Goal: Task Accomplishment & Management: Manage account settings

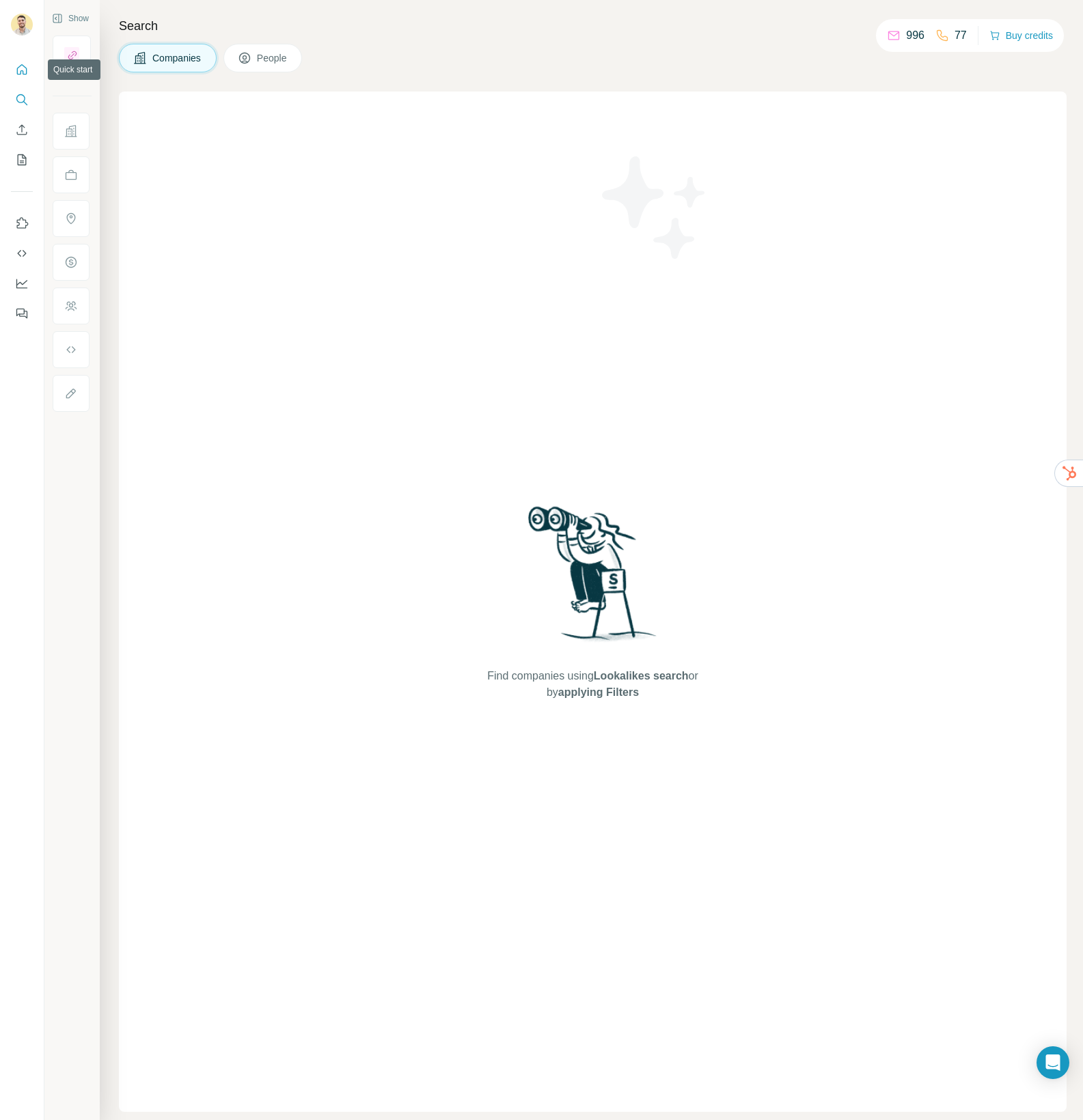
click at [16, 69] on icon "Quick start" at bounding box center [22, 69] width 14 height 14
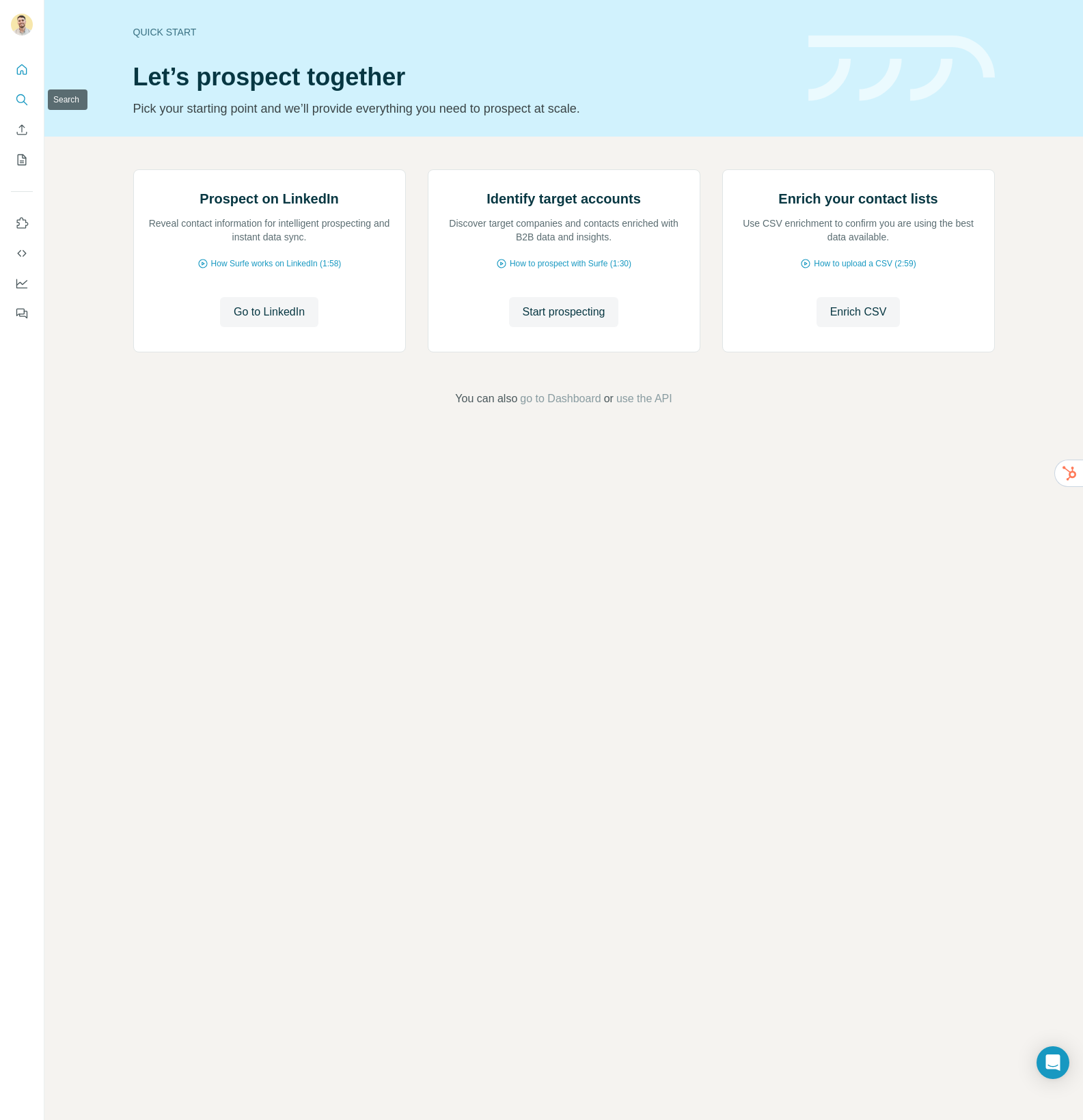
click at [24, 102] on icon "Search" at bounding box center [25, 102] width 4 height 4
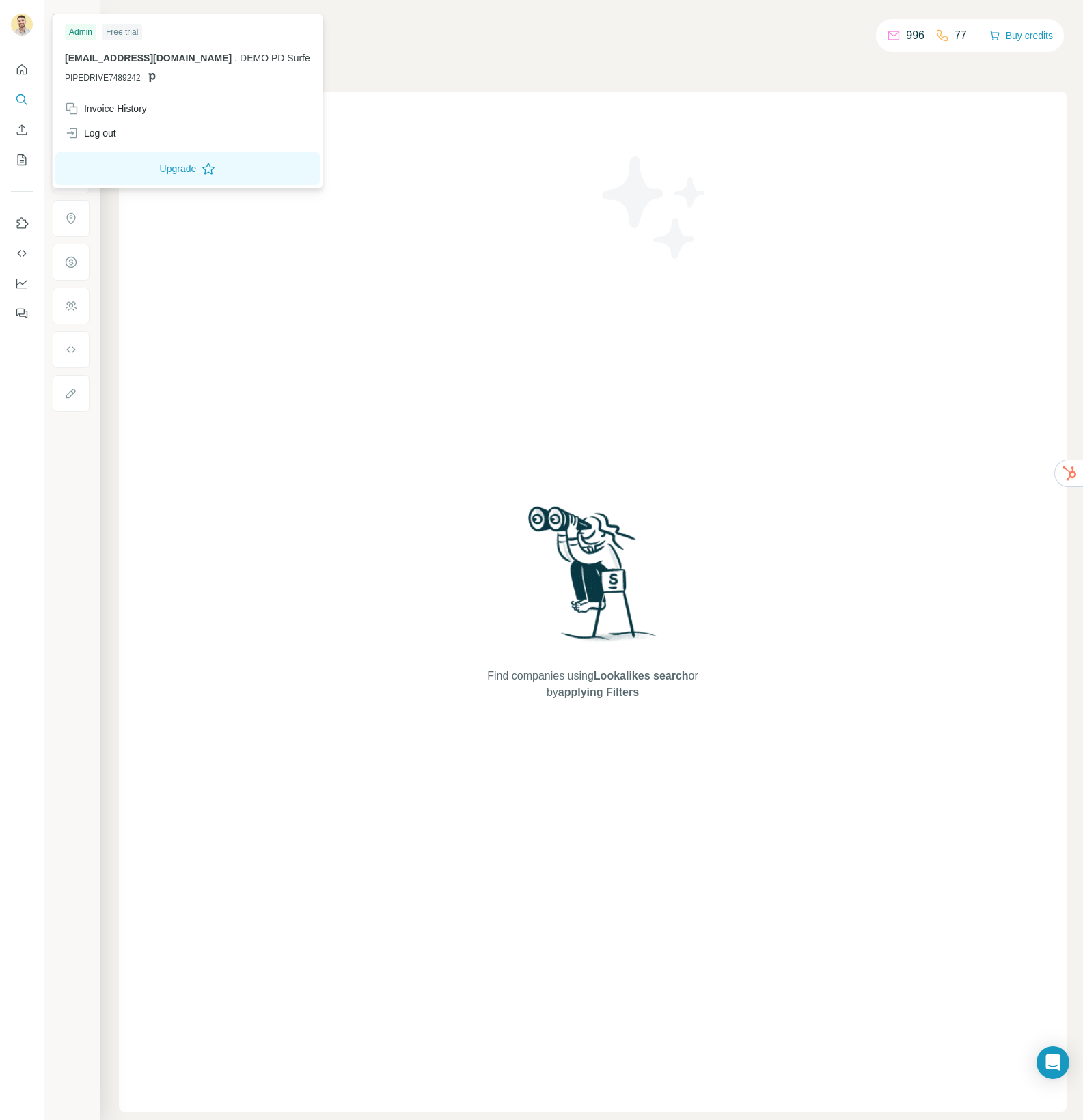
click at [26, 23] on img at bounding box center [22, 24] width 22 height 22
click at [116, 130] on div "Log out" at bounding box center [90, 133] width 51 height 14
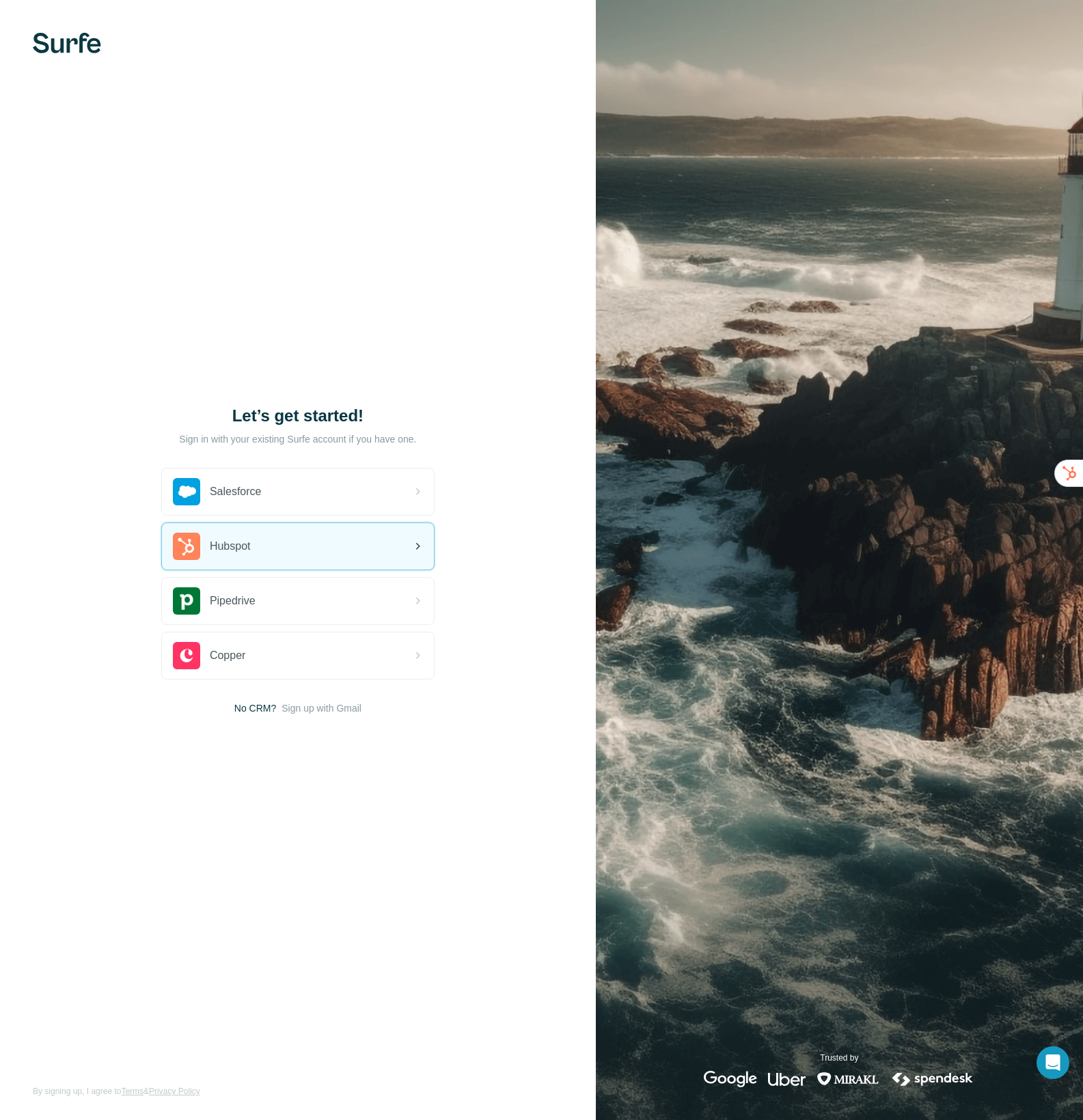
click at [319, 537] on div "Hubspot" at bounding box center [297, 547] width 272 height 47
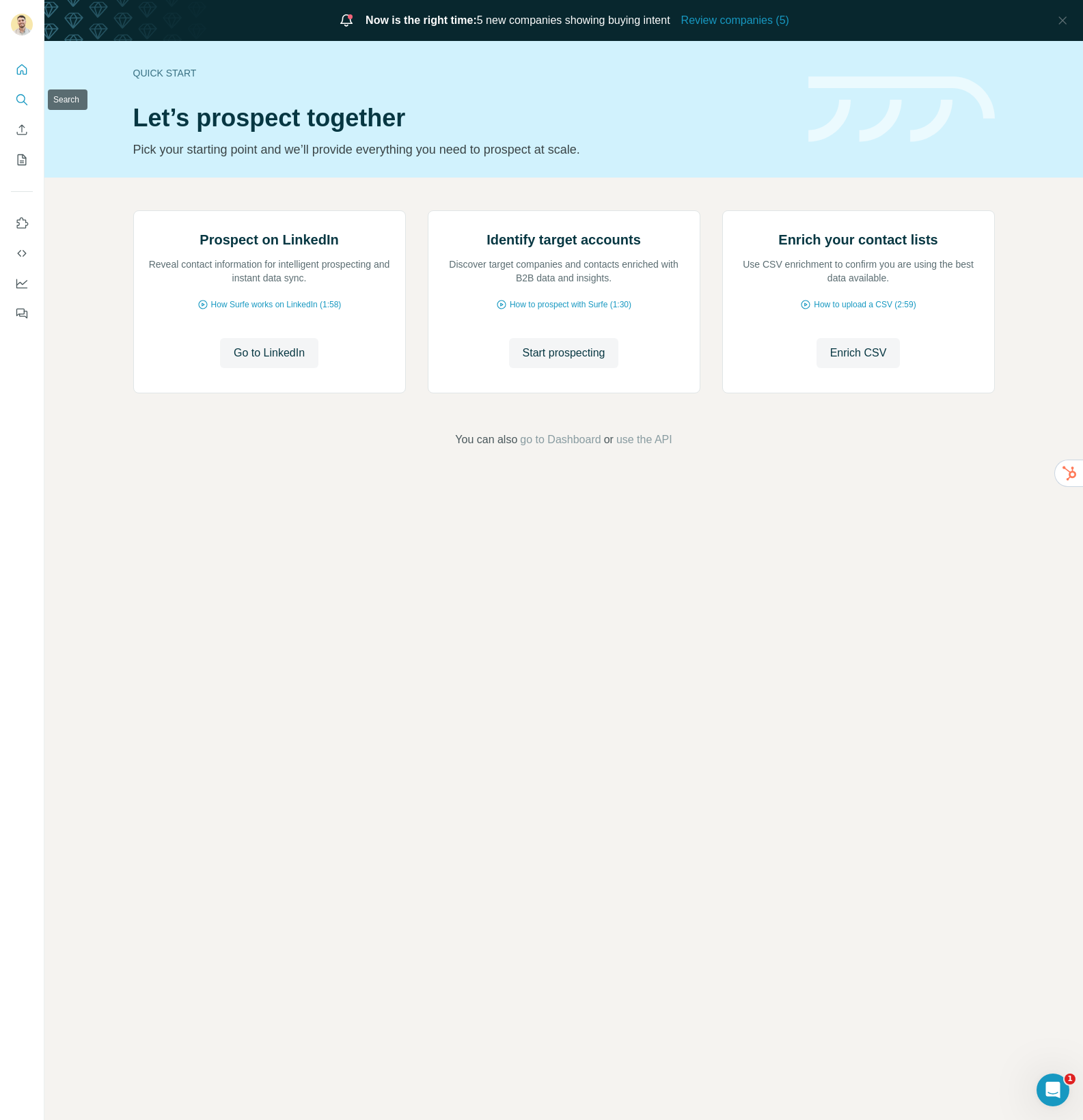
click at [18, 96] on icon "Search" at bounding box center [21, 99] width 9 height 9
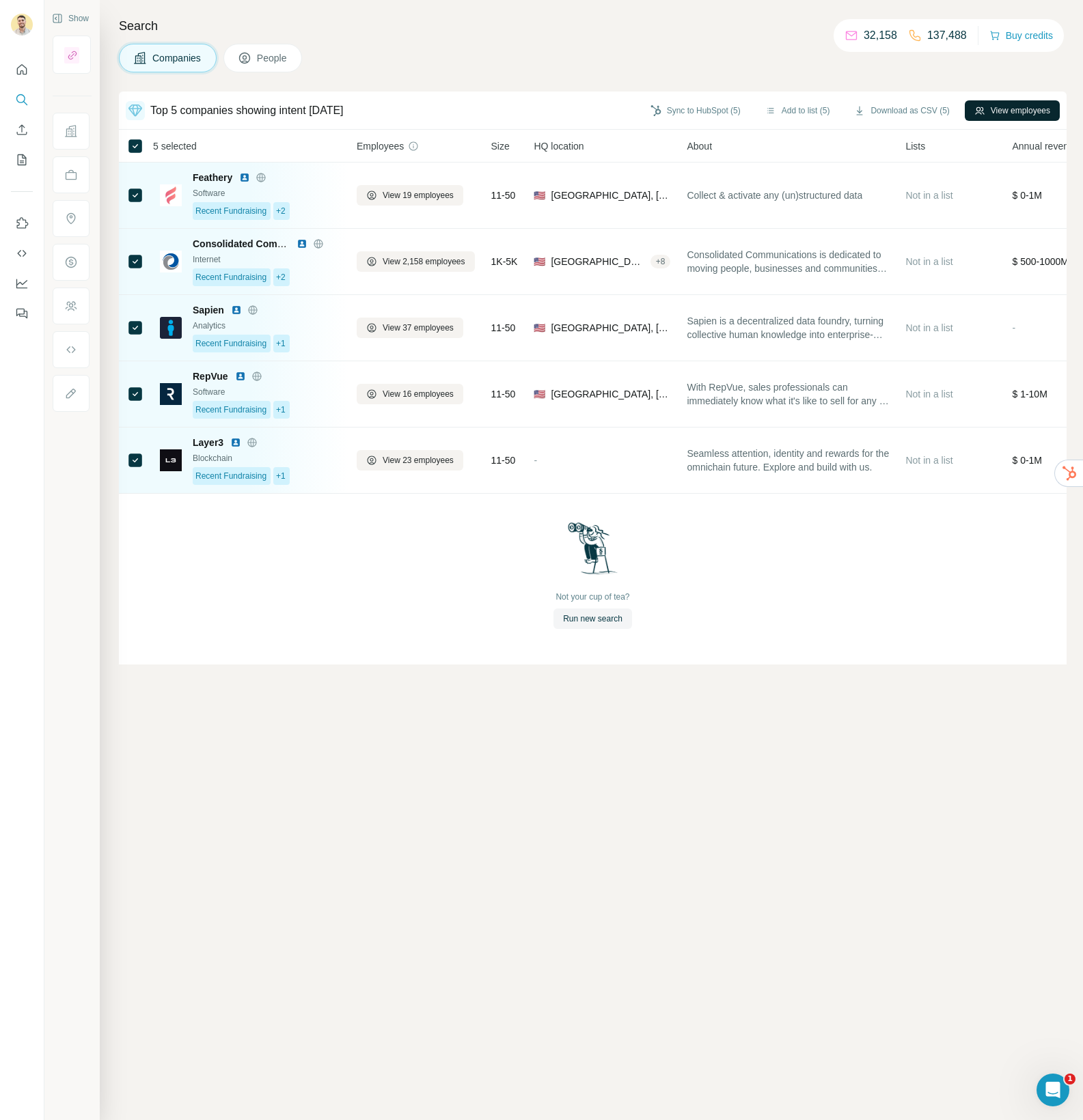
click at [999, 109] on button "View employees" at bounding box center [1012, 110] width 95 height 20
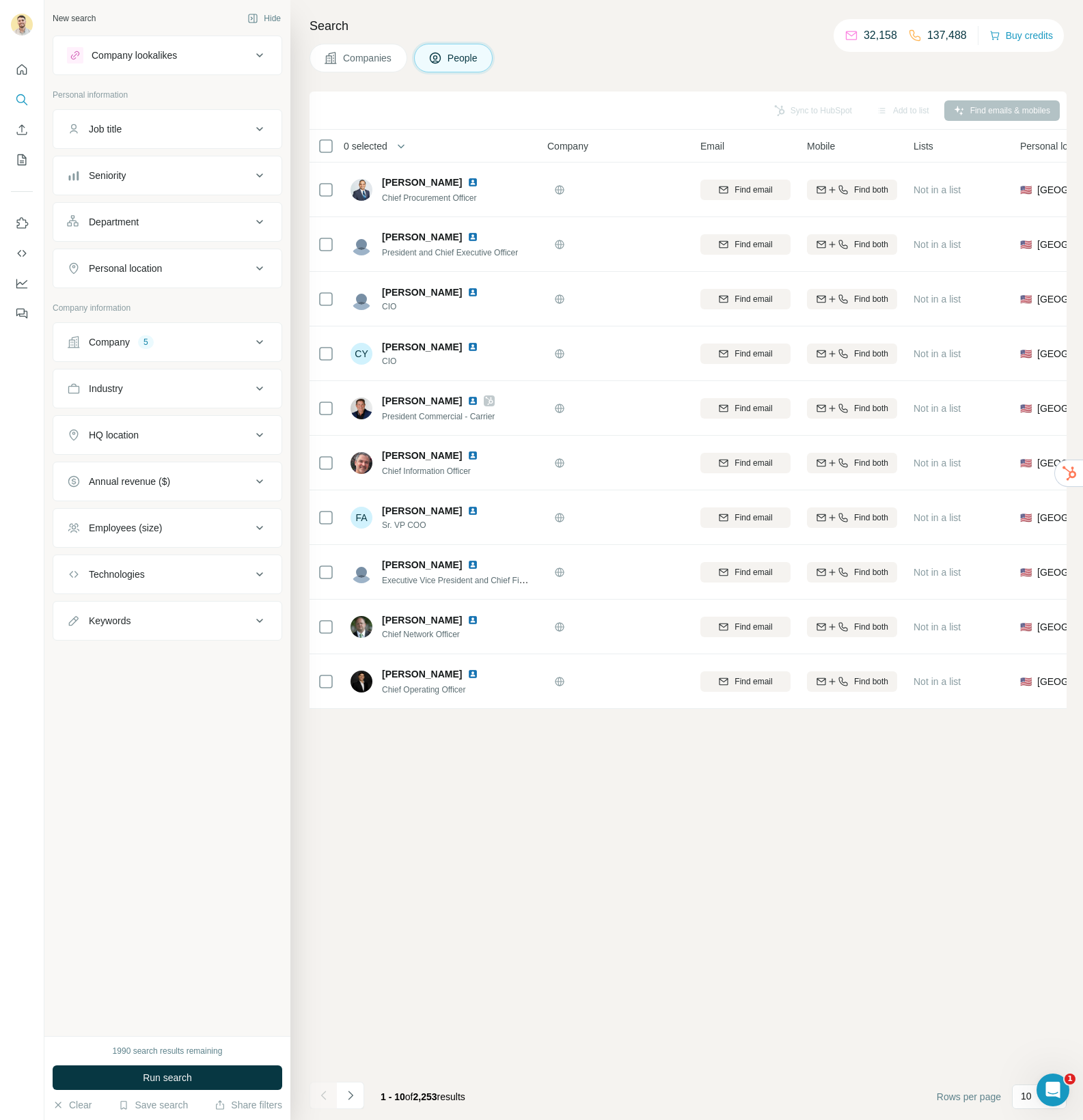
click at [133, 172] on div "Seniority" at bounding box center [159, 175] width 185 height 14
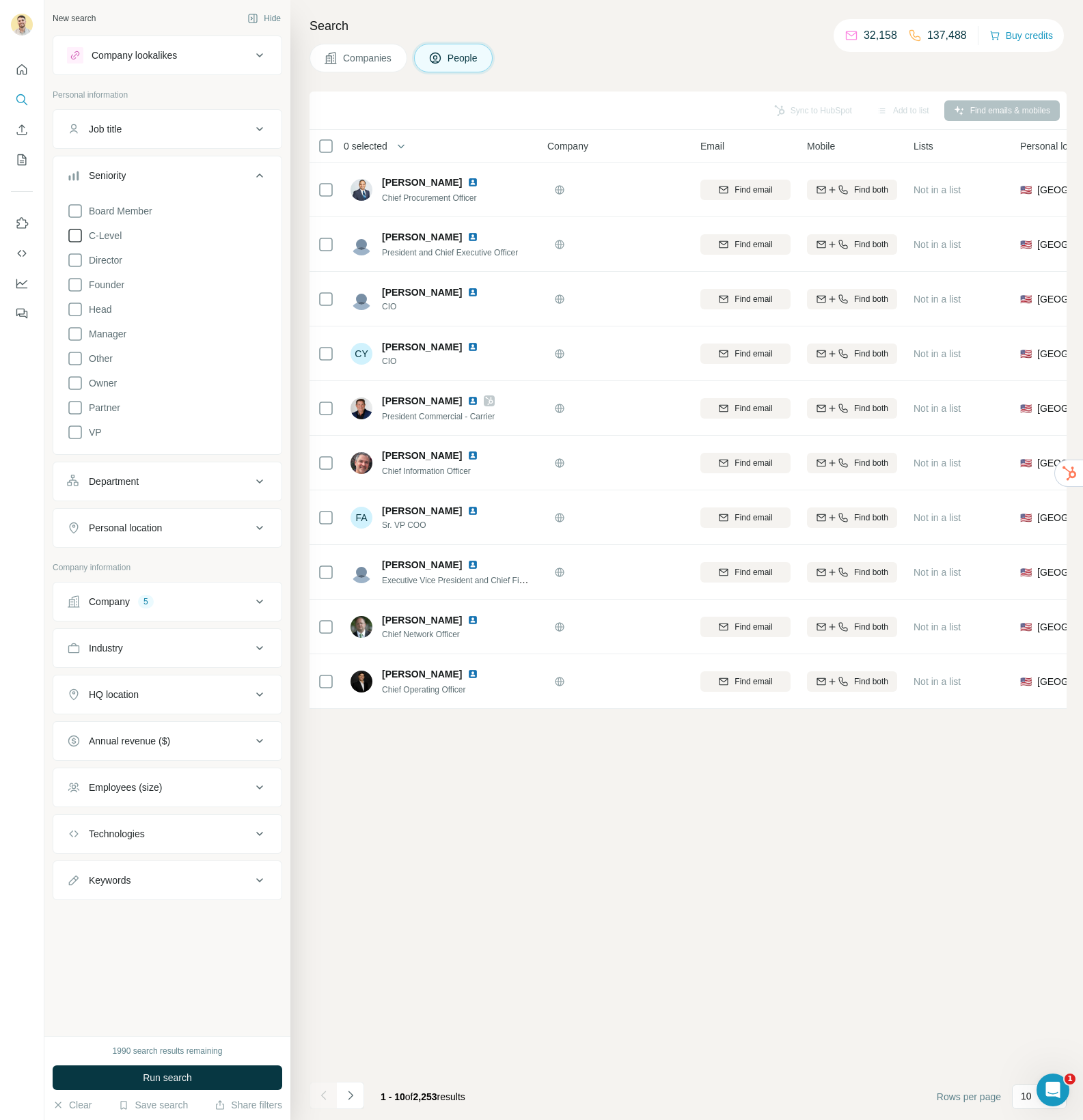
click at [75, 235] on icon at bounding box center [75, 236] width 17 height 17
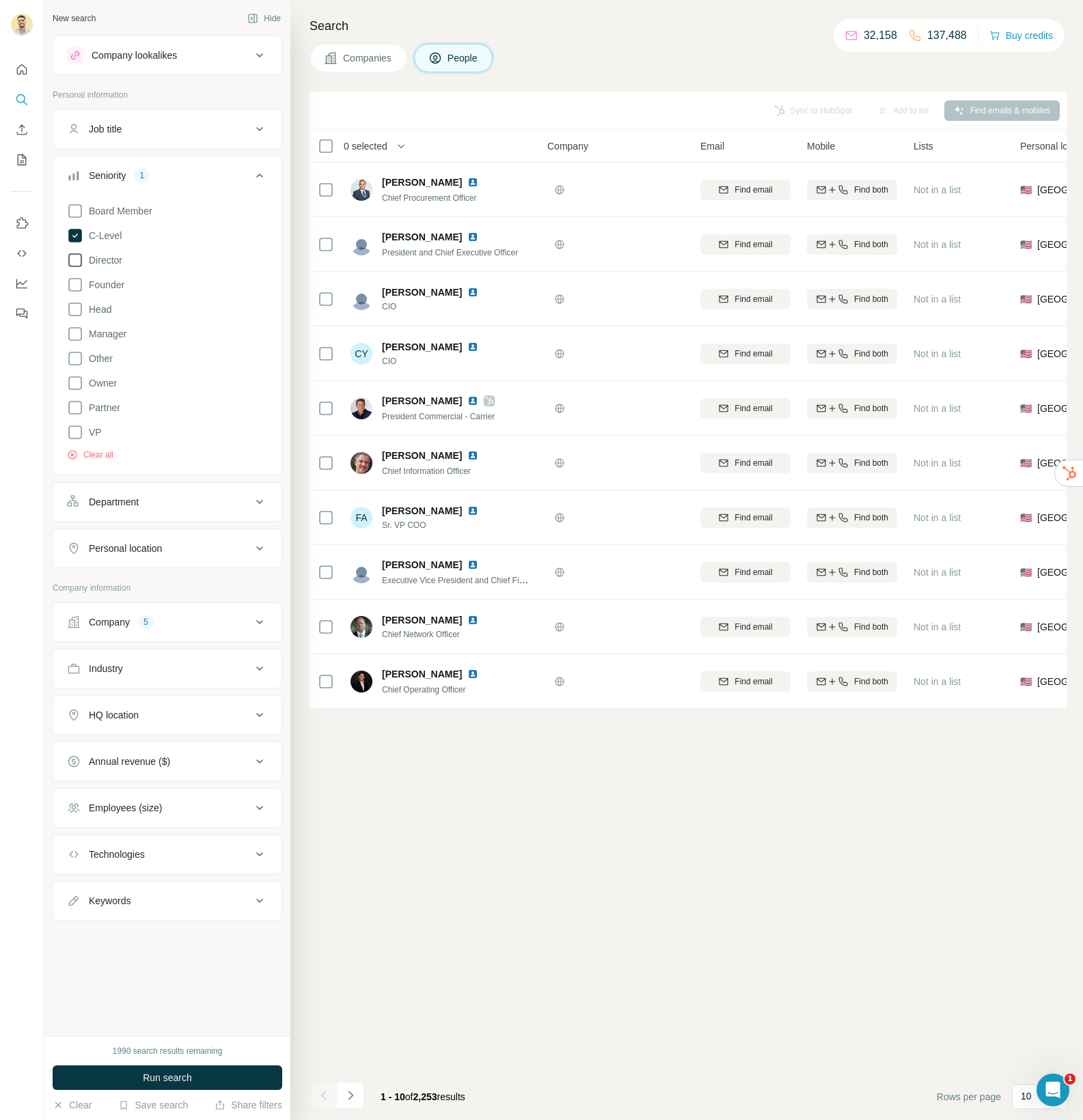
click at [77, 261] on icon at bounding box center [75, 261] width 17 height 17
click at [76, 312] on icon at bounding box center [75, 310] width 17 height 17
click at [74, 407] on icon at bounding box center [75, 408] width 17 height 17
click at [76, 435] on icon at bounding box center [75, 432] width 17 height 17
click at [193, 503] on div "Department" at bounding box center [159, 502] width 185 height 14
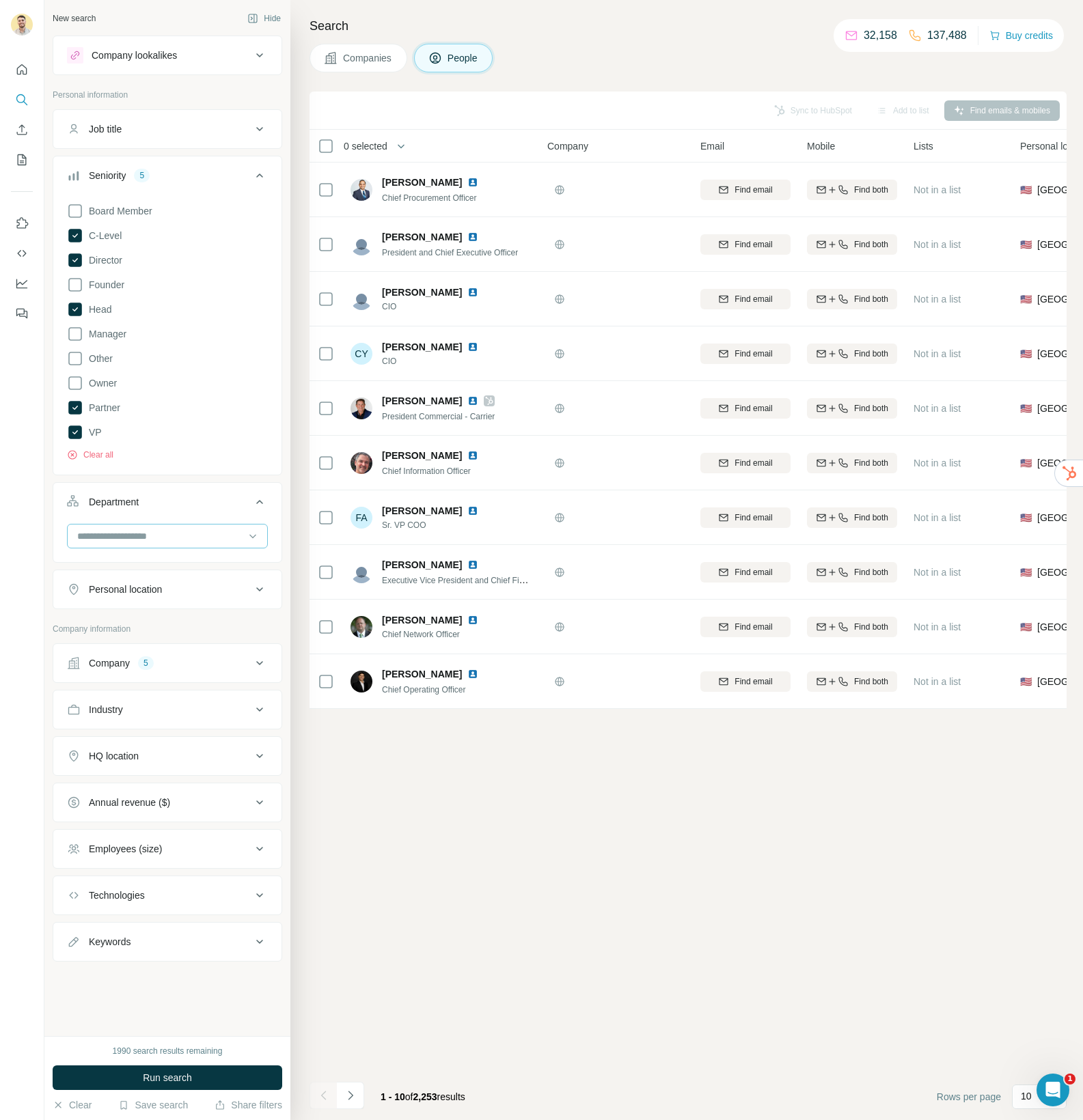
click at [163, 532] on input at bounding box center [160, 536] width 169 height 15
click at [142, 639] on div "Sales" at bounding box center [167, 642] width 178 height 14
click at [158, 533] on input at bounding box center [160, 536] width 169 height 15
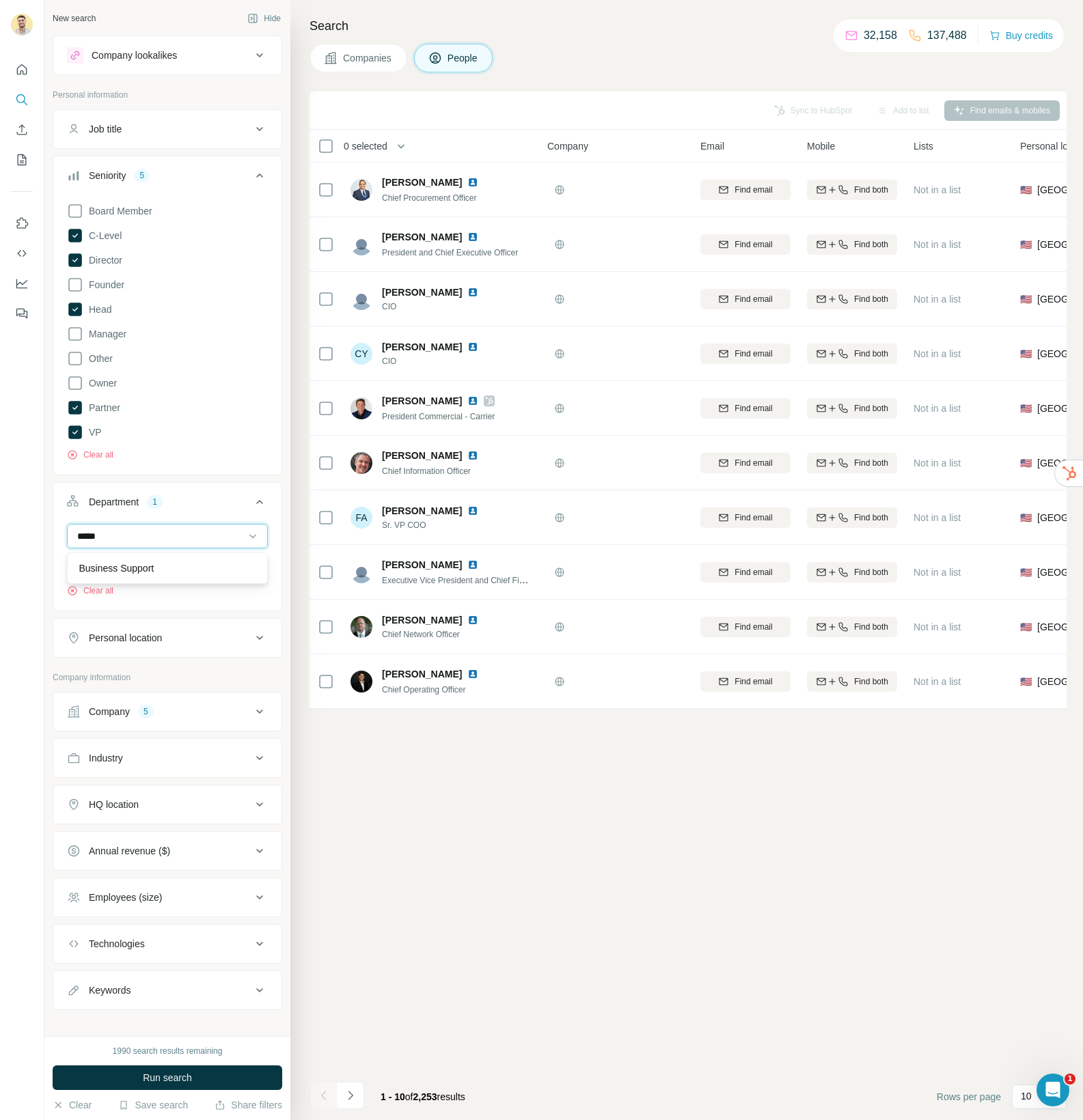
type input "******"
click at [291, 584] on div "Search Companies People Sync to HubSpot Add to list Find emails & mobiles 0 sel…" at bounding box center [686, 560] width 792 height 1120
click at [204, 1076] on button "Run search" at bounding box center [167, 1078] width 230 height 25
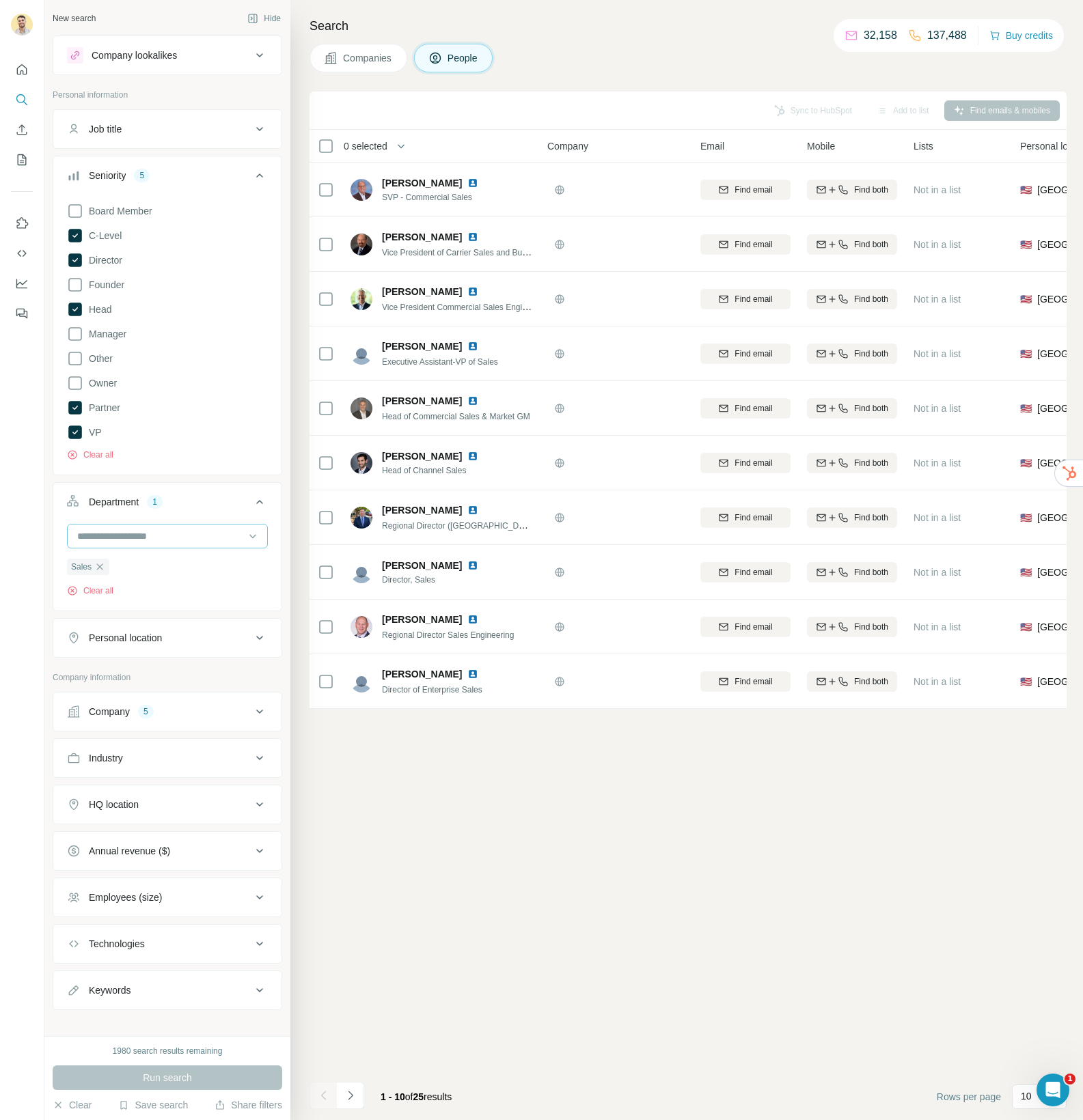
click at [172, 536] on input at bounding box center [160, 536] width 169 height 15
click at [168, 614] on div "Business Support" at bounding box center [167, 618] width 178 height 14
click at [189, 1073] on span "Run search" at bounding box center [167, 1078] width 49 height 14
click at [166, 533] on input at bounding box center [160, 536] width 169 height 15
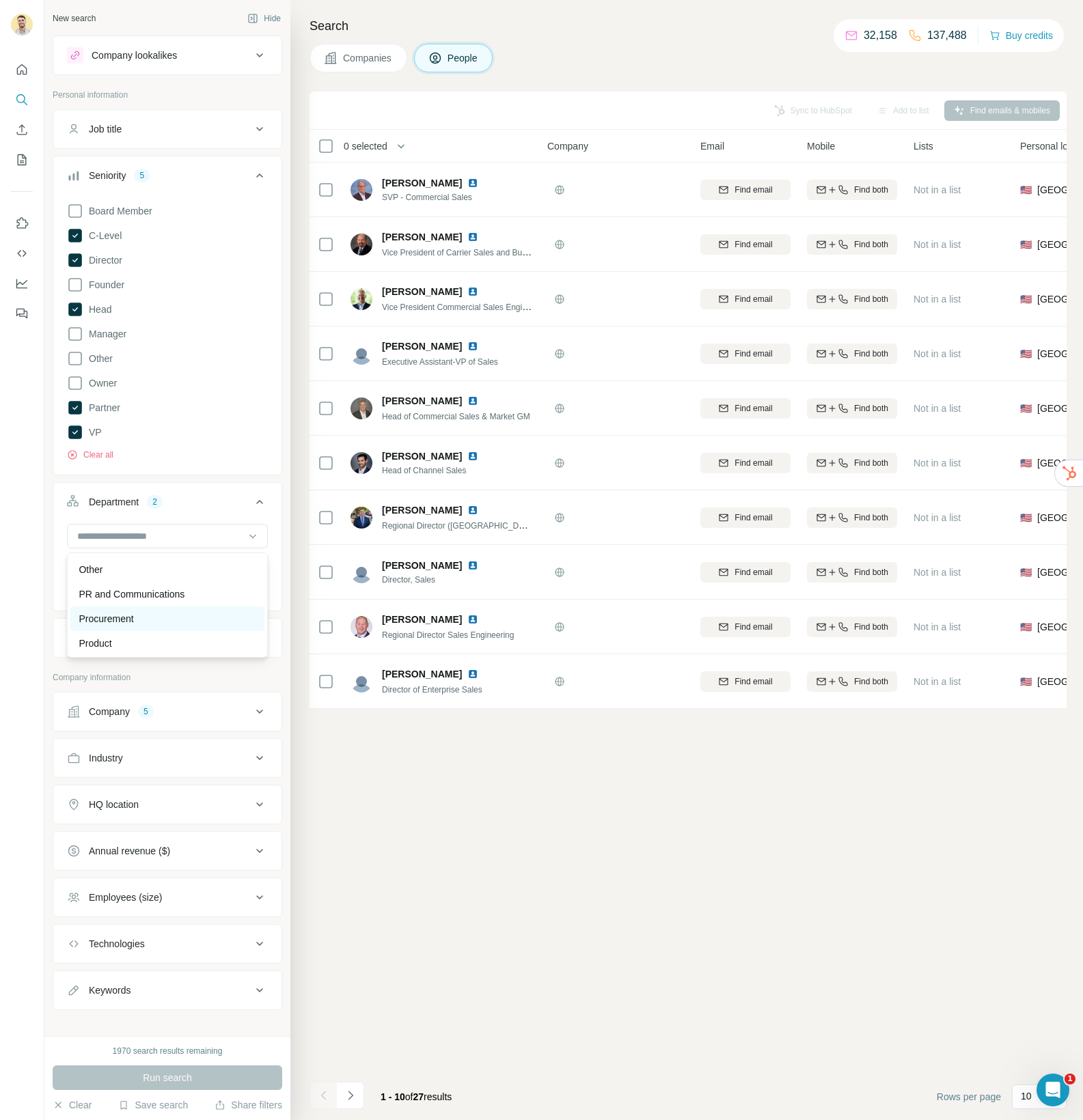
click at [120, 618] on p "Procurement" at bounding box center [105, 619] width 55 height 14
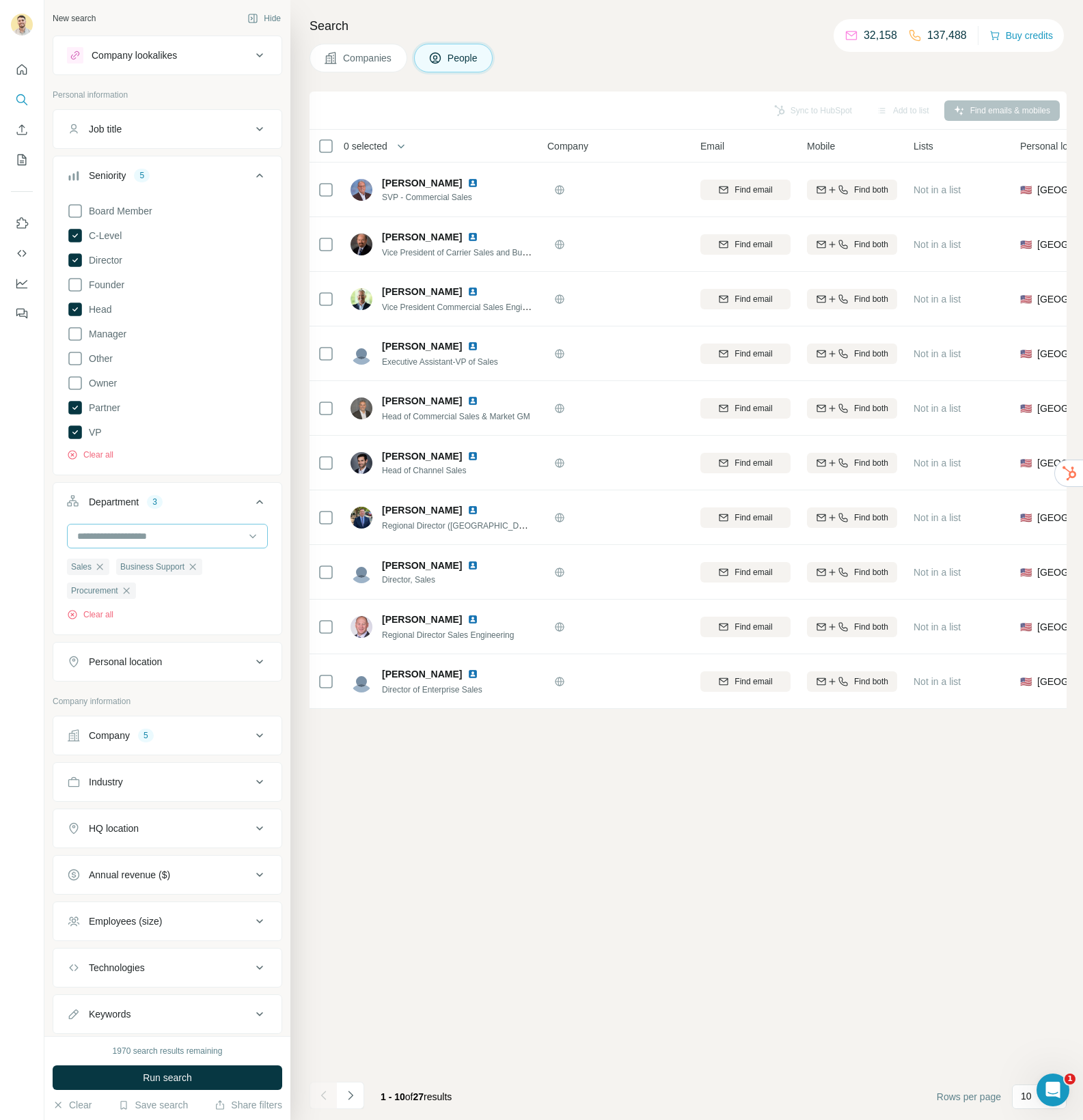
click at [178, 537] on input at bounding box center [160, 536] width 169 height 15
click at [372, 801] on div "Sync to HubSpot Add to list Find emails & mobiles 0 selected People Company Ema…" at bounding box center [688, 606] width 757 height 1029
click at [252, 1080] on button "Run search" at bounding box center [167, 1078] width 230 height 25
click at [356, 1094] on icon "Navigate to next page" at bounding box center [350, 1096] width 14 height 14
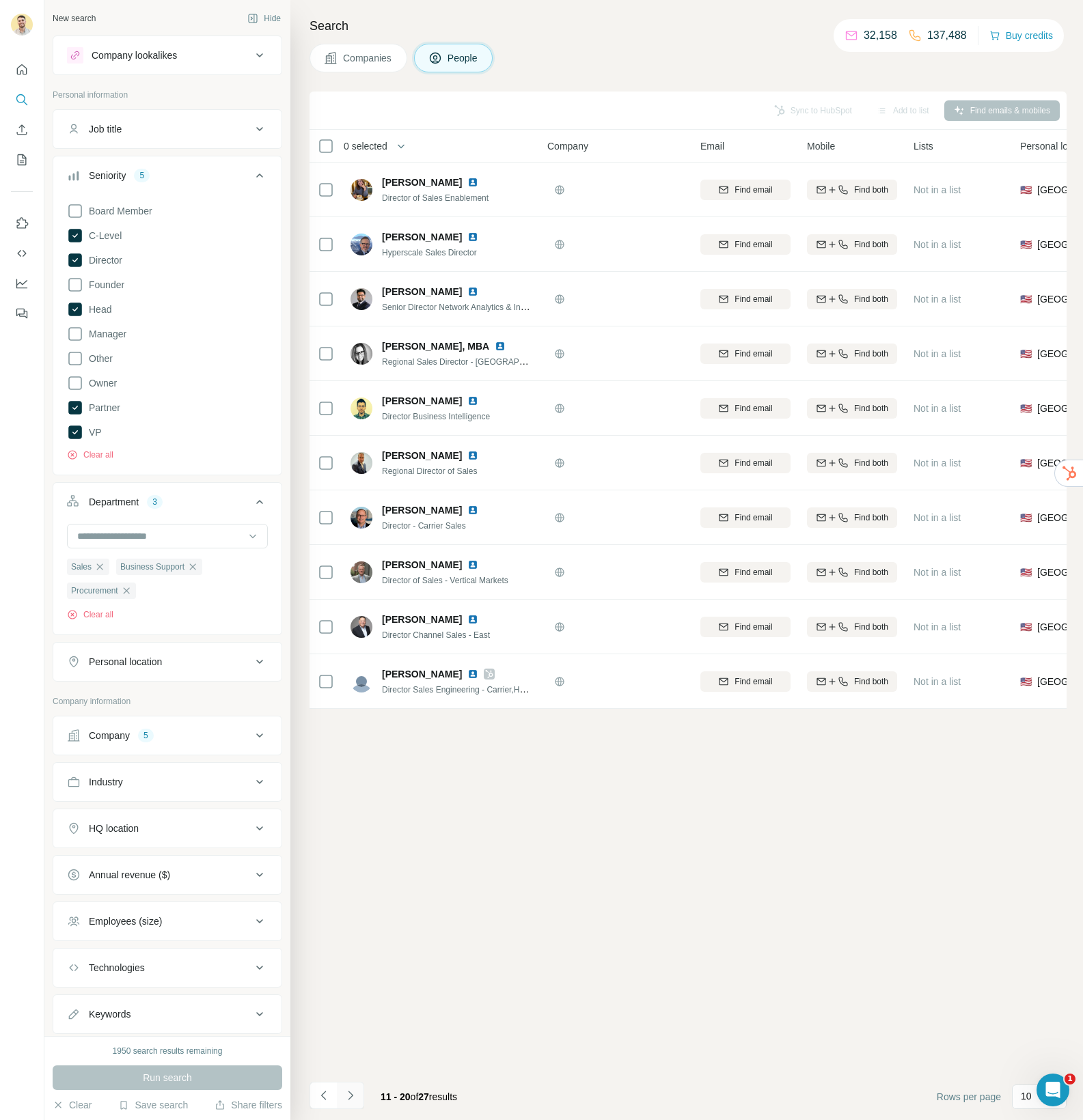
click at [349, 1095] on icon "Navigate to next page" at bounding box center [350, 1096] width 14 height 14
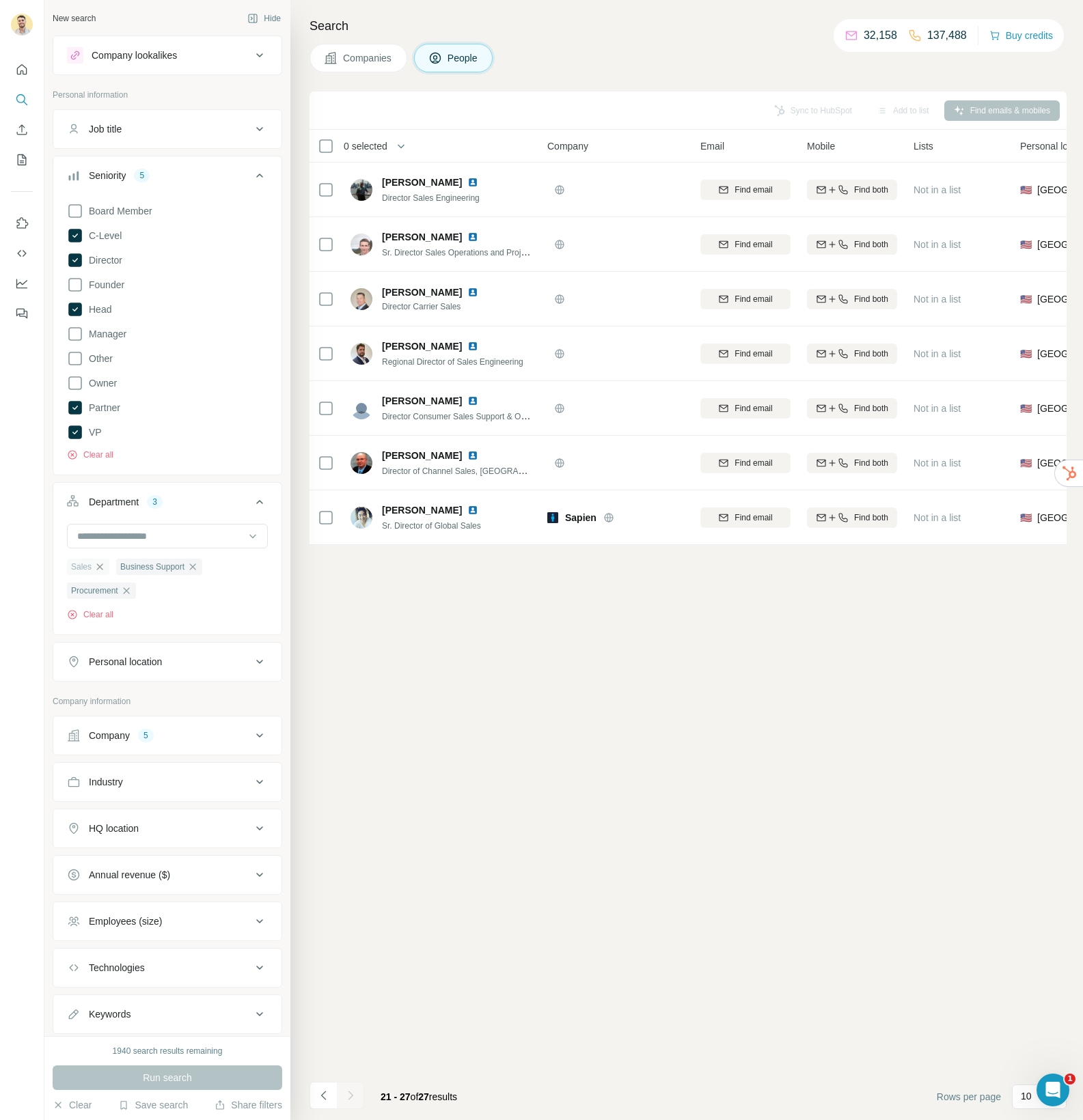
click at [99, 569] on icon "button" at bounding box center [99, 567] width 11 height 11
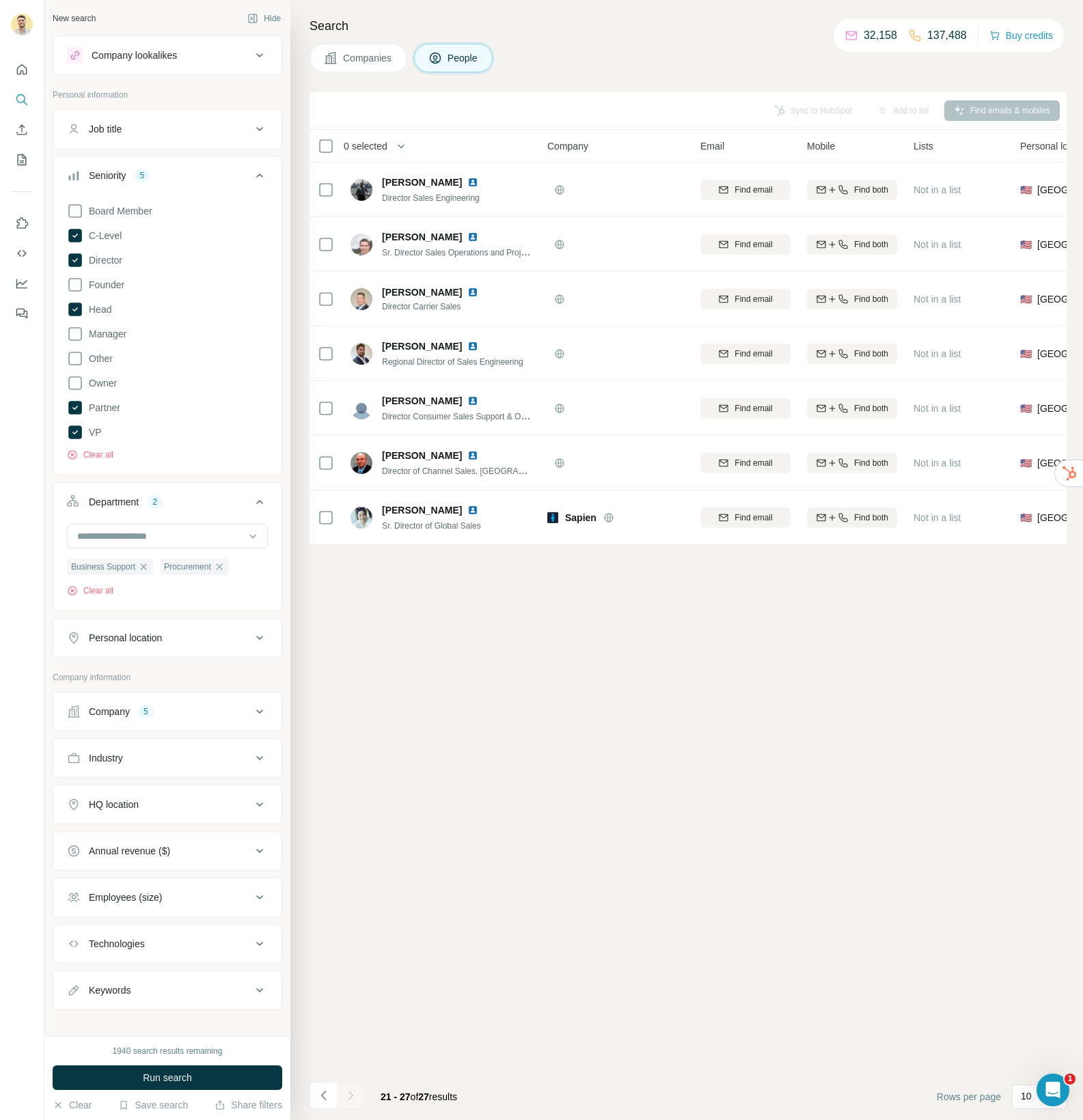
click at [149, 569] on icon "button" at bounding box center [143, 567] width 11 height 11
click at [131, 569] on icon "button" at bounding box center [127, 567] width 11 height 11
drag, startPoint x: 157, startPoint y: 121, endPoint x: 157, endPoint y: 130, distance: 9.0
click at [157, 121] on button "Job title" at bounding box center [167, 130] width 228 height 33
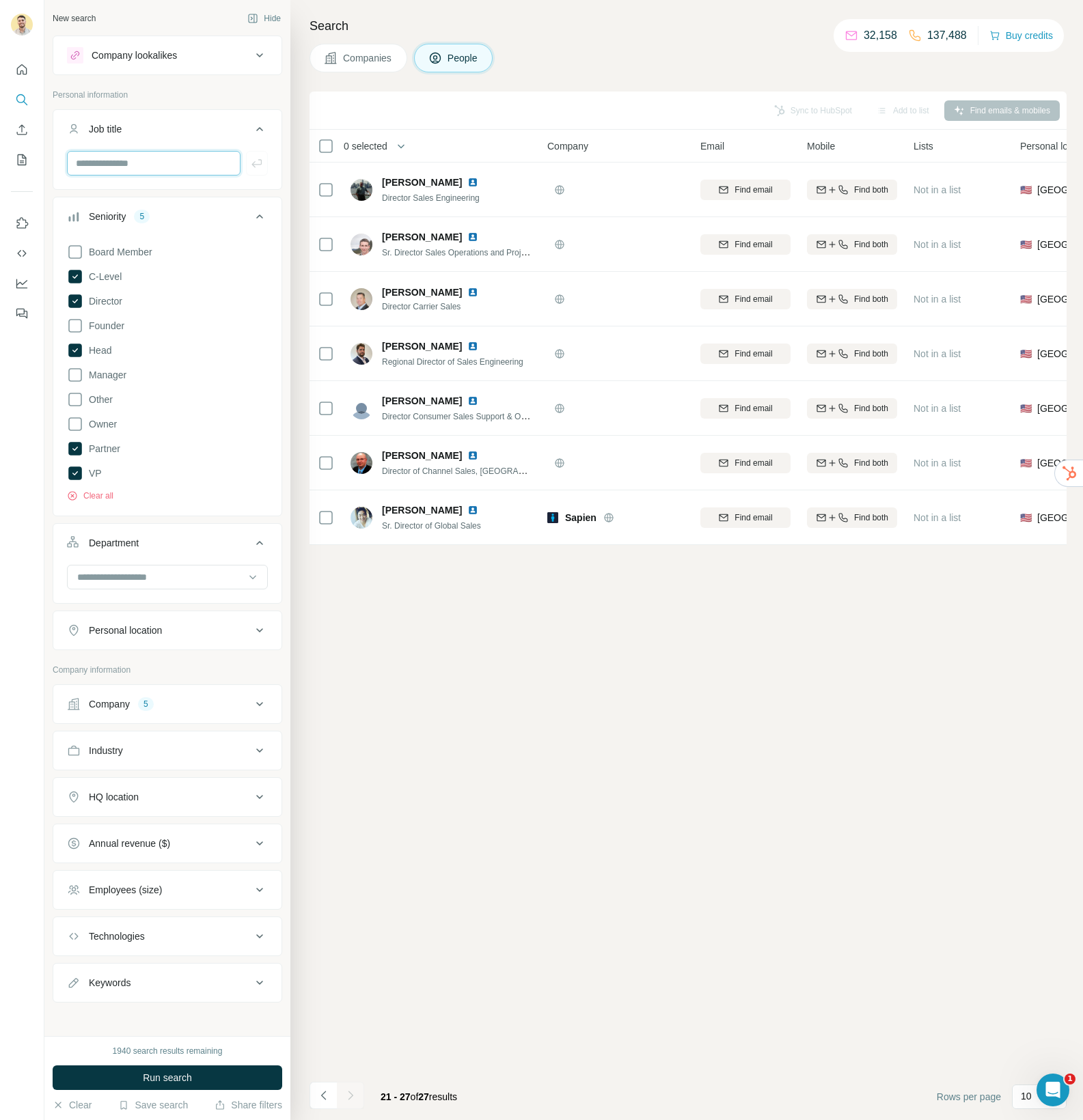
click at [148, 169] on input "text" at bounding box center [154, 163] width 173 height 25
type input "**********"
click at [258, 165] on icon "button" at bounding box center [257, 163] width 14 height 14
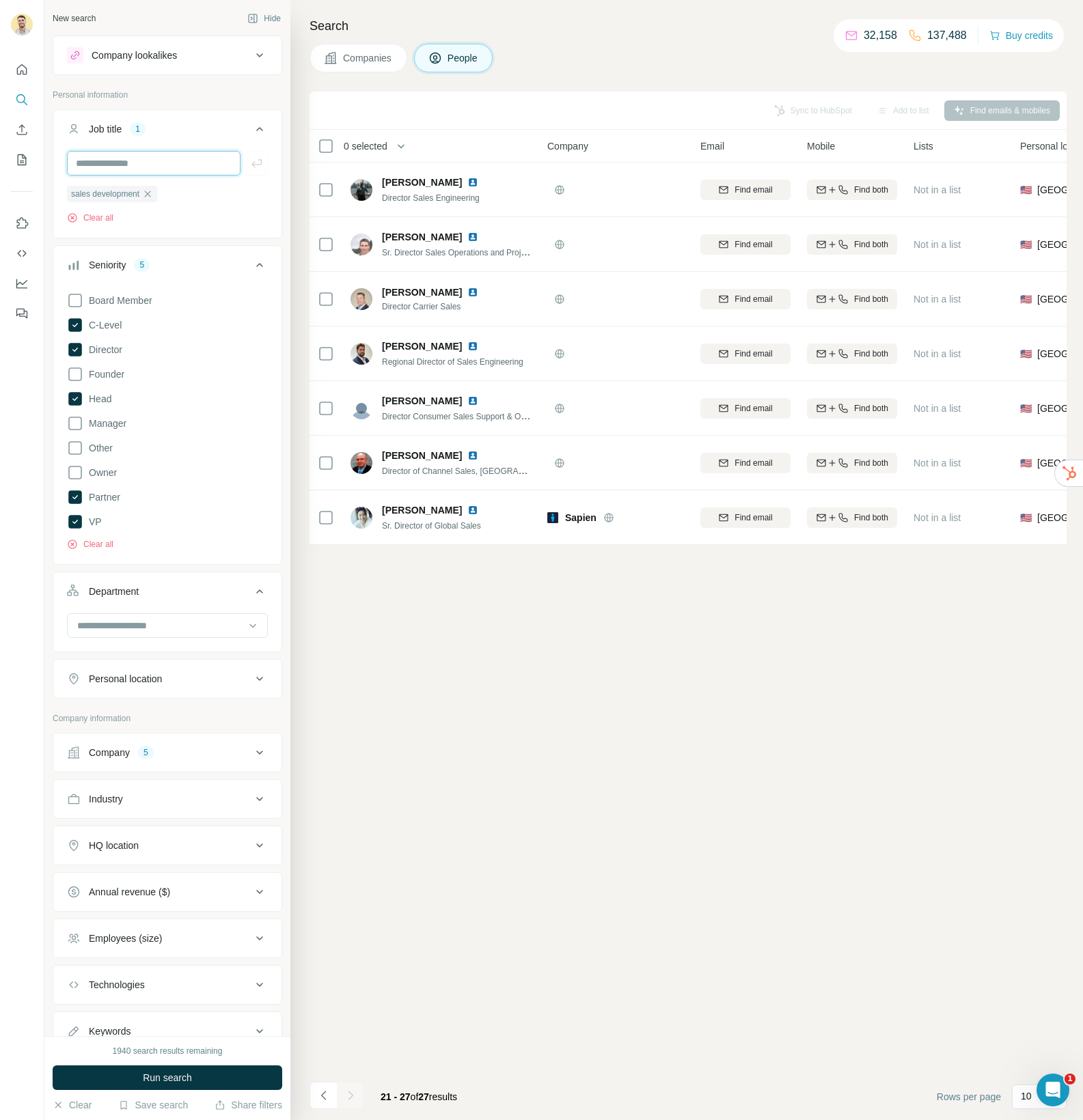
click at [157, 170] on input "text" at bounding box center [154, 163] width 173 height 25
type input "**********"
click at [256, 165] on icon "button" at bounding box center [257, 163] width 11 height 8
click at [163, 164] on input "text" at bounding box center [154, 163] width 173 height 25
type input "**********"
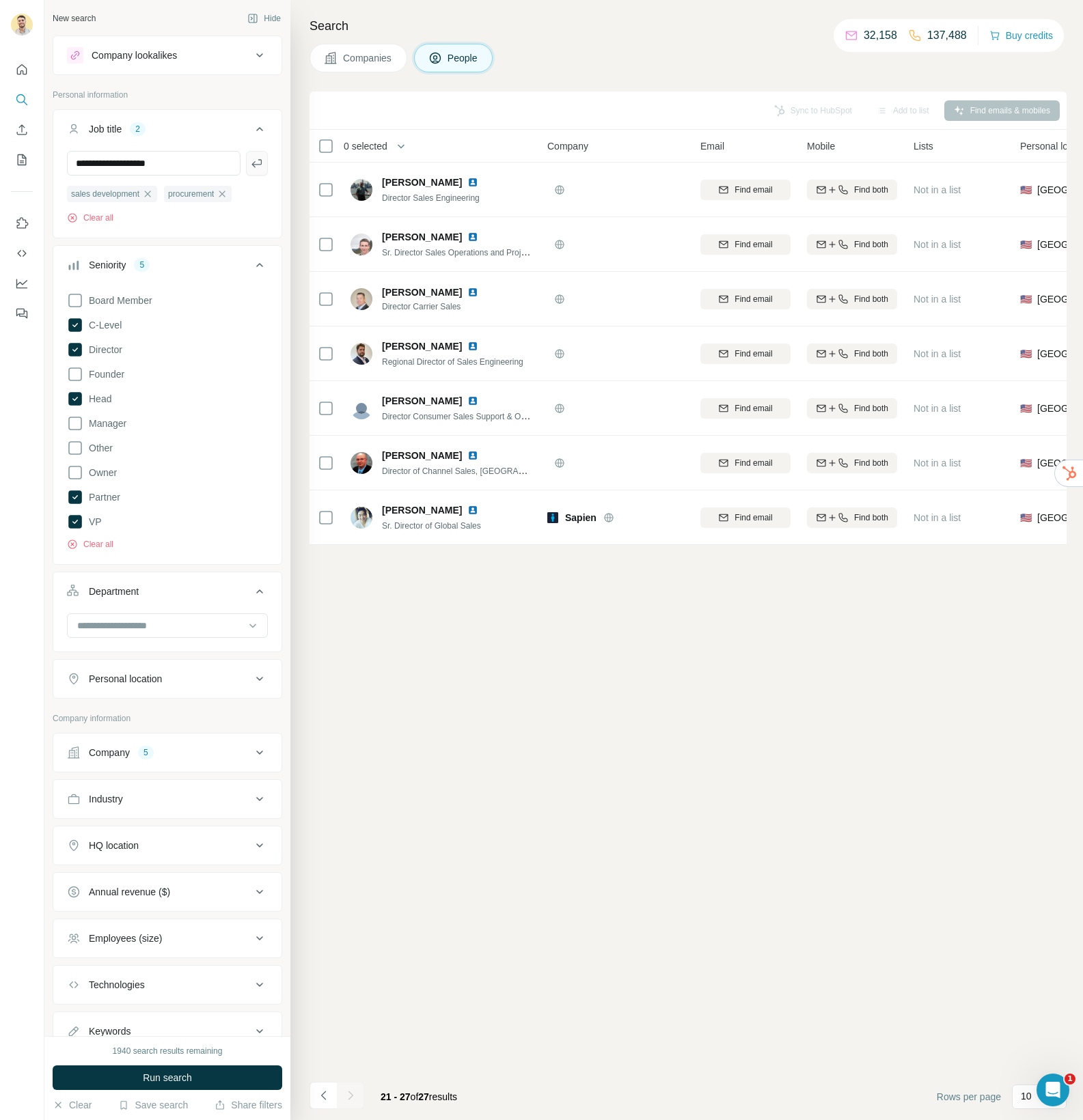
click at [261, 160] on icon "button" at bounding box center [257, 163] width 11 height 8
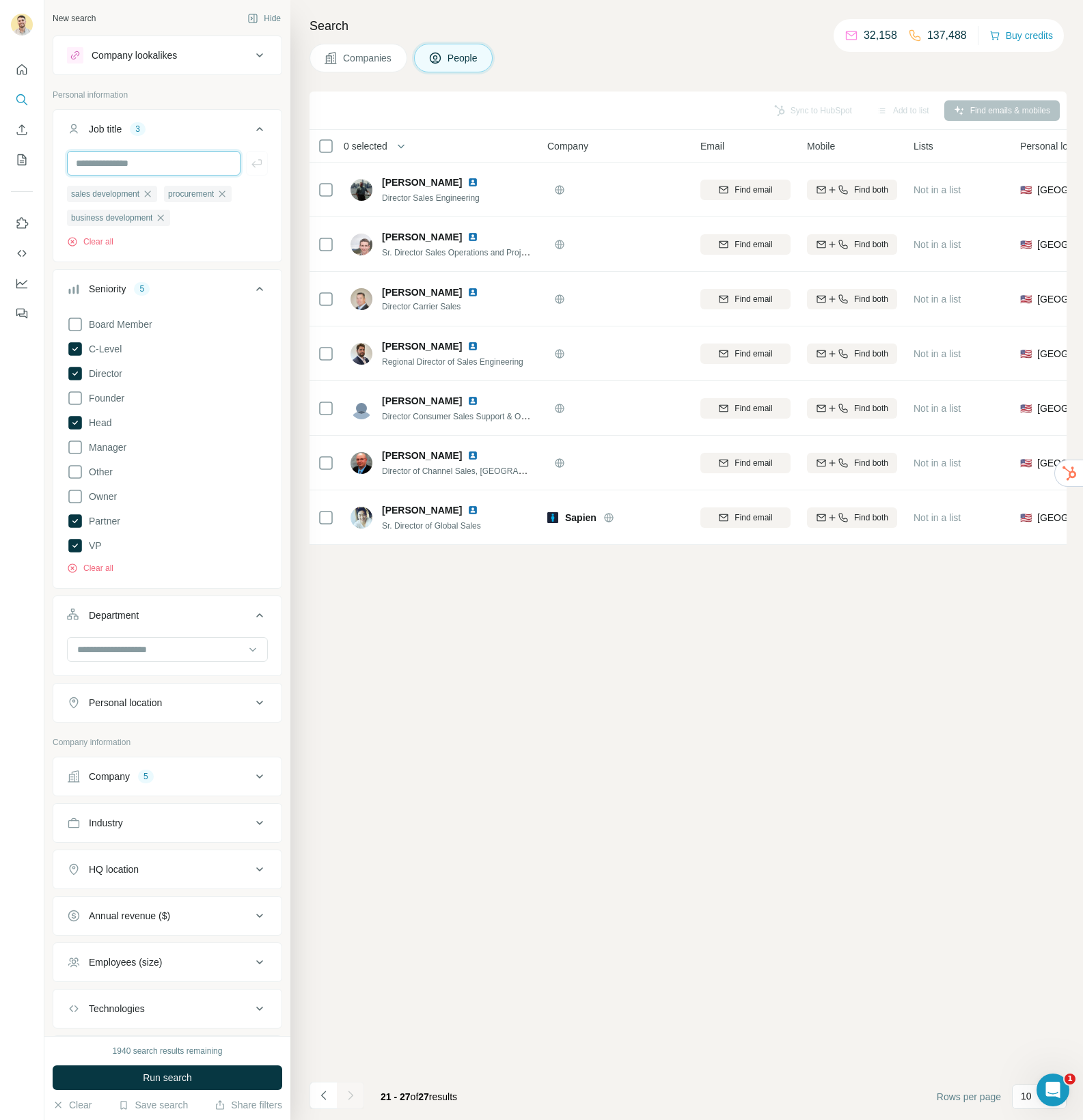
click at [171, 163] on input "text" at bounding box center [154, 163] width 173 height 25
type input "**********"
click at [250, 166] on icon "button" at bounding box center [257, 163] width 14 height 14
click at [152, 167] on input "text" at bounding box center [154, 163] width 173 height 25
type input "******"
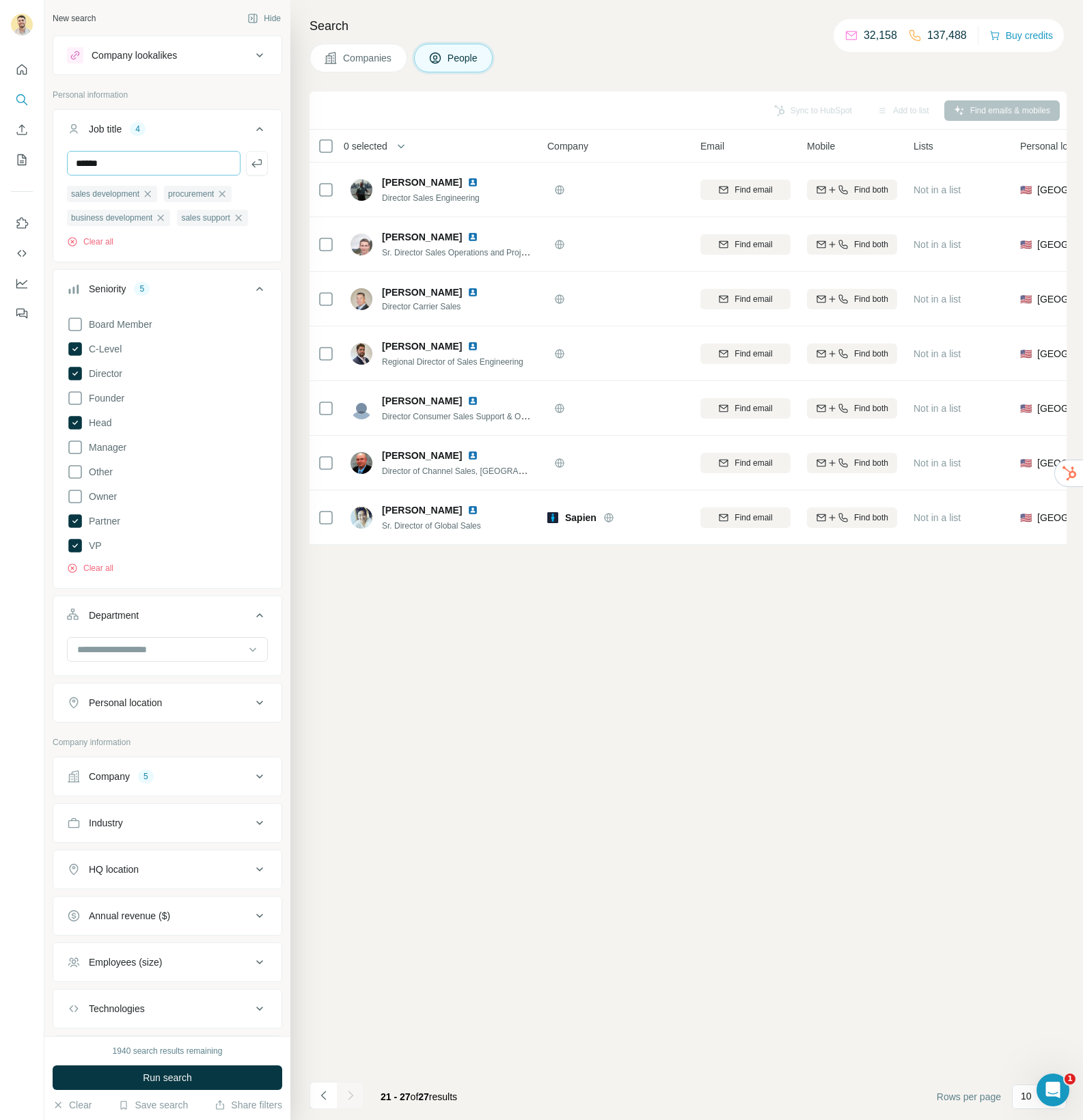
drag, startPoint x: 255, startPoint y: 166, endPoint x: 196, endPoint y: 166, distance: 59.0
click at [254, 166] on icon "button" at bounding box center [257, 163] width 14 height 14
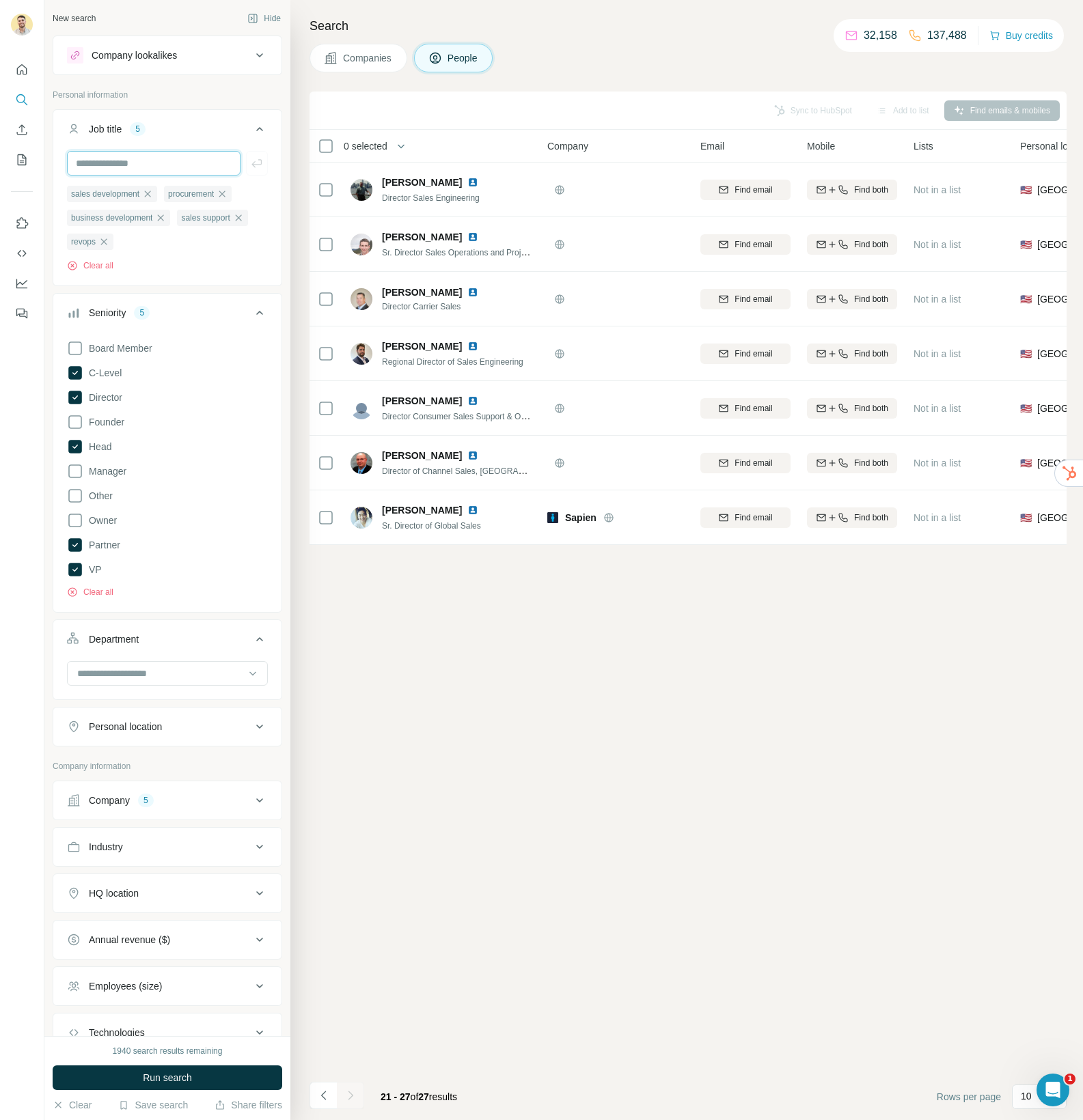
click at [163, 163] on input "text" at bounding box center [154, 163] width 173 height 25
type input "**********"
click at [255, 169] on icon "button" at bounding box center [257, 163] width 14 height 14
click at [127, 160] on input "text" at bounding box center [154, 163] width 173 height 25
type input "*****"
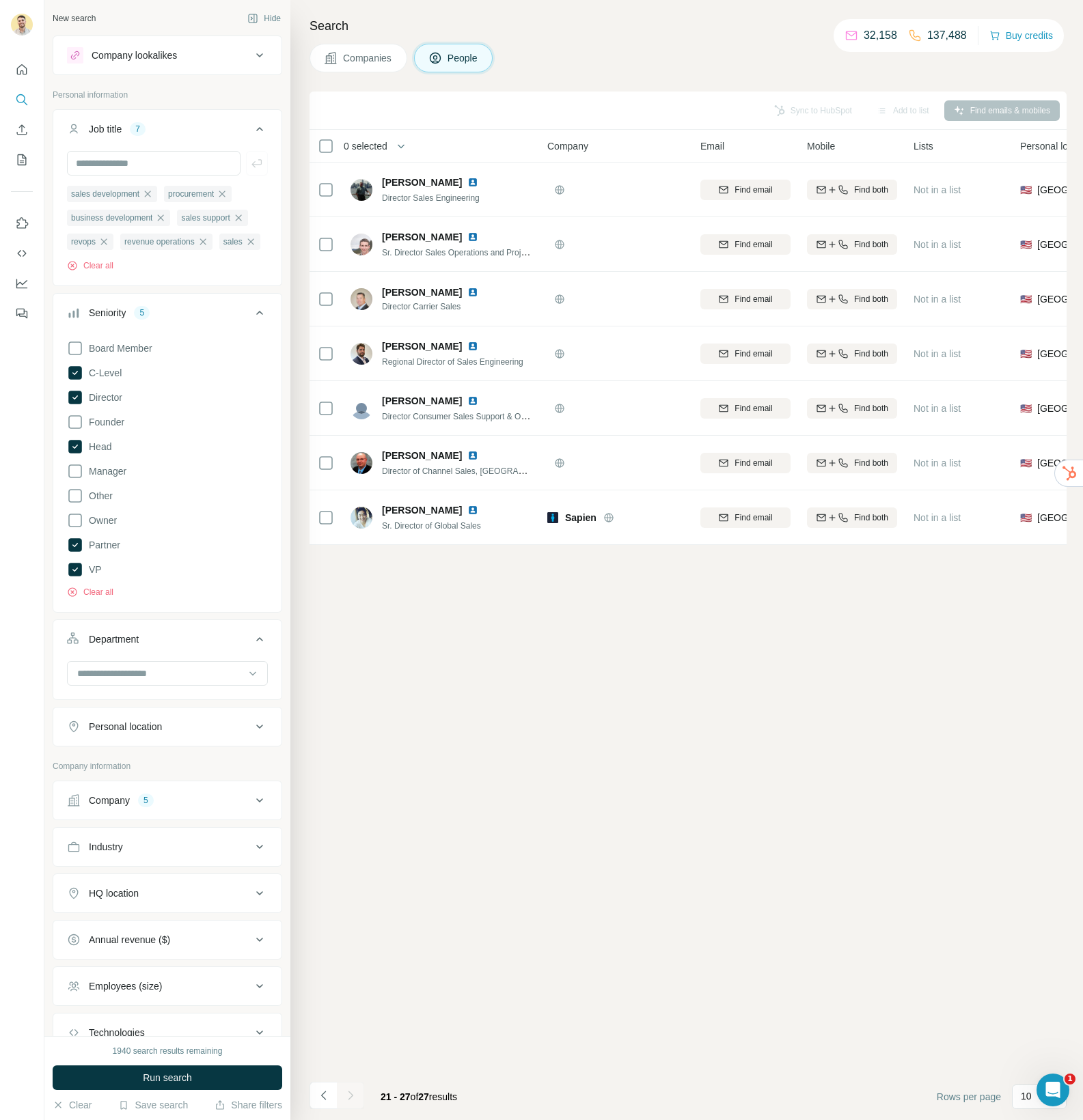
click at [152, 1082] on span "Run search" at bounding box center [167, 1078] width 49 height 14
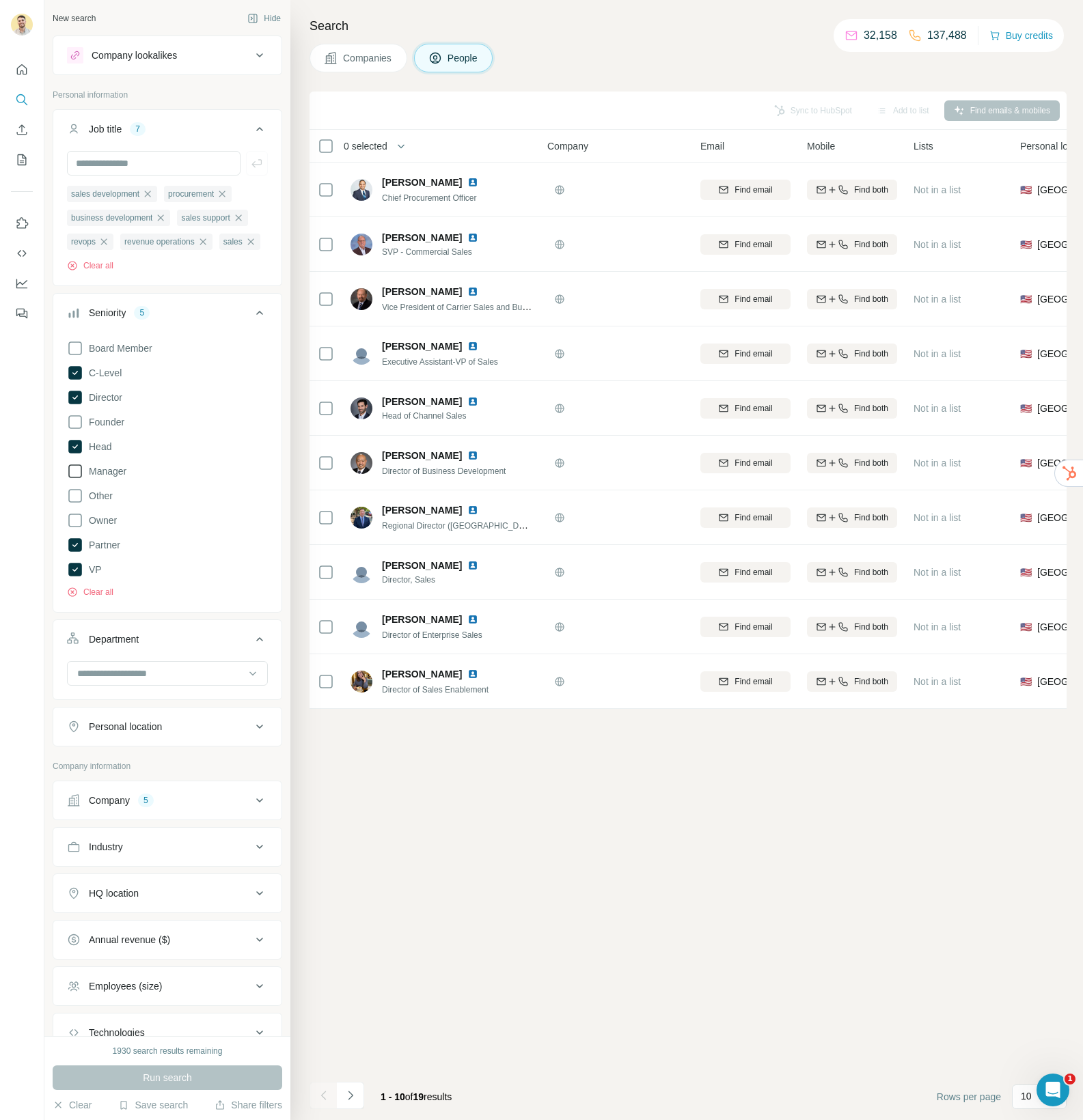
click at [77, 474] on icon at bounding box center [75, 471] width 17 height 17
click at [228, 1081] on button "Run search" at bounding box center [167, 1078] width 230 height 25
click at [349, 1103] on button "Navigate to next page" at bounding box center [350, 1096] width 27 height 27
click at [355, 1098] on icon "Navigate to next page" at bounding box center [350, 1096] width 14 height 14
click at [353, 1098] on icon "Navigate to next page" at bounding box center [350, 1096] width 14 height 14
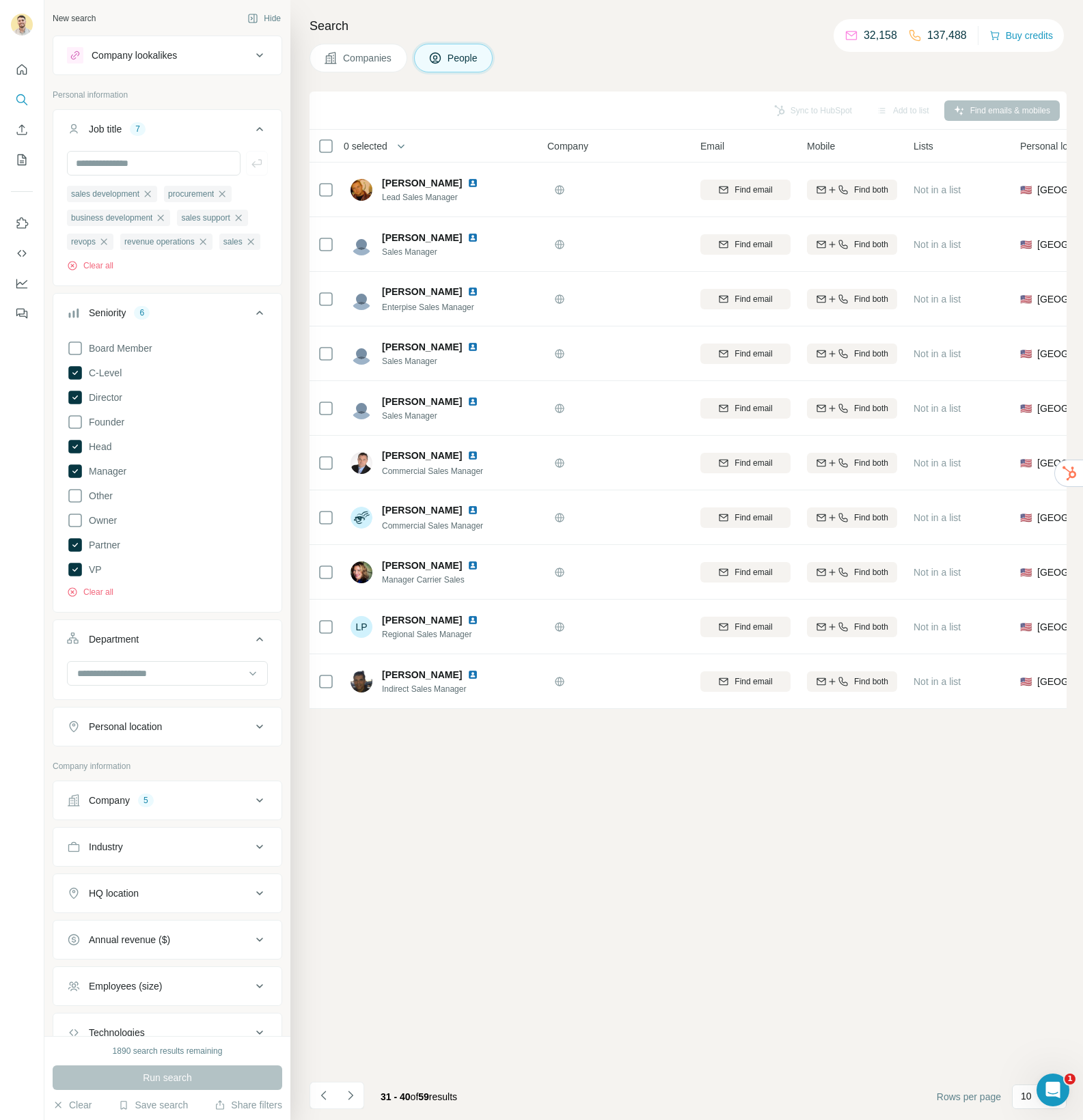
click at [353, 1098] on icon "Navigate to next page" at bounding box center [350, 1096] width 14 height 14
click at [352, 1100] on icon "Navigate to next page" at bounding box center [350, 1096] width 14 height 14
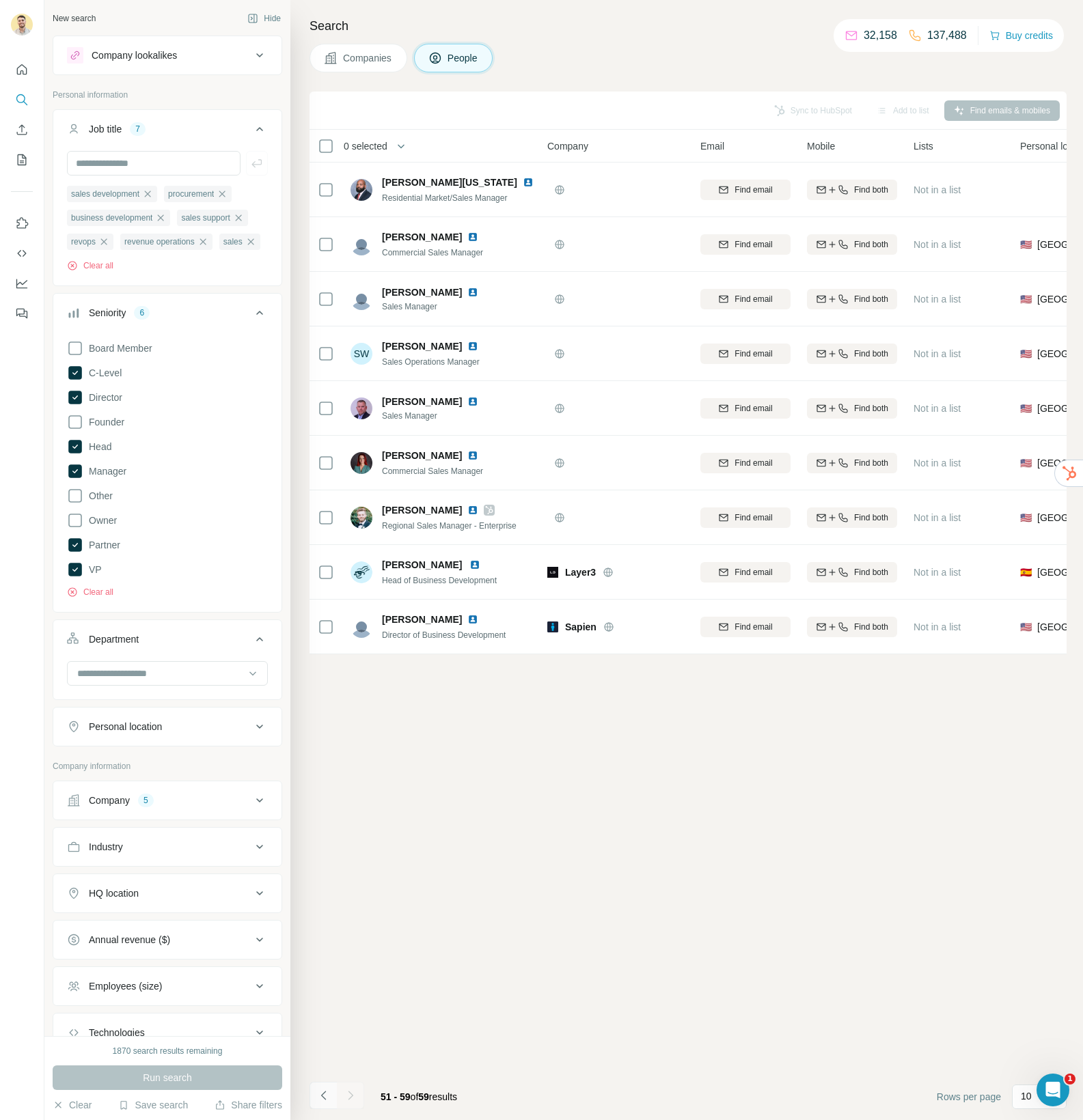
click at [326, 1098] on icon "Navigate to previous page" at bounding box center [324, 1096] width 14 height 14
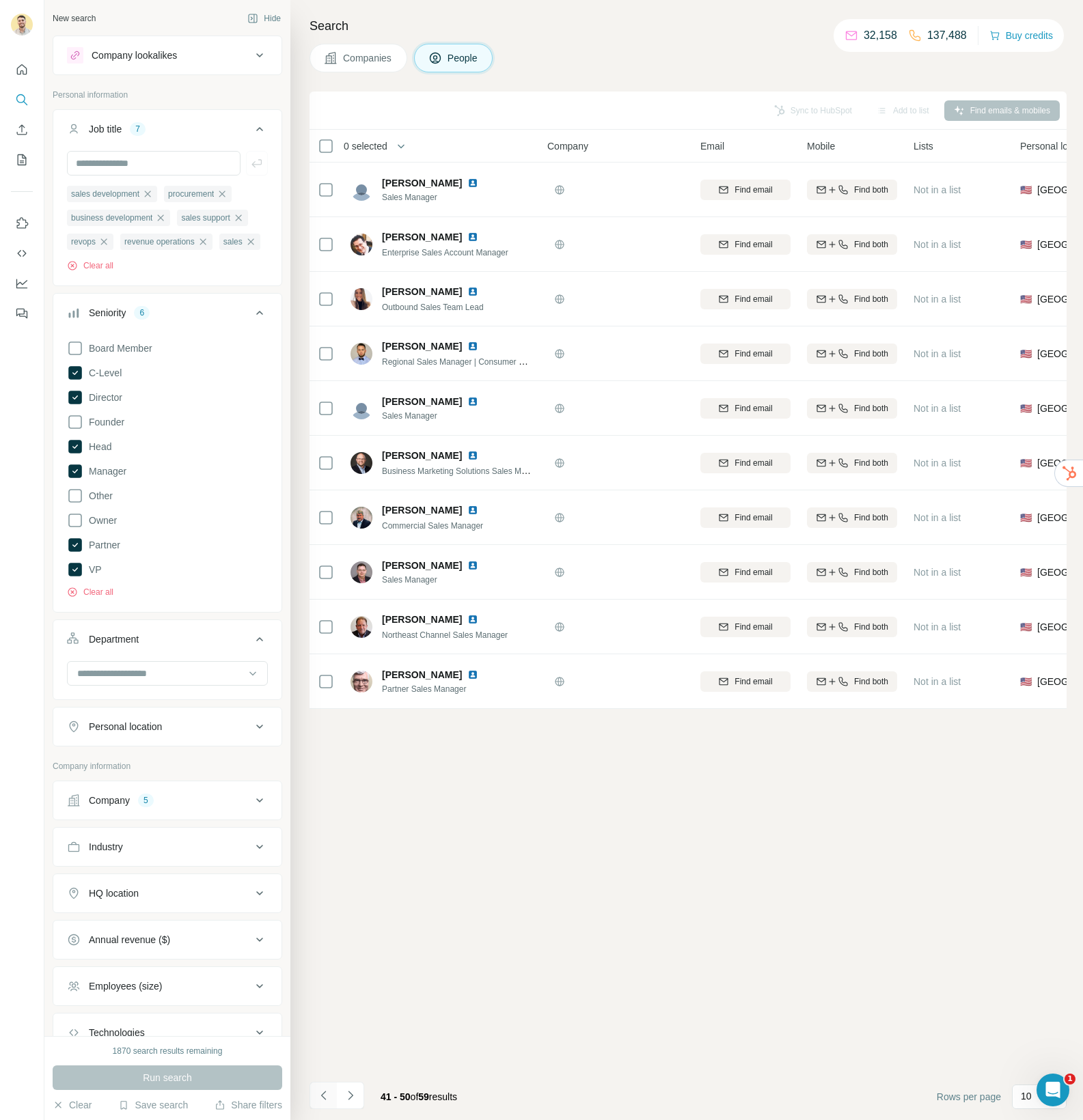
click at [327, 1098] on icon "Navigate to previous page" at bounding box center [324, 1096] width 14 height 14
click at [378, 145] on span "0 selected" at bounding box center [365, 146] width 44 height 14
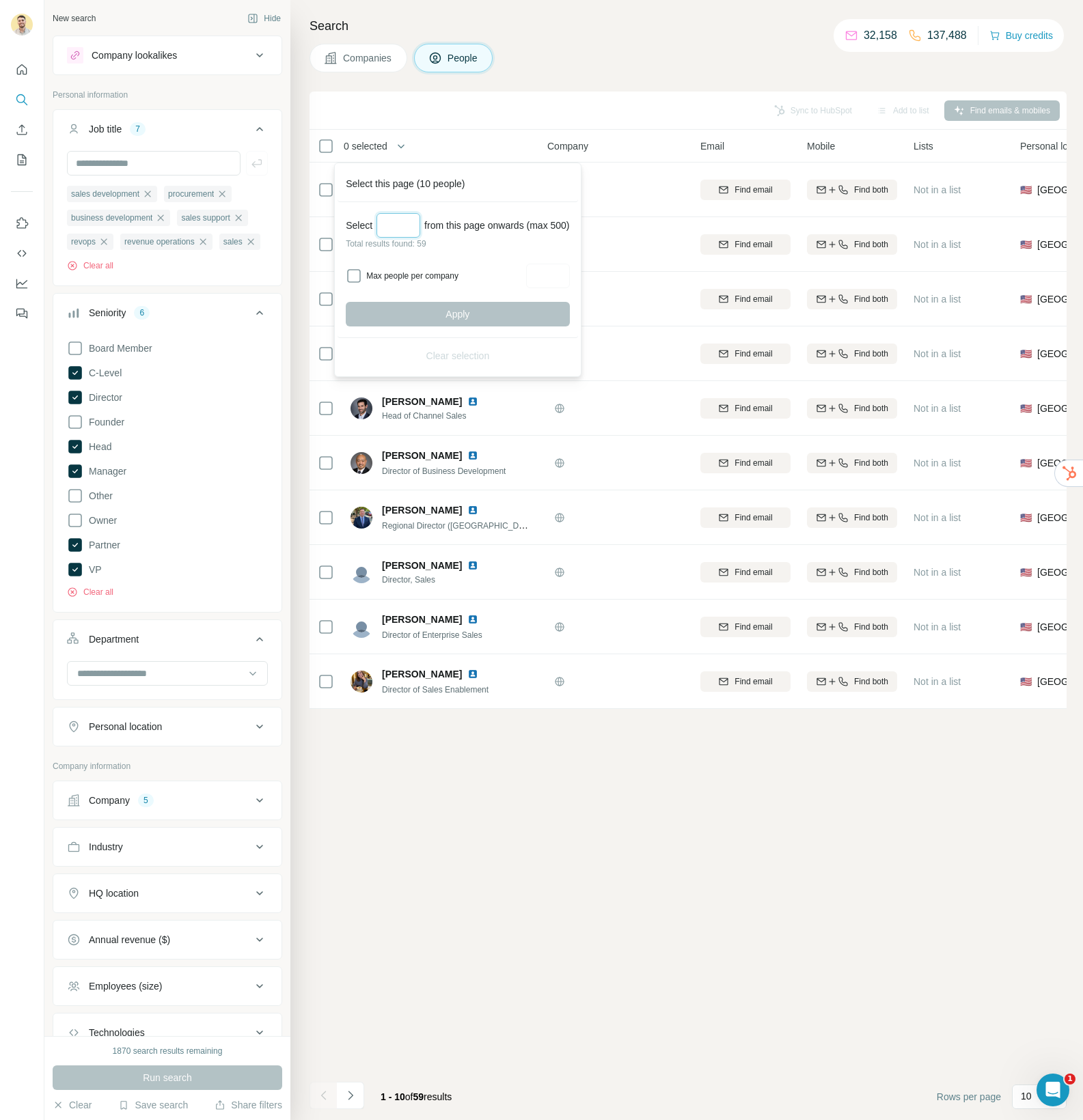
click at [404, 221] on input "Select a number (up to 500)" at bounding box center [398, 225] width 44 height 25
type input "**"
click at [462, 313] on span "Apply" at bounding box center [457, 314] width 24 height 14
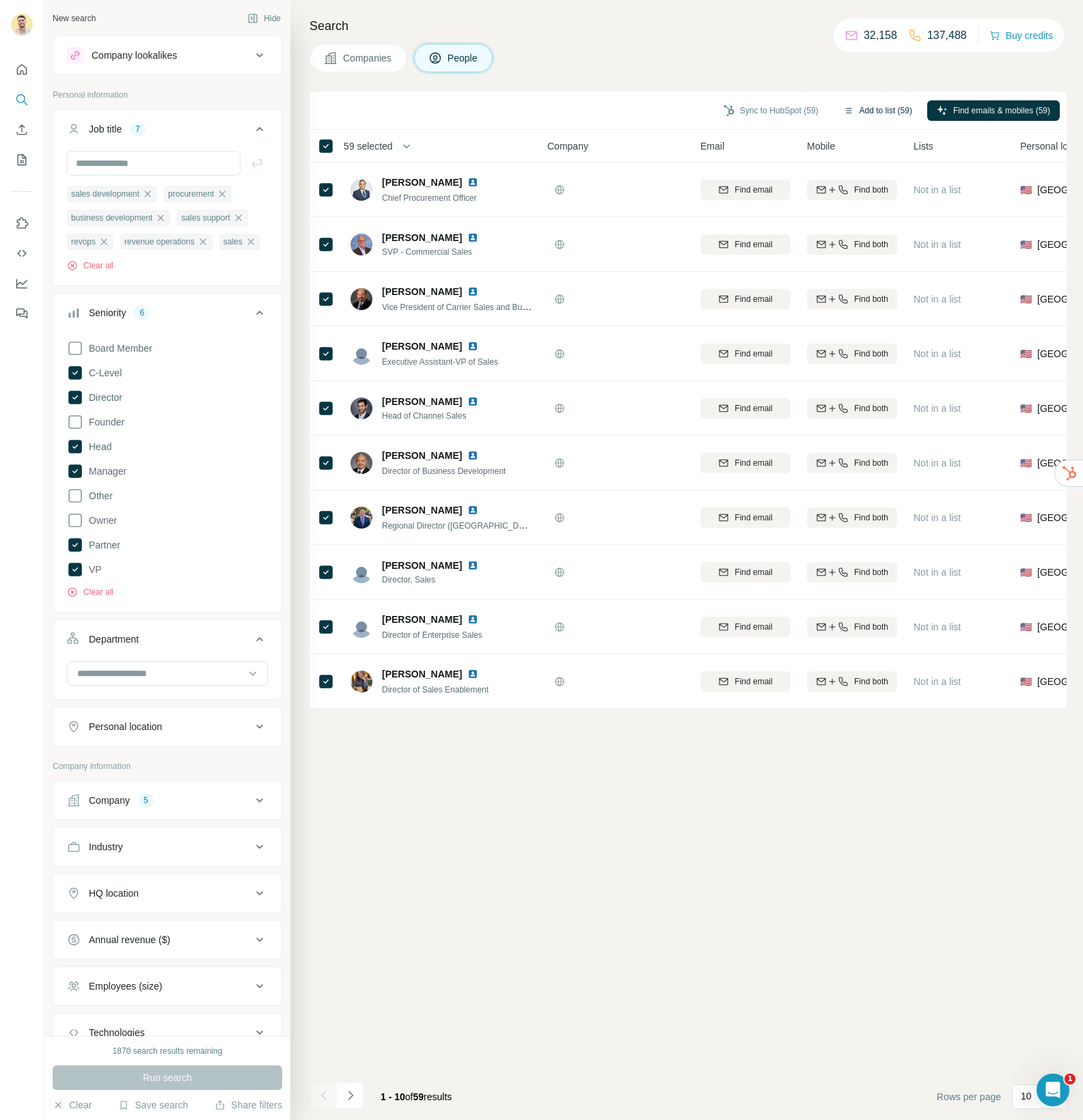
click at [865, 110] on button "Add to list (59)" at bounding box center [877, 110] width 88 height 20
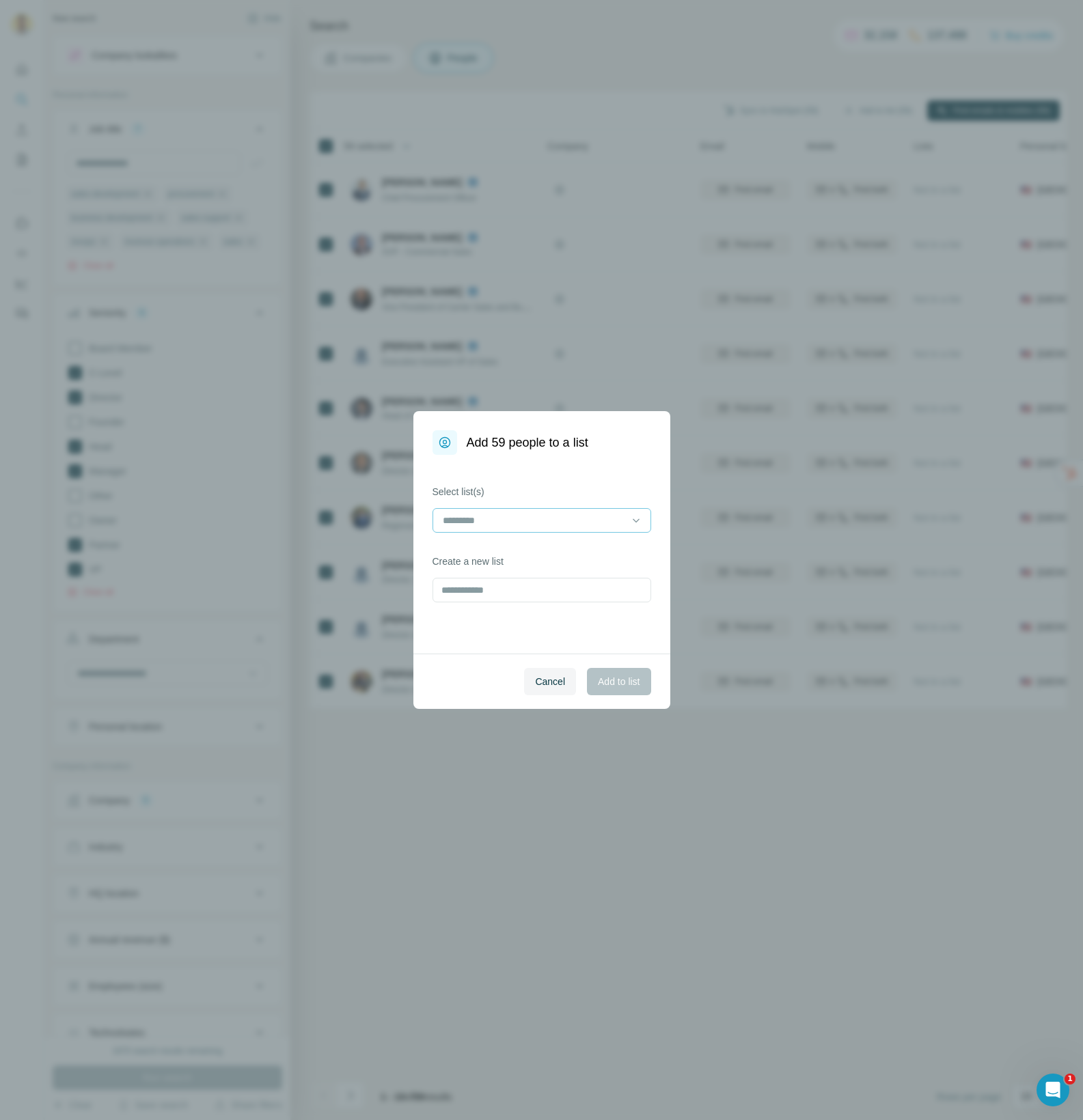
click at [537, 519] on input at bounding box center [533, 520] width 185 height 15
type input "******"
click at [520, 633] on div "Select list(s) Create a new list" at bounding box center [542, 554] width 257 height 199
click at [474, 586] on input "text" at bounding box center [542, 590] width 218 height 25
type input "*"
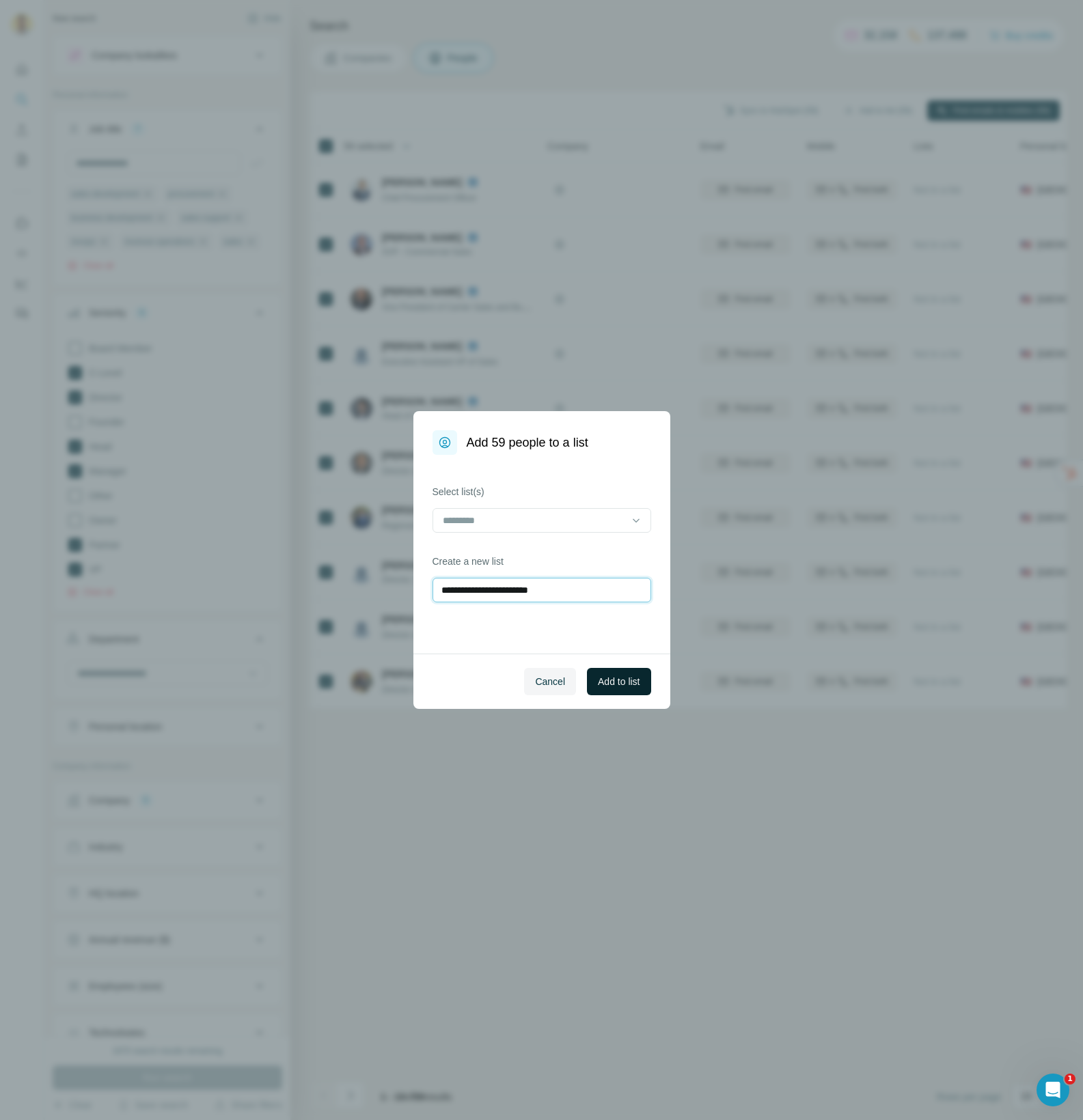
type input "**********"
click at [620, 679] on span "Add to list" at bounding box center [618, 682] width 41 height 14
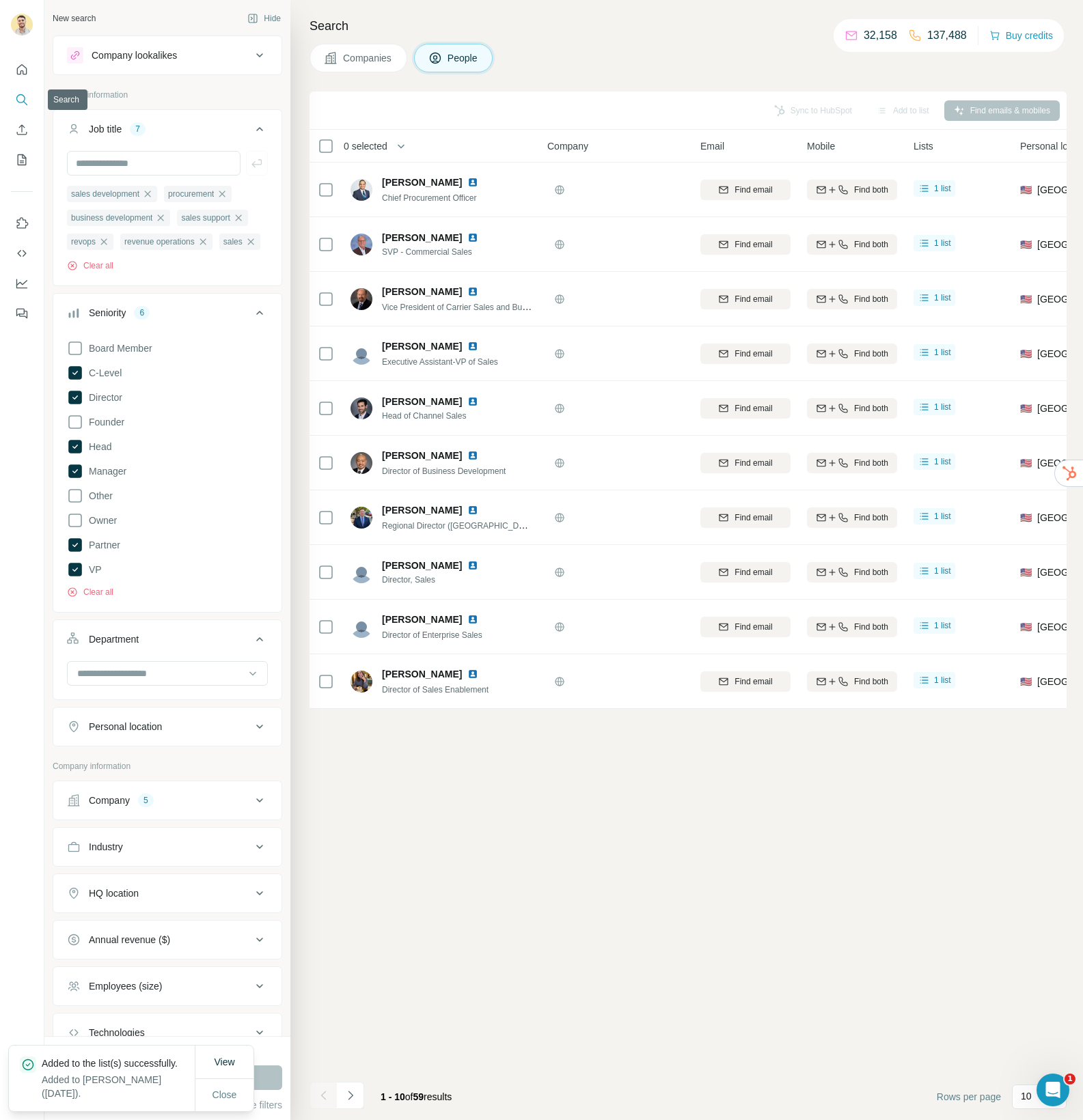
click at [23, 97] on icon "Search" at bounding box center [22, 99] width 14 height 14
click at [367, 63] on span "Companies" at bounding box center [368, 58] width 50 height 14
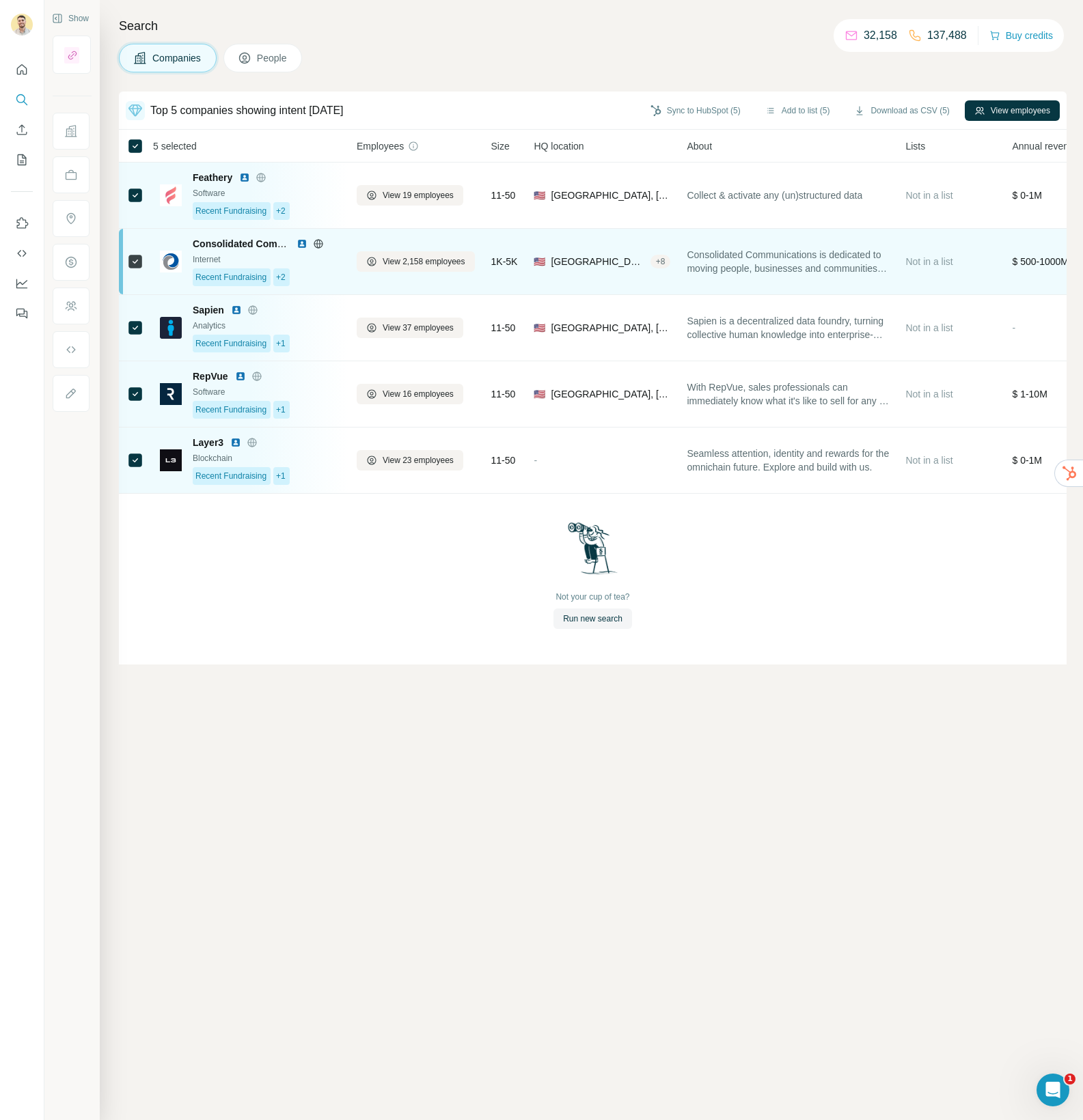
scroll to position [0, 1]
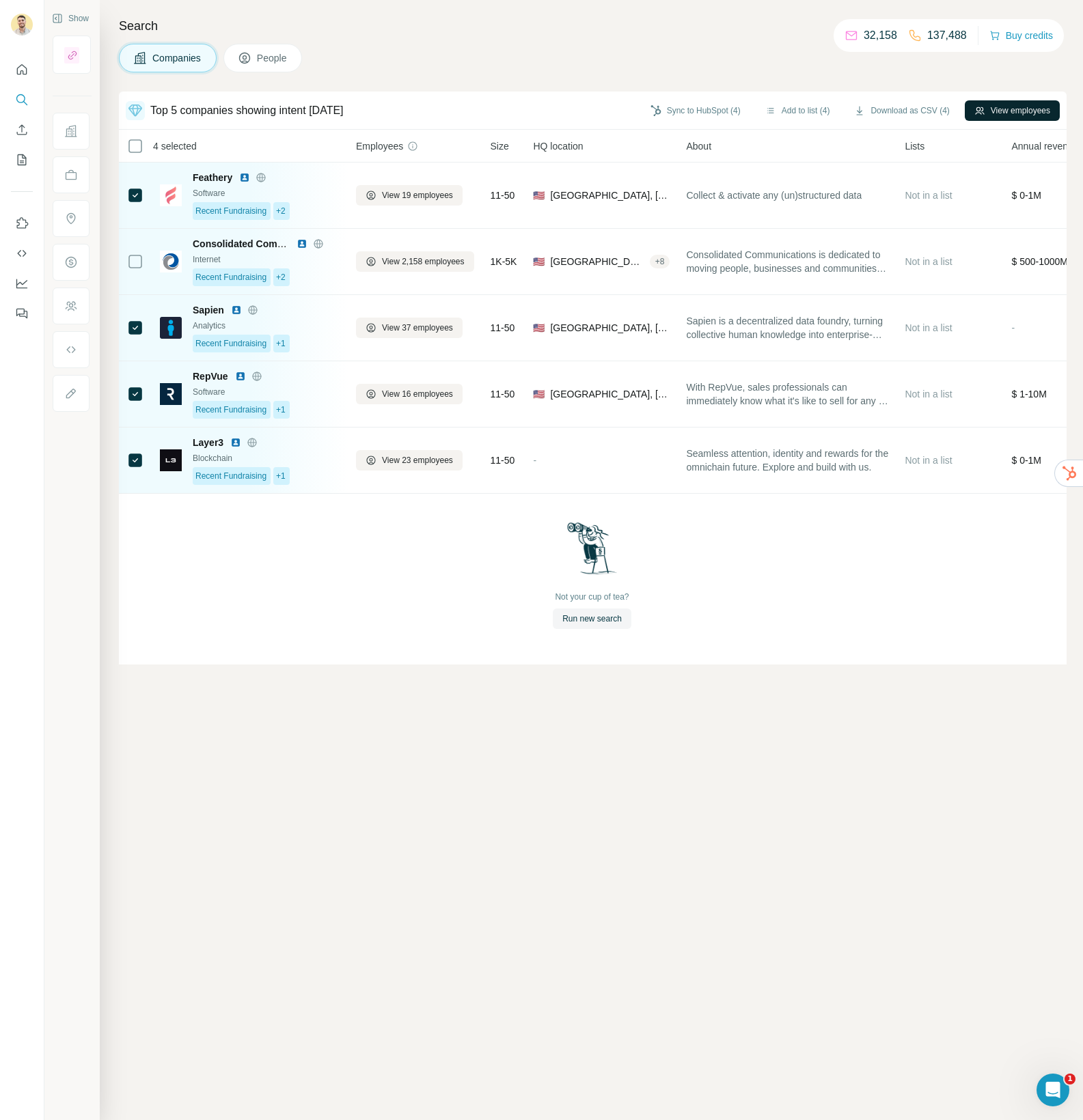
click at [995, 106] on button "View employees" at bounding box center [1012, 110] width 95 height 20
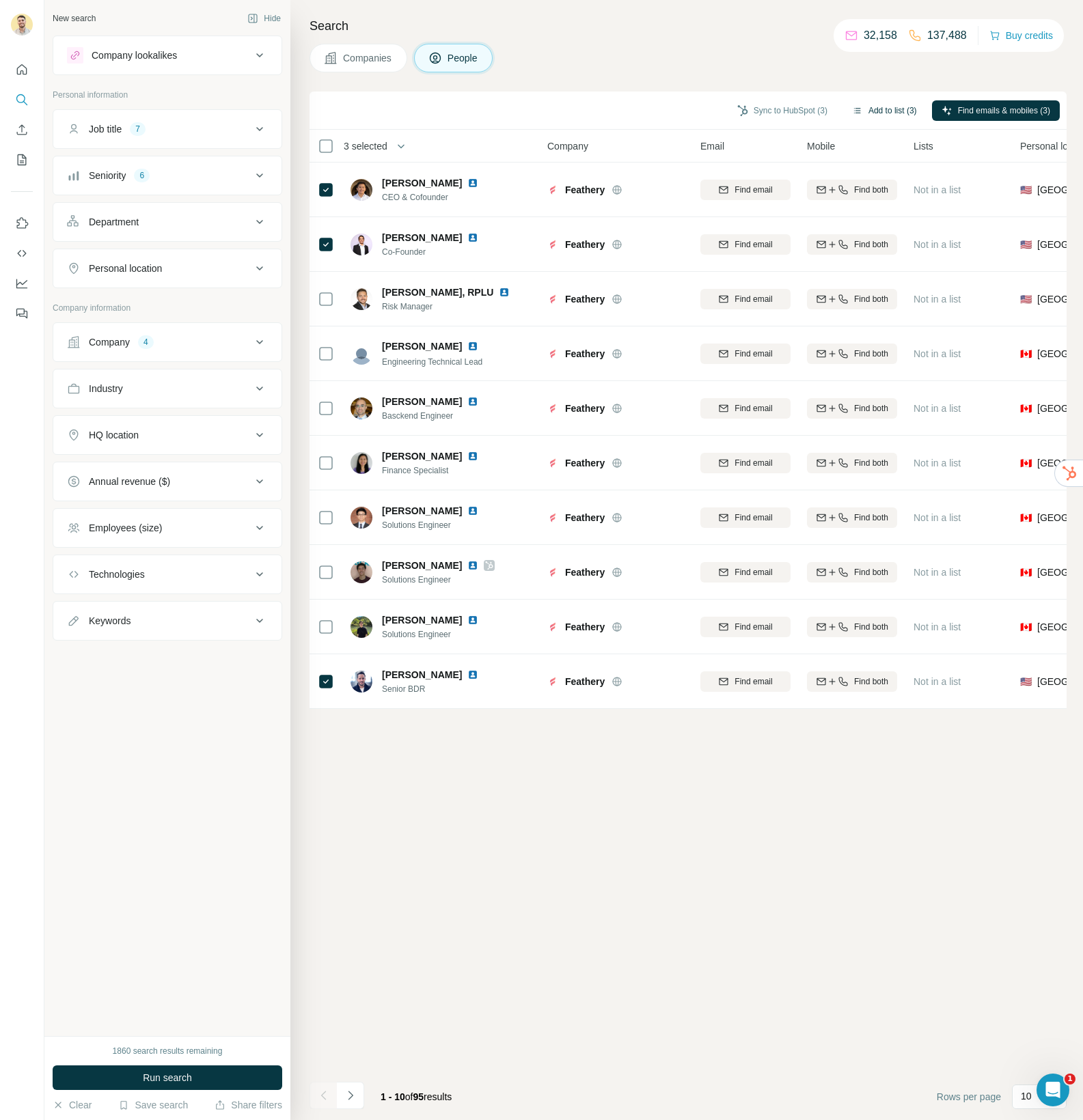
click at [883, 110] on button "Add to list (3)" at bounding box center [884, 110] width 84 height 20
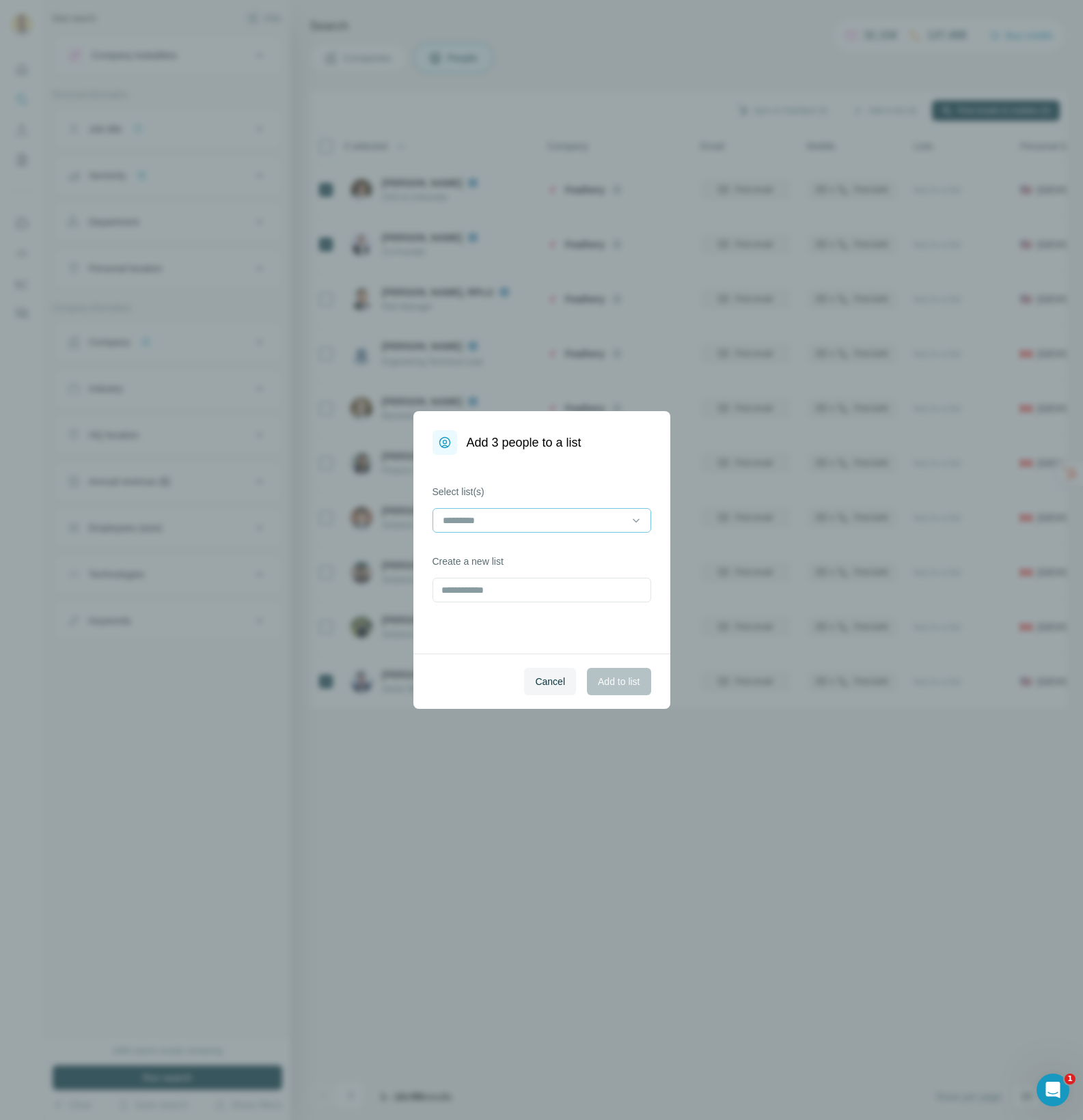
click at [584, 531] on div at bounding box center [533, 520] width 185 height 23
click at [540, 551] on p "[PERSON_NAME] - Recsys ([DATE])" at bounding box center [523, 551] width 158 height 14
click at [616, 680] on span "Add to list" at bounding box center [618, 682] width 41 height 14
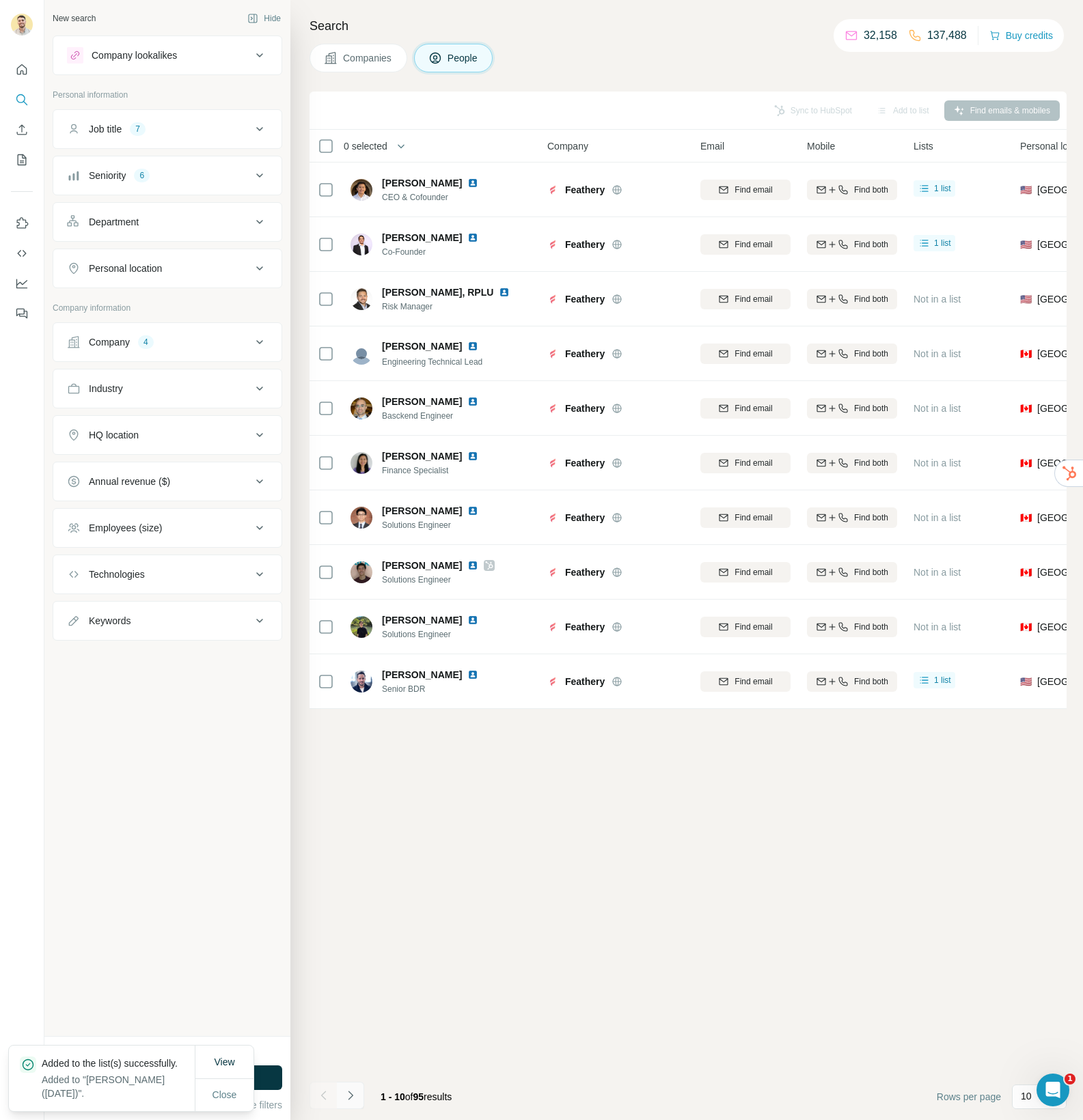
click at [351, 1100] on icon "Navigate to next page" at bounding box center [350, 1096] width 14 height 14
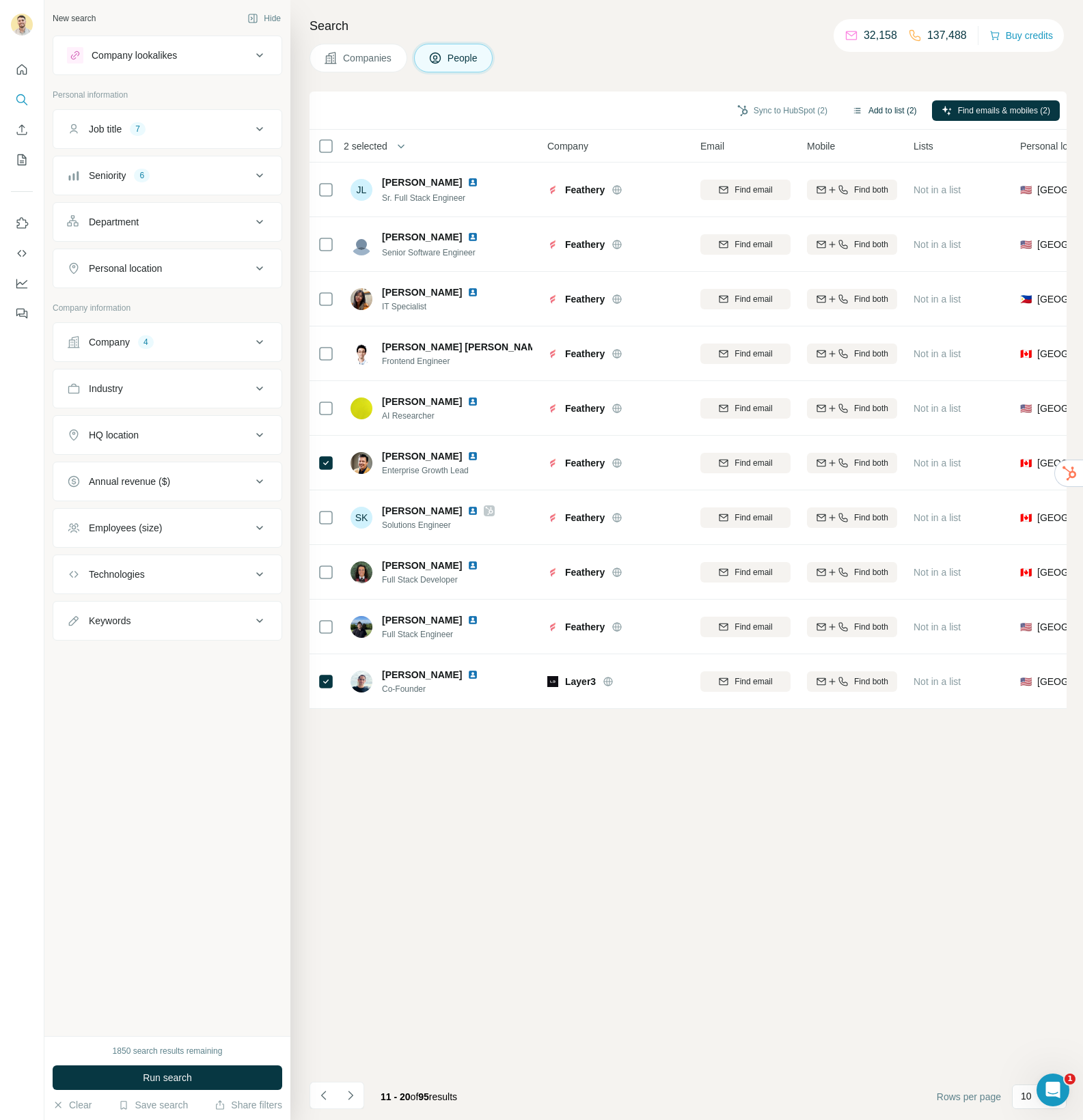
click at [874, 105] on button "Add to list (2)" at bounding box center [884, 110] width 84 height 20
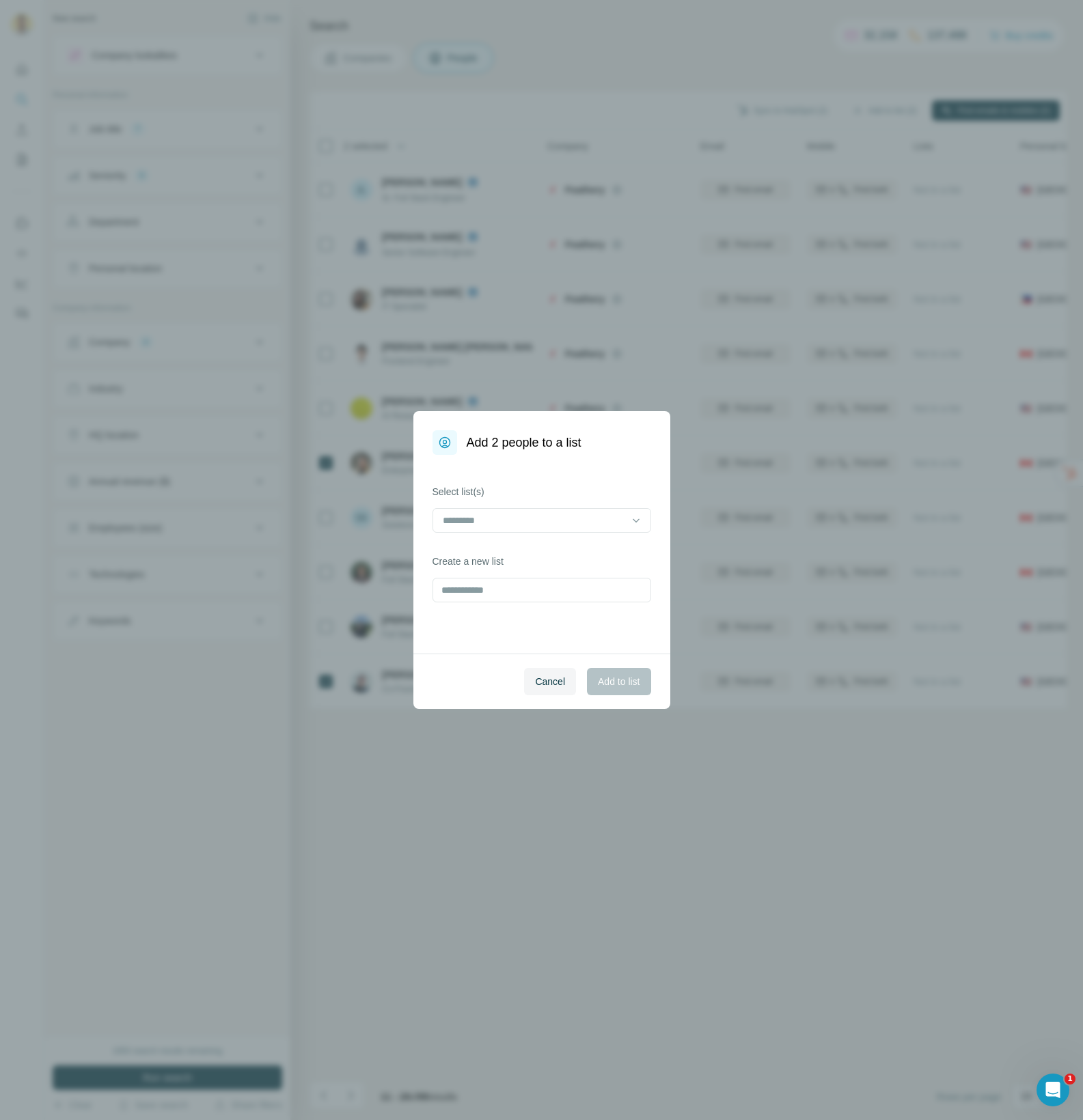
click at [565, 503] on div "Select list(s)" at bounding box center [542, 508] width 218 height 47
click at [562, 509] on div at bounding box center [533, 520] width 185 height 23
click at [524, 554] on p "[PERSON_NAME] - Recsys ([DATE])" at bounding box center [523, 551] width 158 height 14
click at [614, 675] on span "Add to list" at bounding box center [618, 682] width 41 height 14
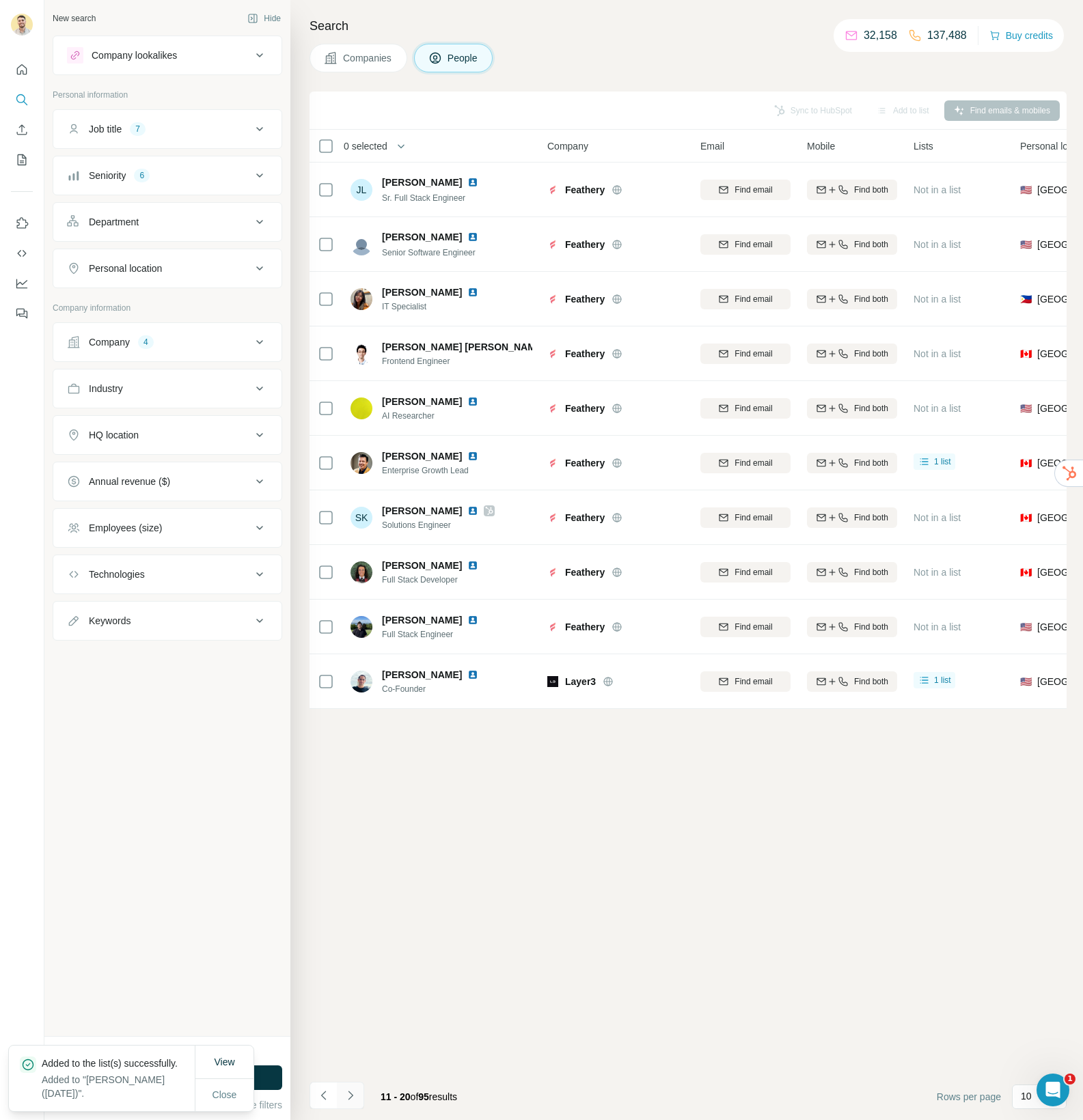
click at [358, 1101] on button "Navigate to next page" at bounding box center [350, 1096] width 27 height 27
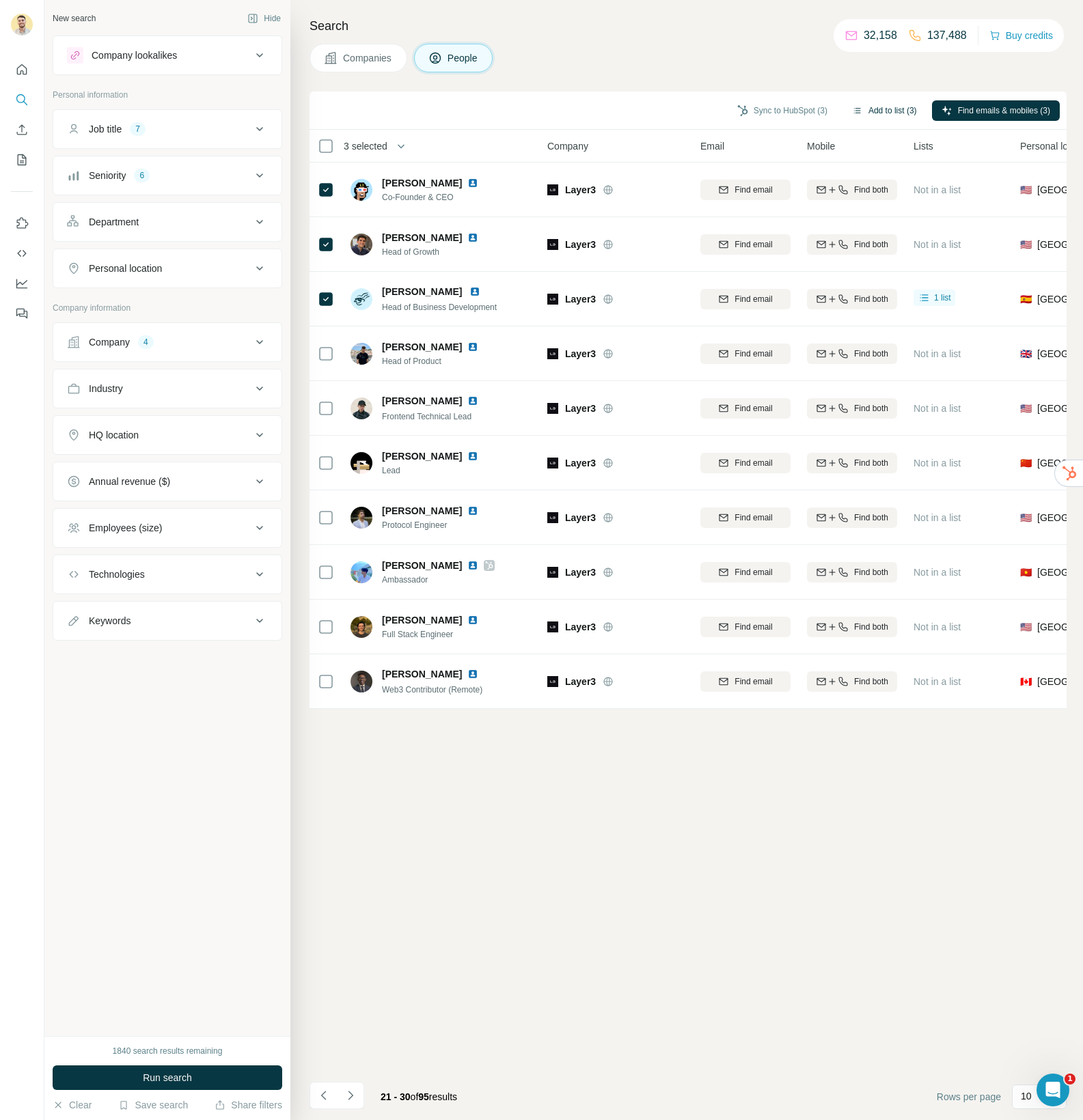
click at [870, 114] on button "Add to list (3)" at bounding box center [884, 110] width 84 height 20
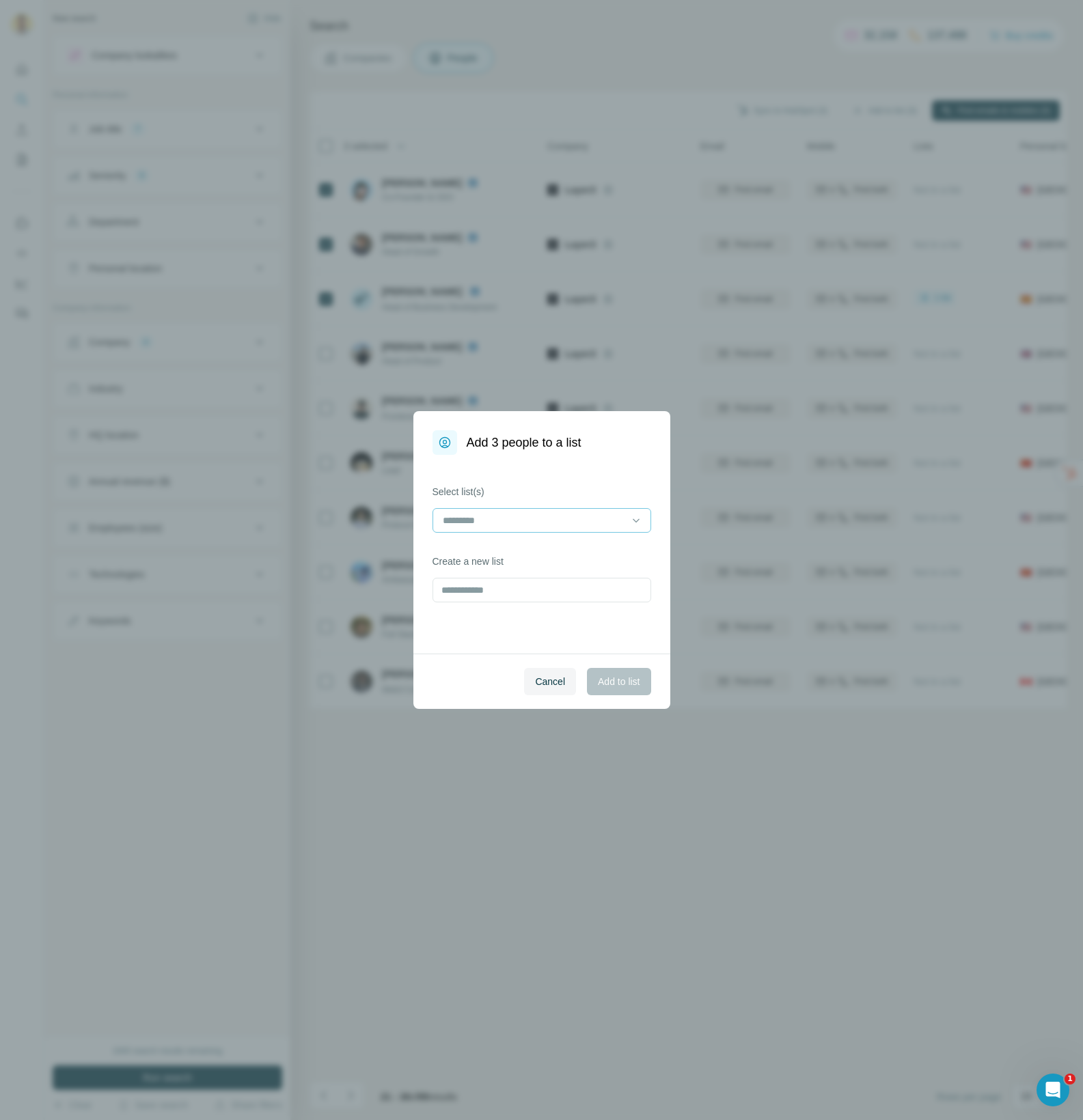
click at [535, 522] on input at bounding box center [533, 520] width 185 height 15
click at [495, 548] on p "[PERSON_NAME] - Recsys ([DATE])" at bounding box center [523, 551] width 158 height 14
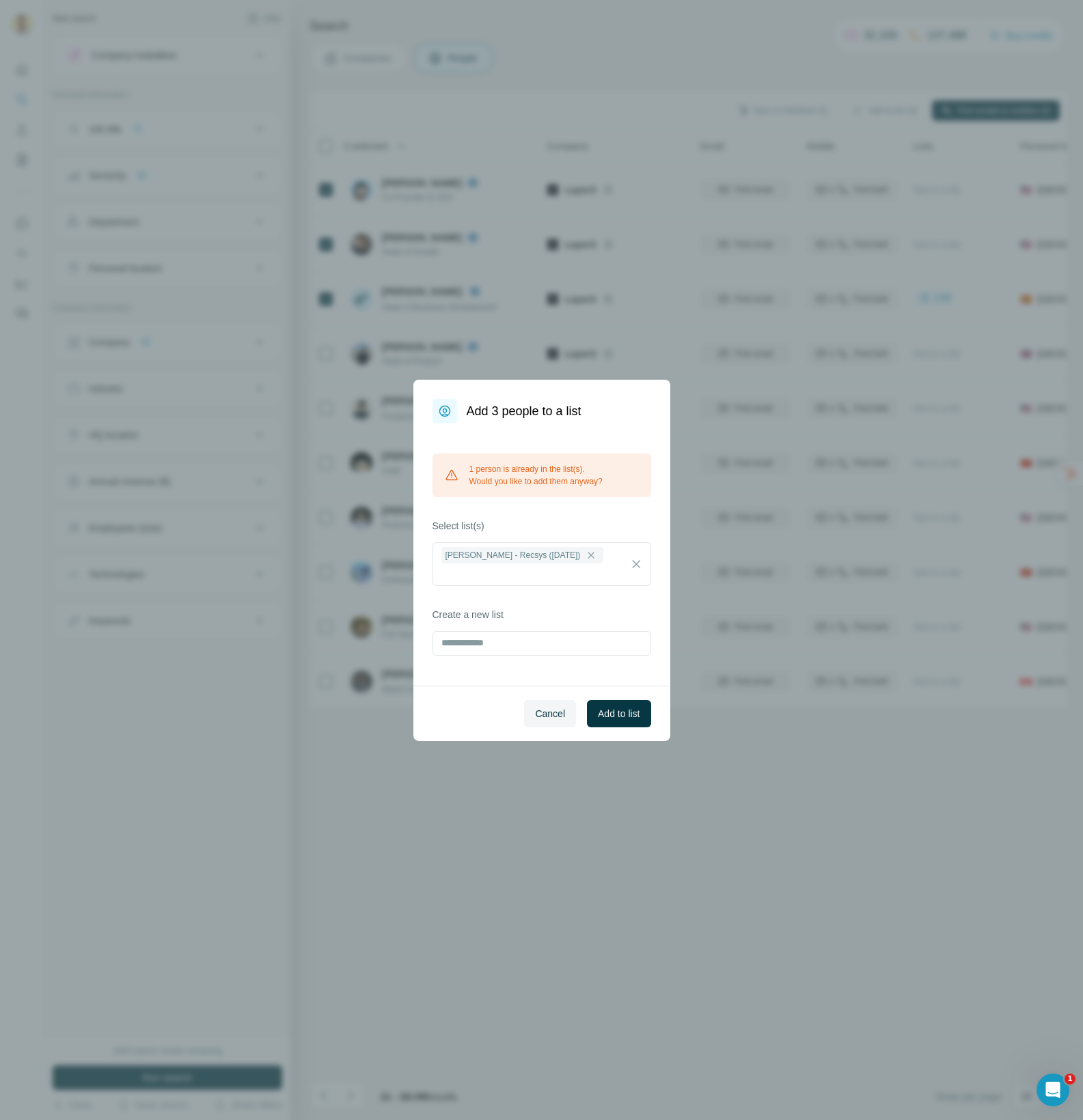
click at [624, 532] on label "Select list(s)" at bounding box center [542, 526] width 218 height 14
click at [631, 707] on span "Add to list" at bounding box center [618, 714] width 41 height 14
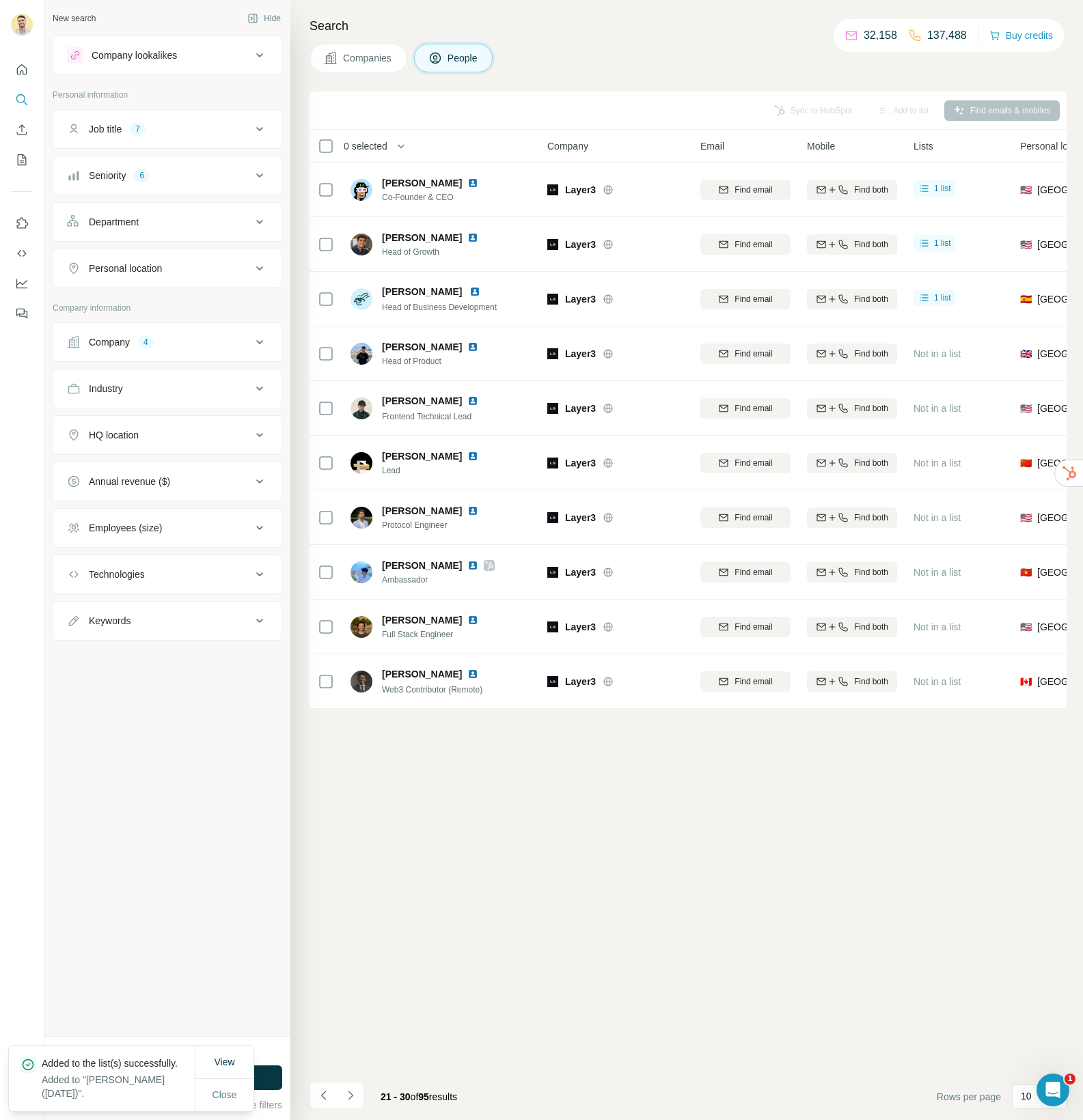
click at [361, 1097] on button "Navigate to next page" at bounding box center [350, 1096] width 27 height 27
click at [358, 1098] on button "Navigate to next page" at bounding box center [350, 1096] width 27 height 27
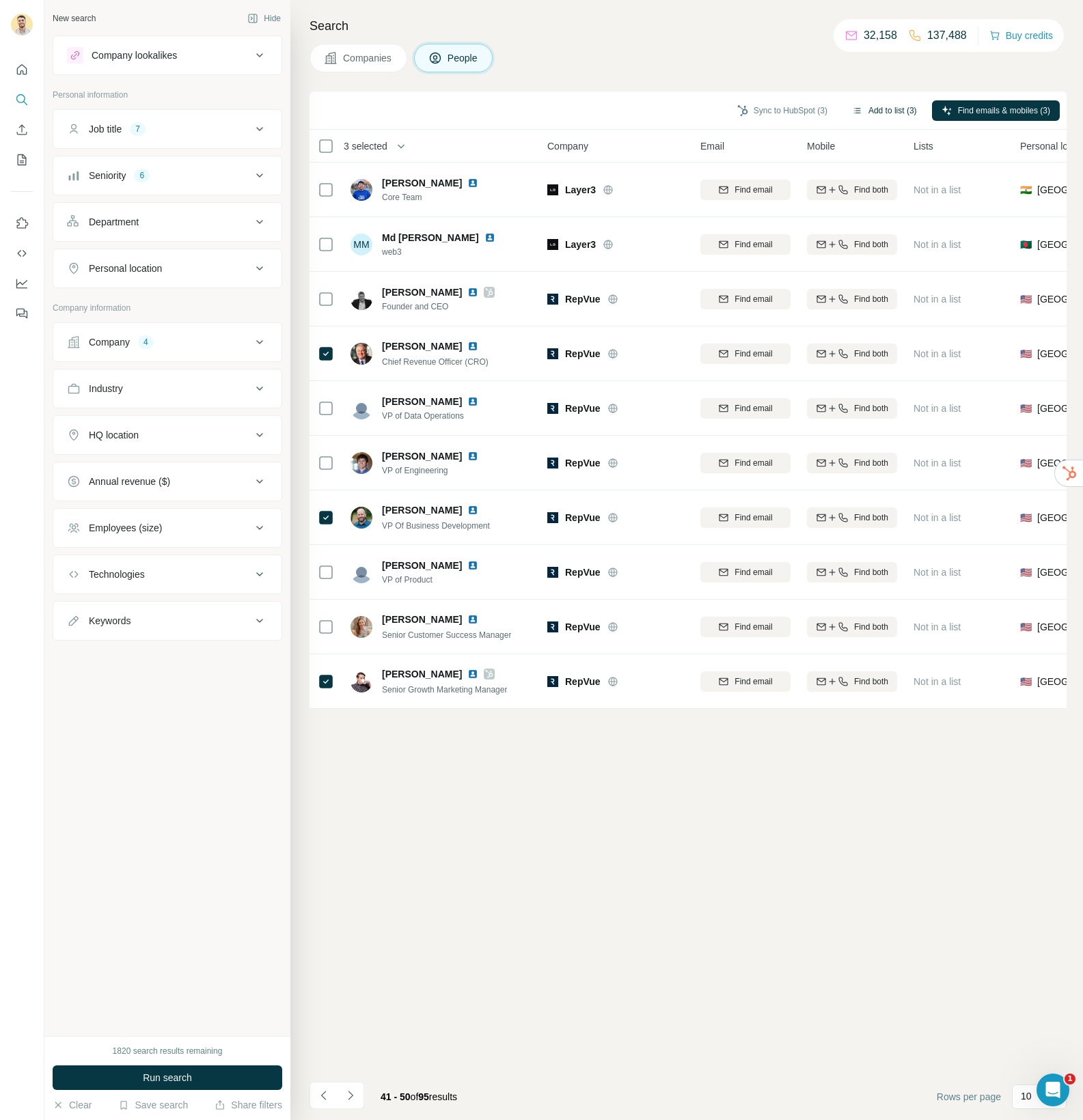
click at [866, 106] on button "Add to list (3)" at bounding box center [884, 110] width 84 height 20
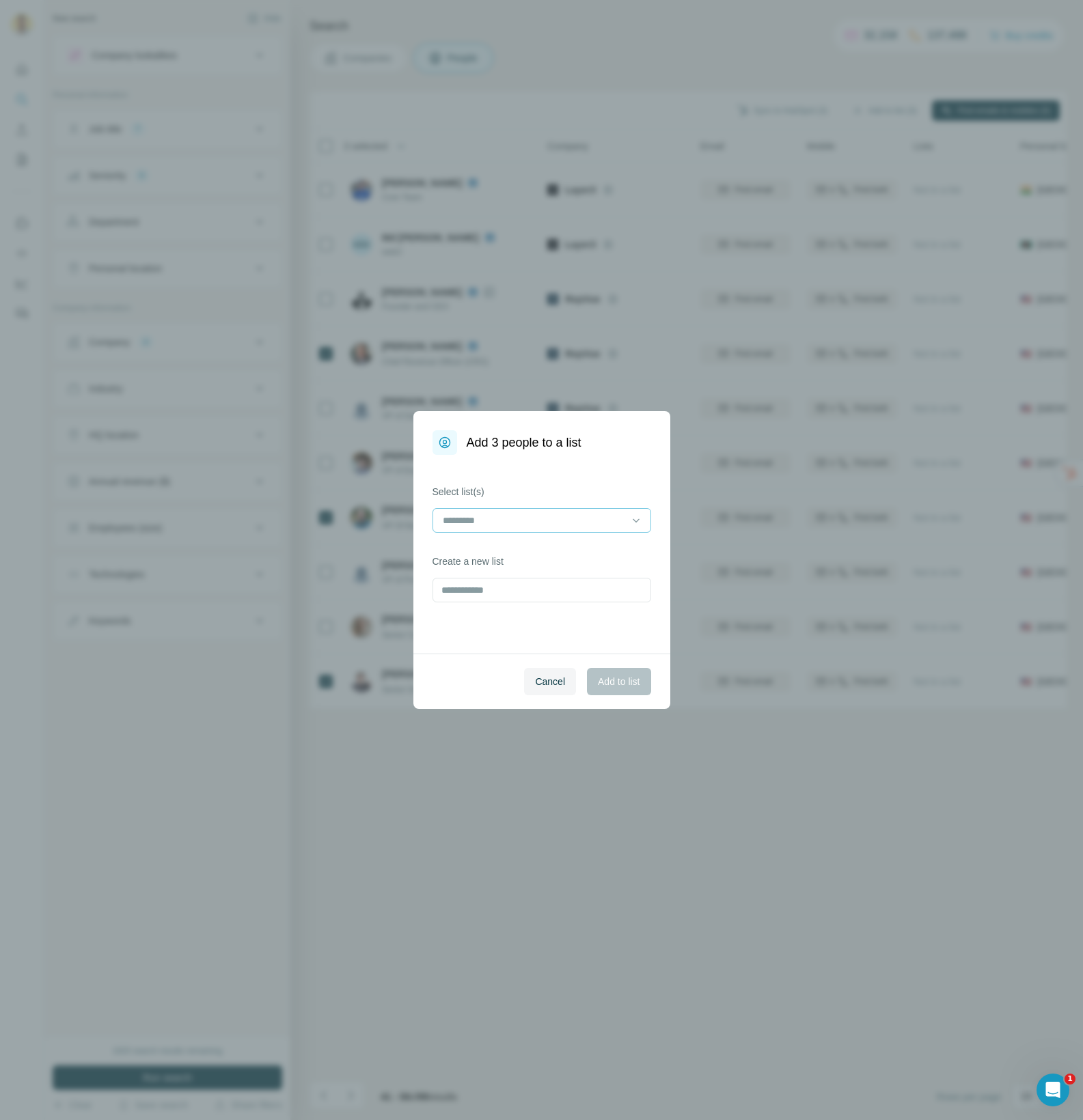
click at [512, 517] on input at bounding box center [533, 520] width 185 height 15
click at [498, 554] on p "[PERSON_NAME] - Recsys ([DATE])" at bounding box center [523, 551] width 158 height 14
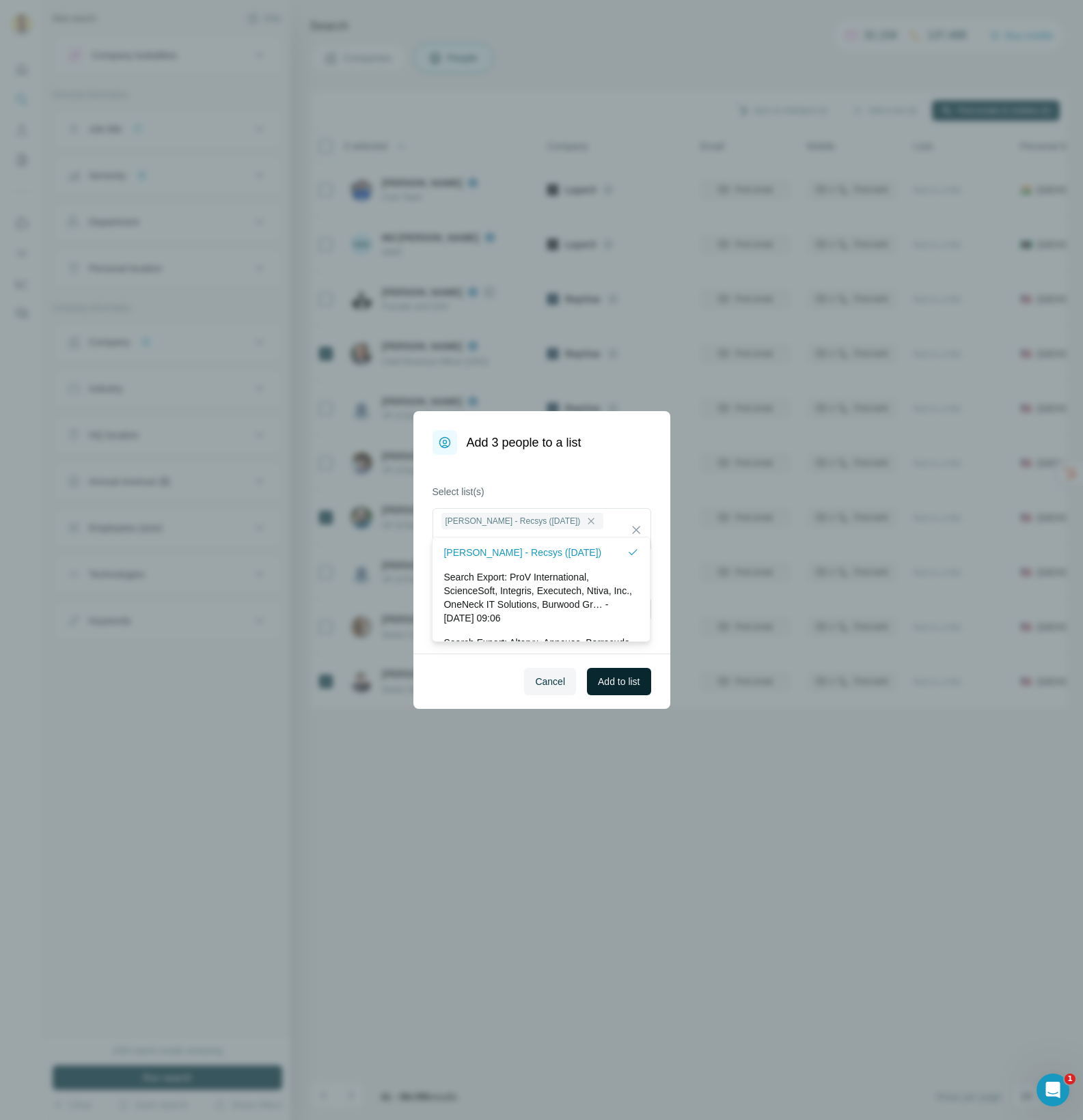
click at [619, 680] on span "Add to list" at bounding box center [618, 682] width 41 height 14
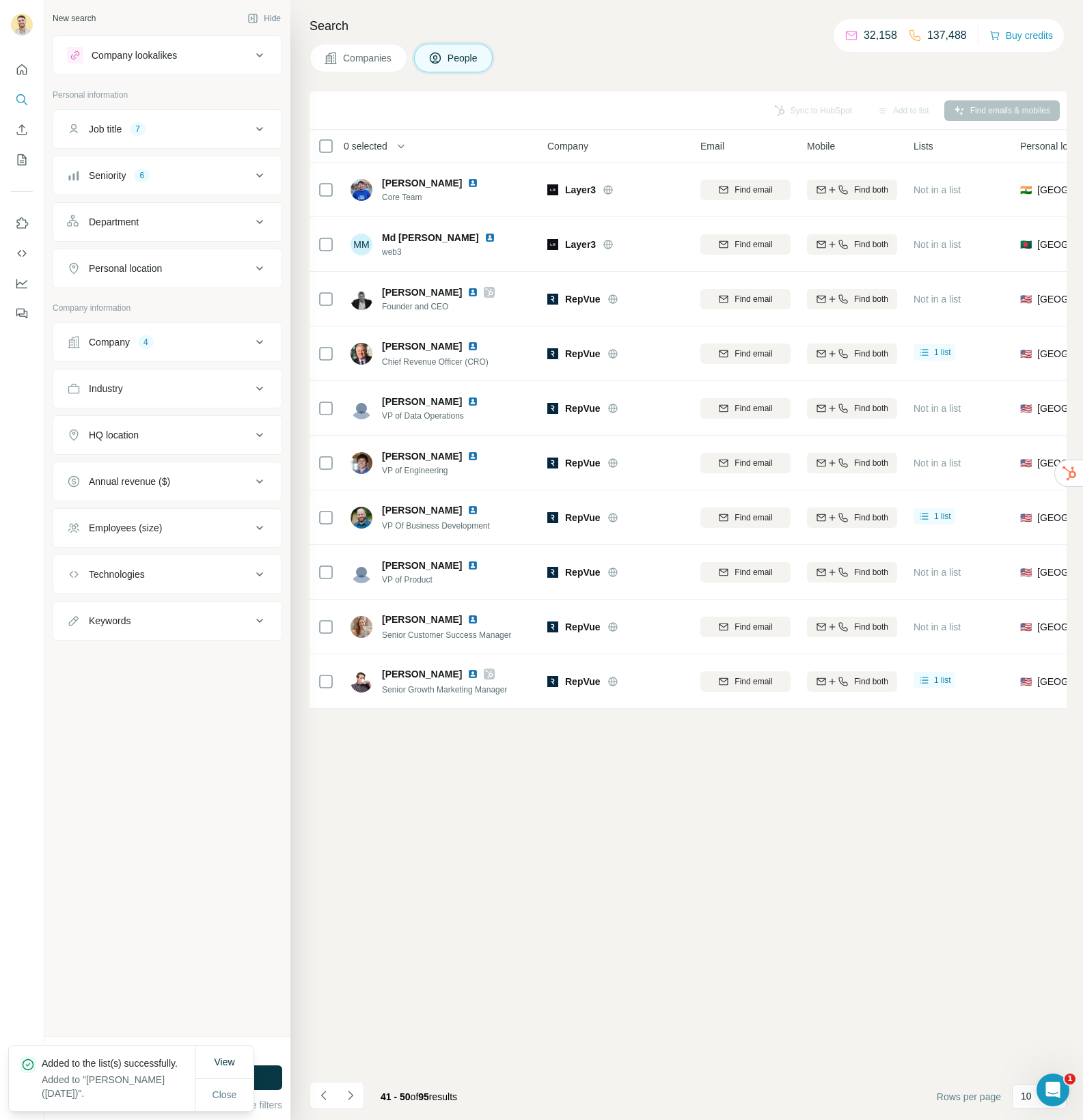
click at [353, 1097] on icon "Navigate to next page" at bounding box center [350, 1096] width 14 height 14
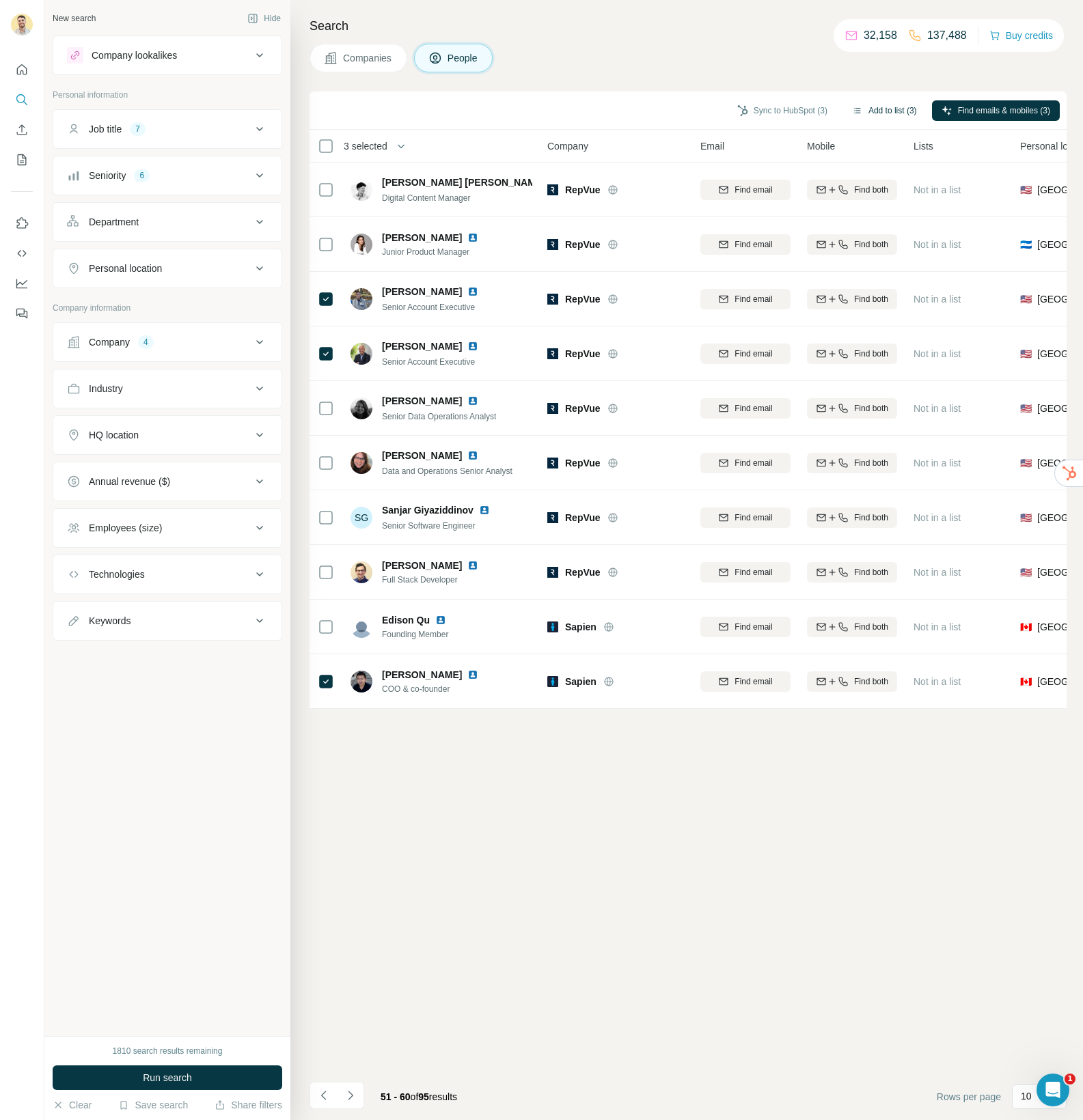
click at [889, 104] on button "Add to list (3)" at bounding box center [884, 110] width 84 height 20
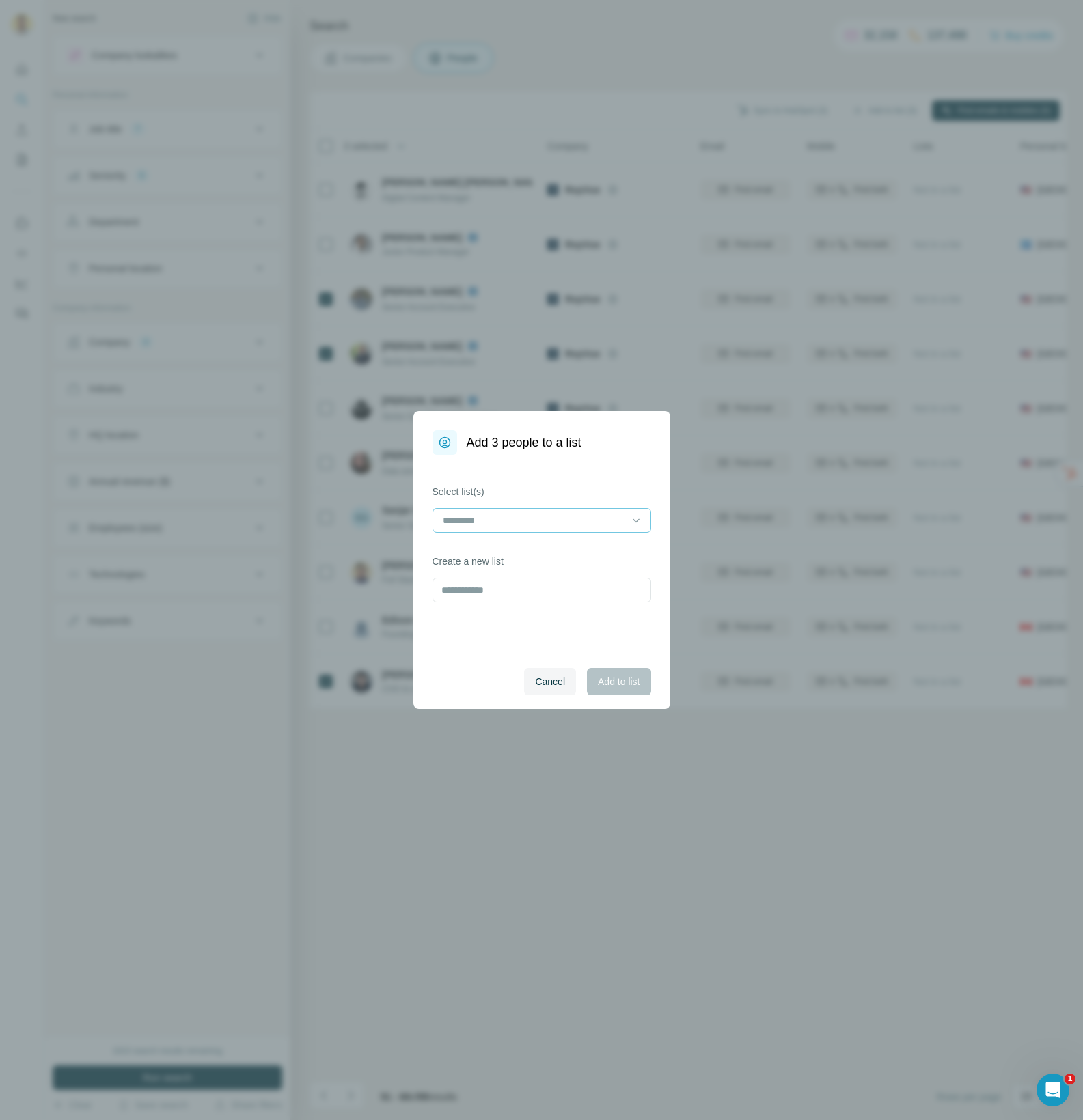
click at [512, 519] on input at bounding box center [533, 520] width 185 height 15
click at [505, 557] on p "[PERSON_NAME] - Recsys ([DATE])" at bounding box center [523, 551] width 158 height 14
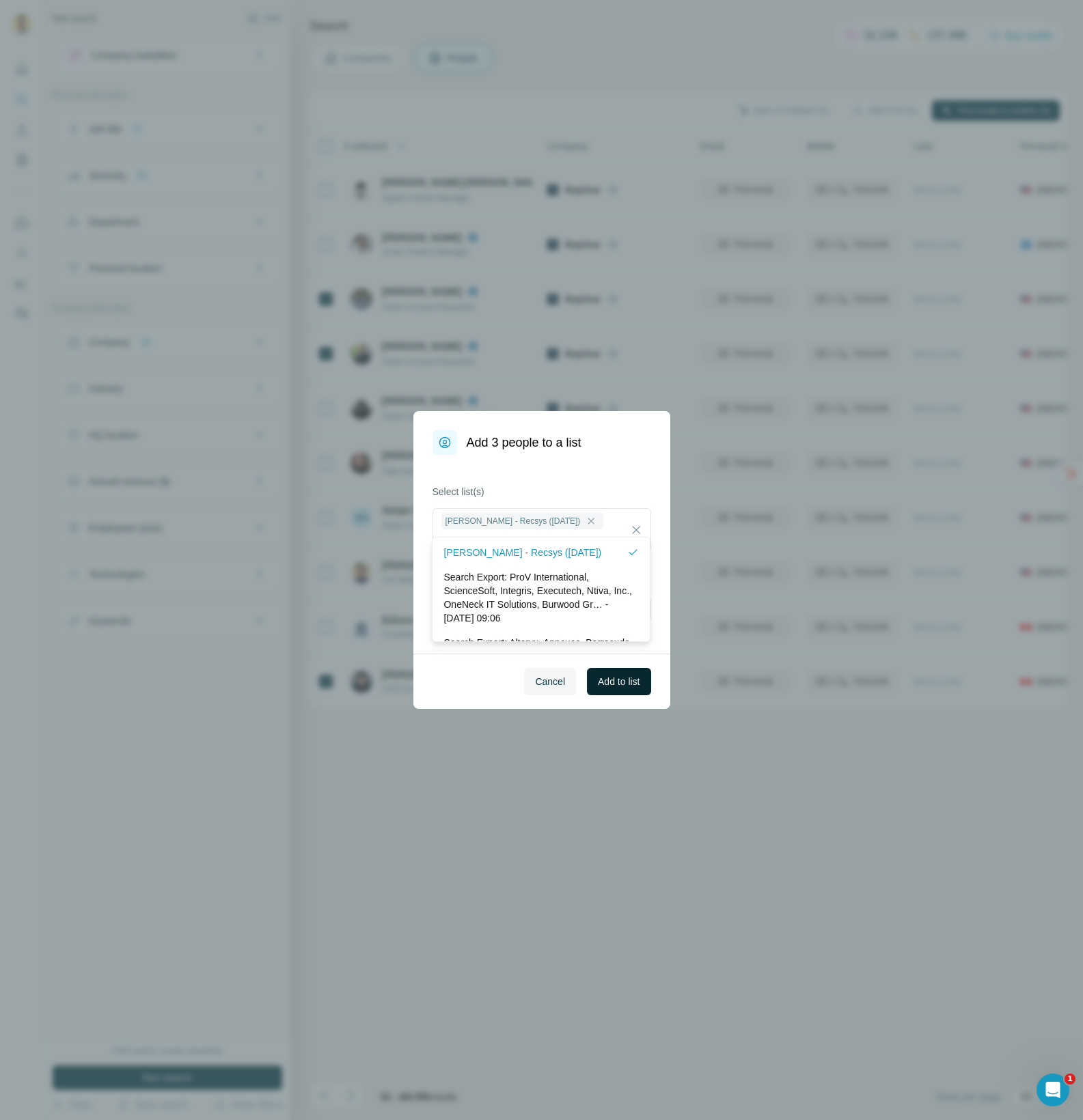
click at [624, 679] on span "Add to list" at bounding box center [618, 682] width 41 height 14
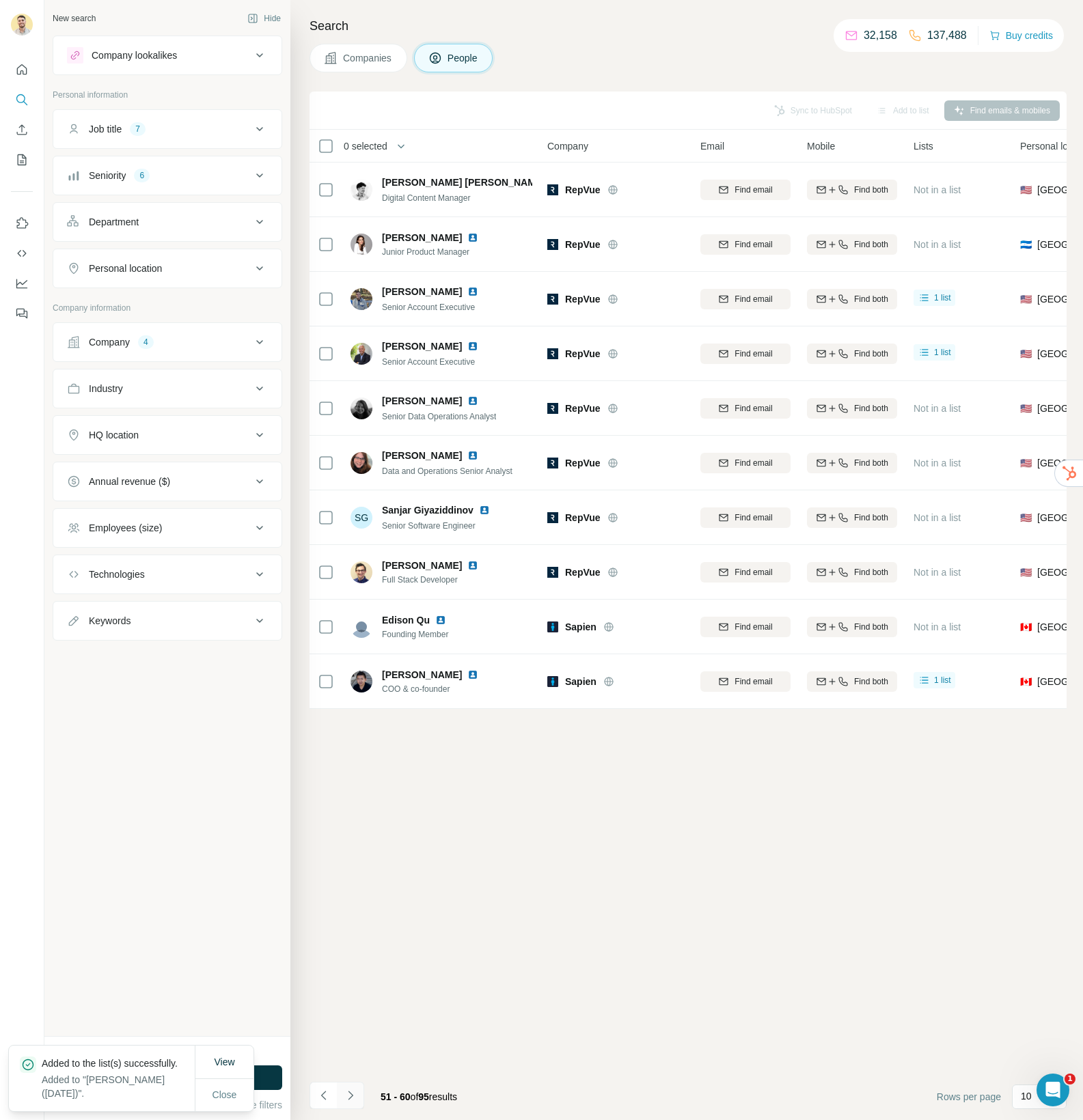
click at [350, 1092] on icon "Navigate to next page" at bounding box center [350, 1096] width 14 height 14
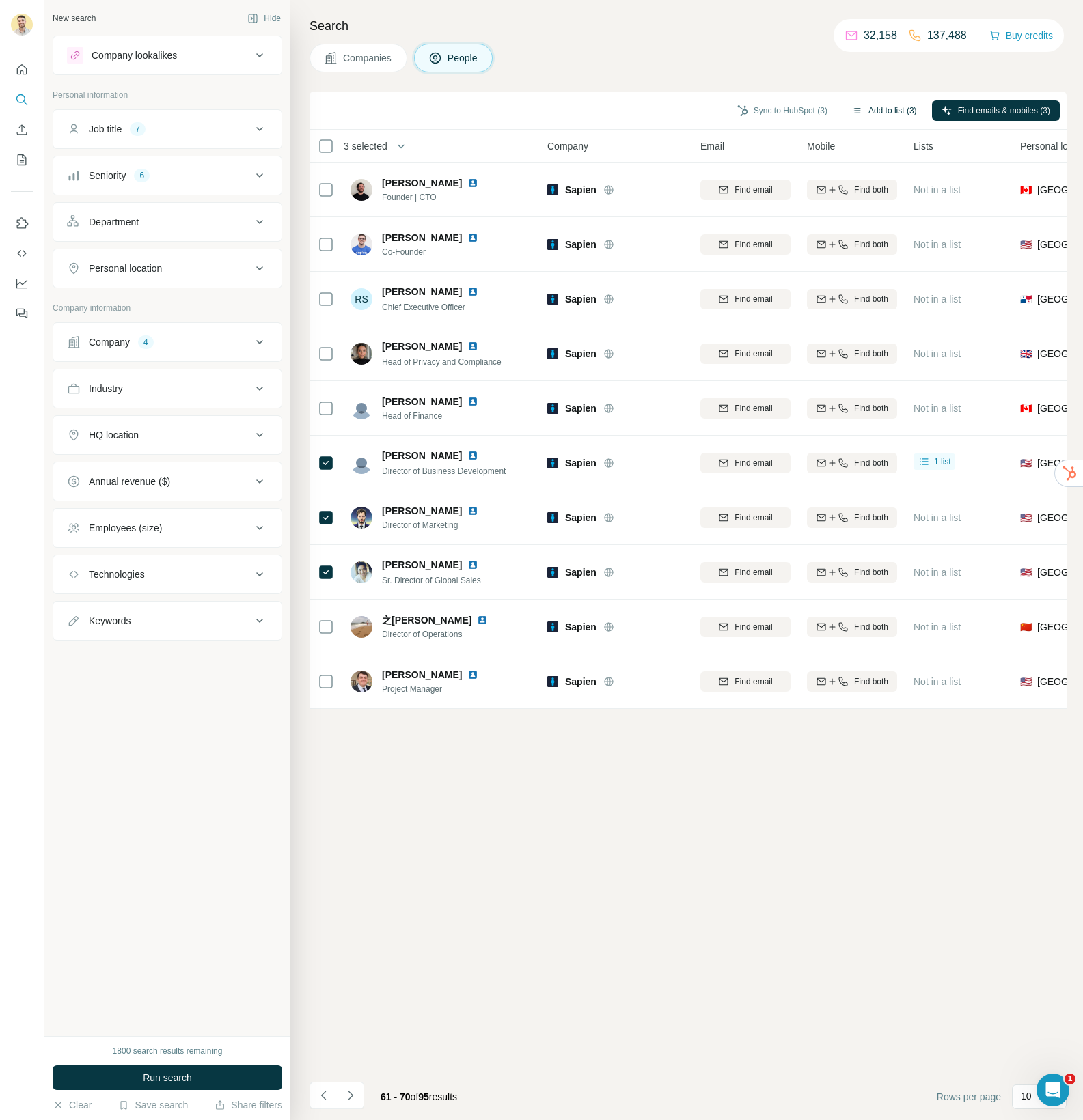
click at [874, 114] on button "Add to list (3)" at bounding box center [884, 110] width 84 height 20
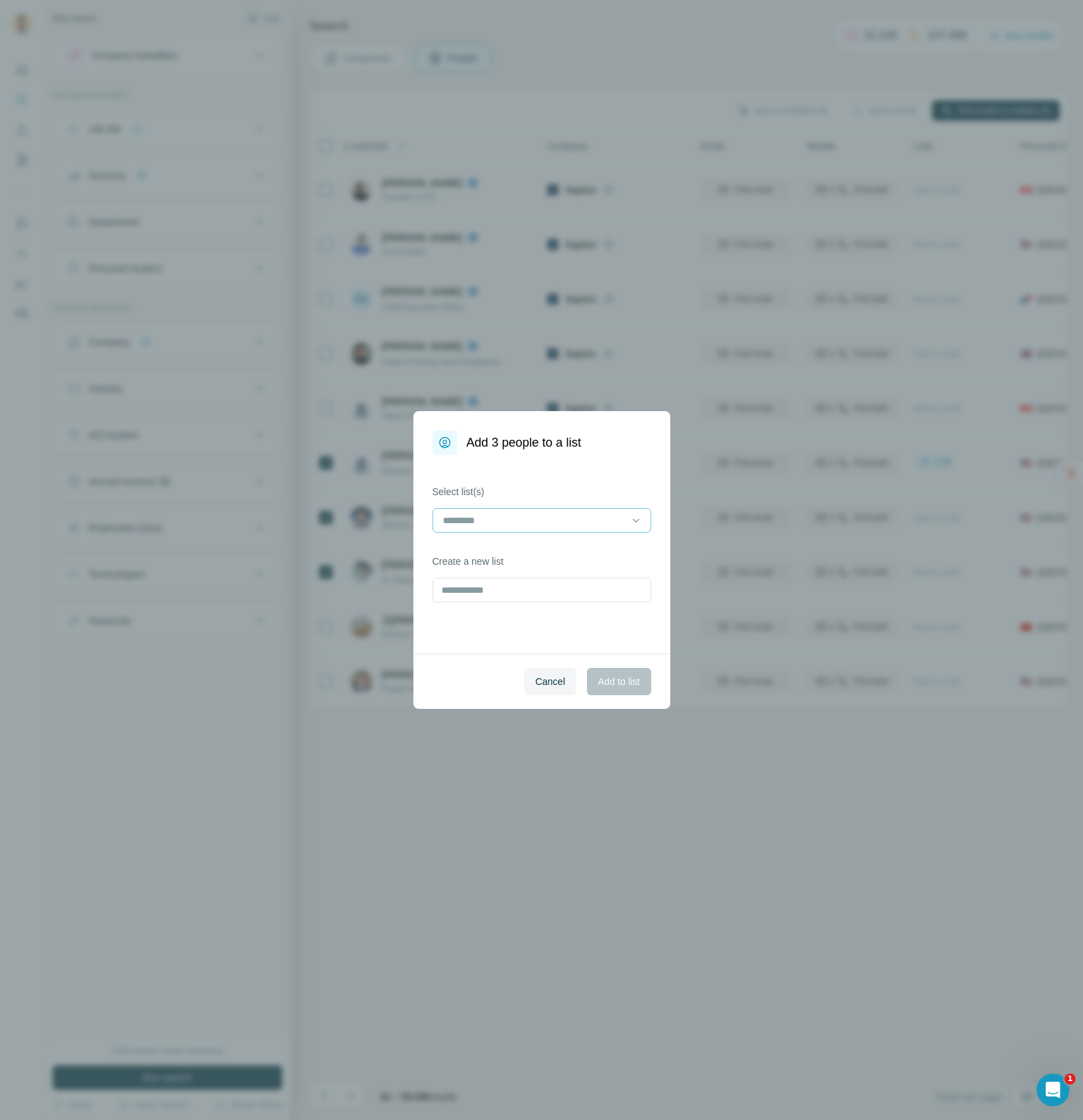
click at [563, 524] on input at bounding box center [533, 520] width 185 height 15
click at [503, 549] on p "[PERSON_NAME] - Recsys ([DATE])" at bounding box center [523, 551] width 158 height 14
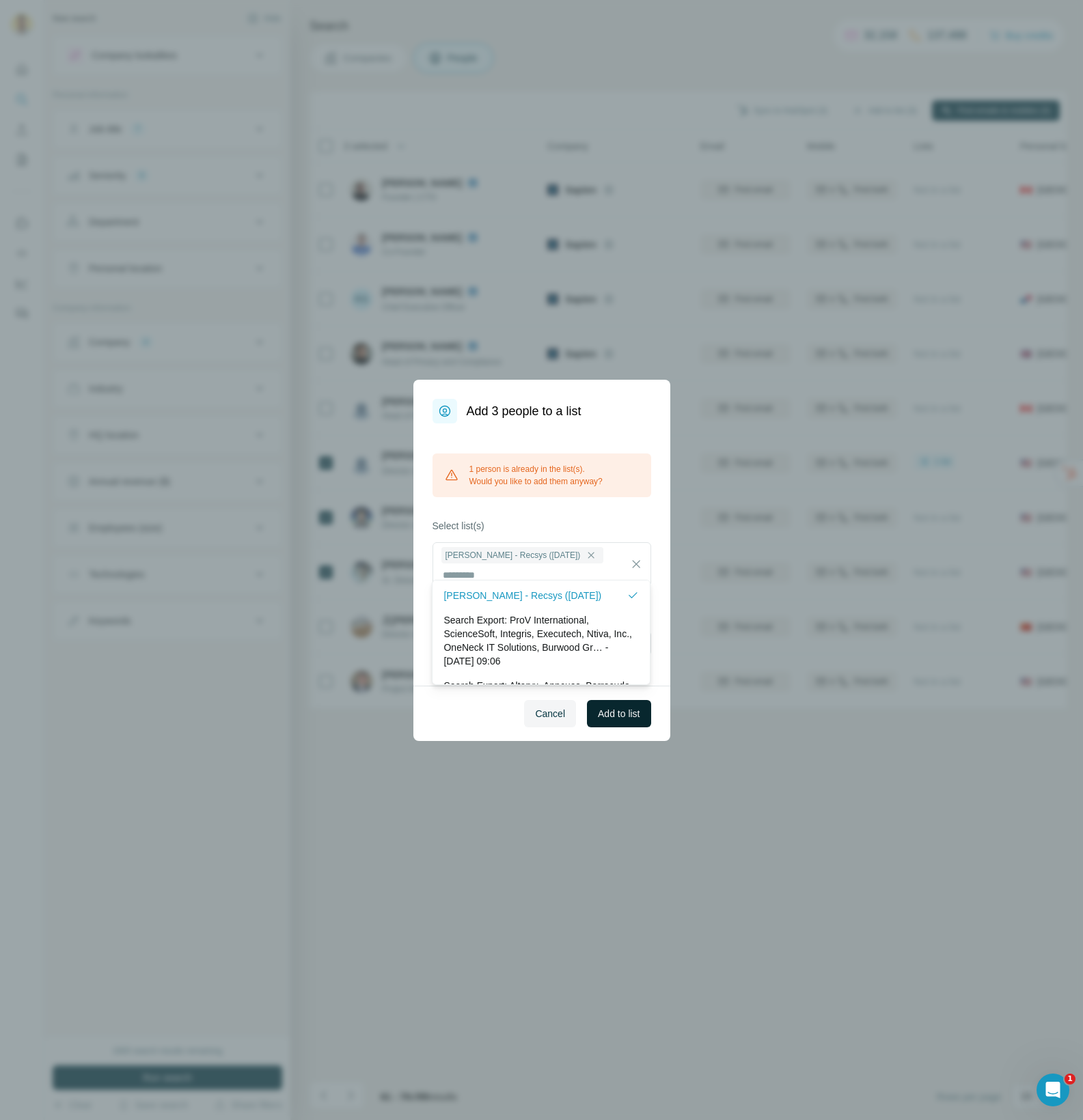
click at [618, 707] on span "Add to list" at bounding box center [618, 714] width 41 height 14
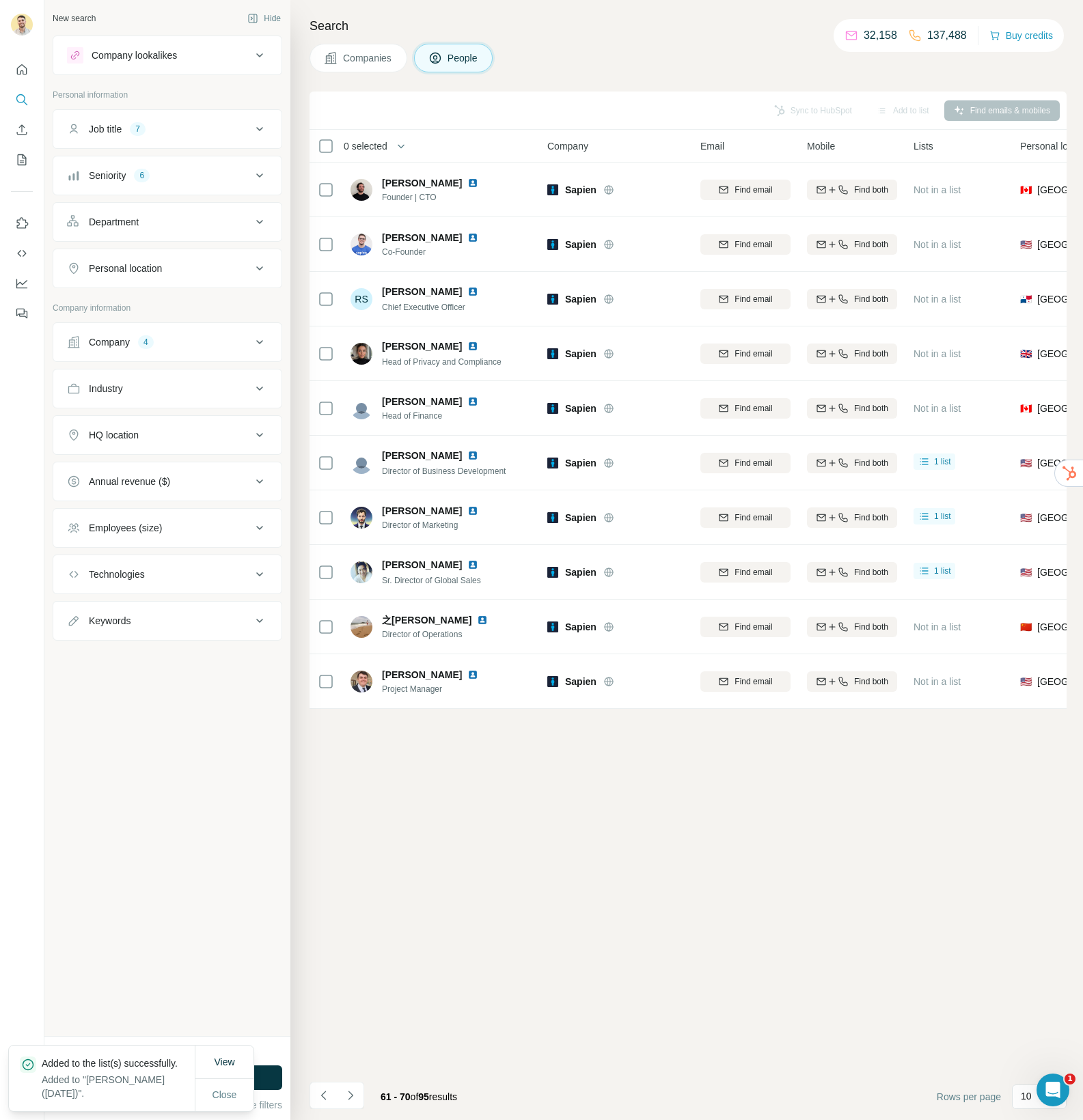
click at [352, 1098] on icon "Navigate to next page" at bounding box center [350, 1096] width 14 height 14
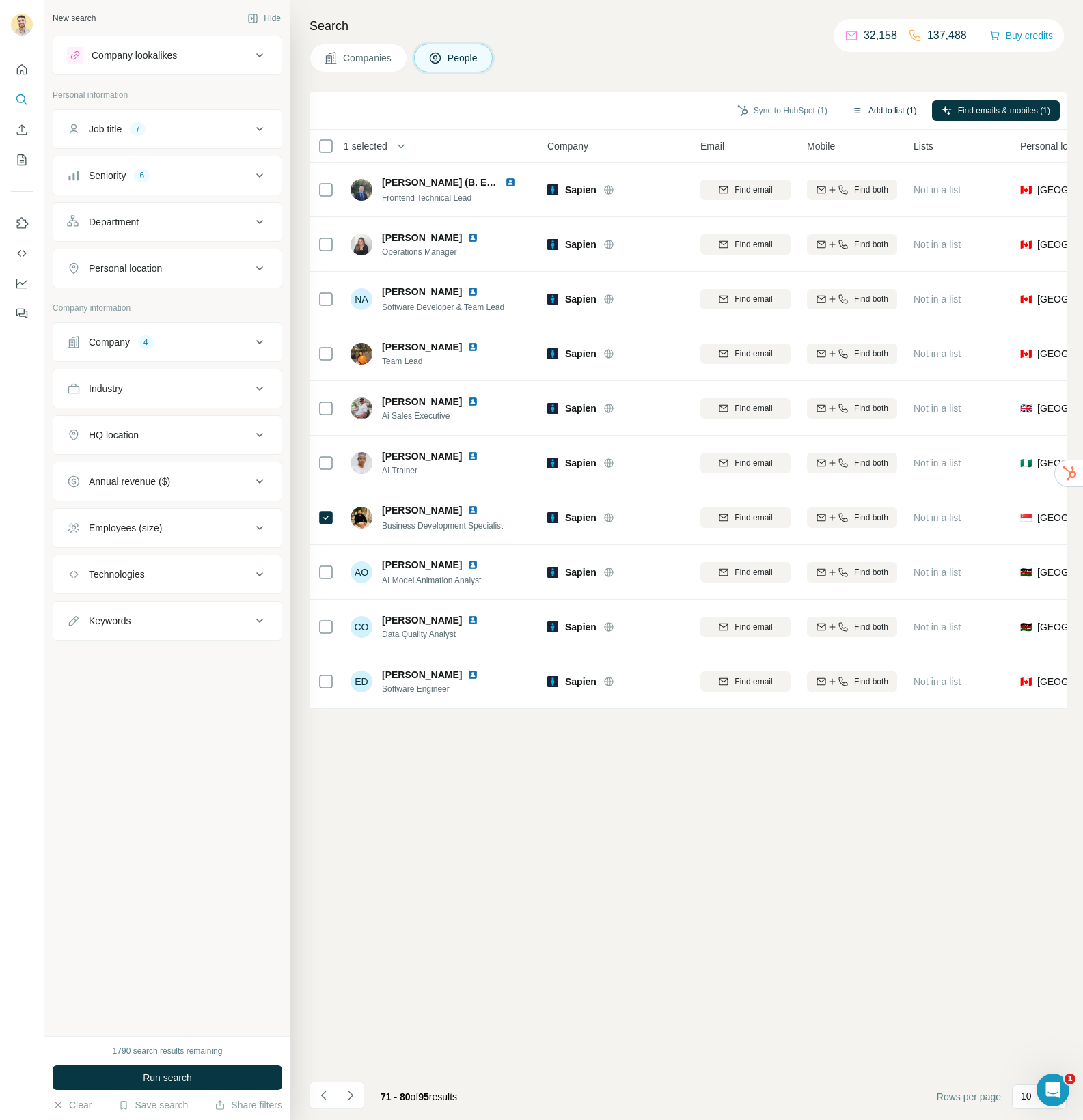
click at [871, 112] on button "Add to list (1)" at bounding box center [884, 110] width 84 height 20
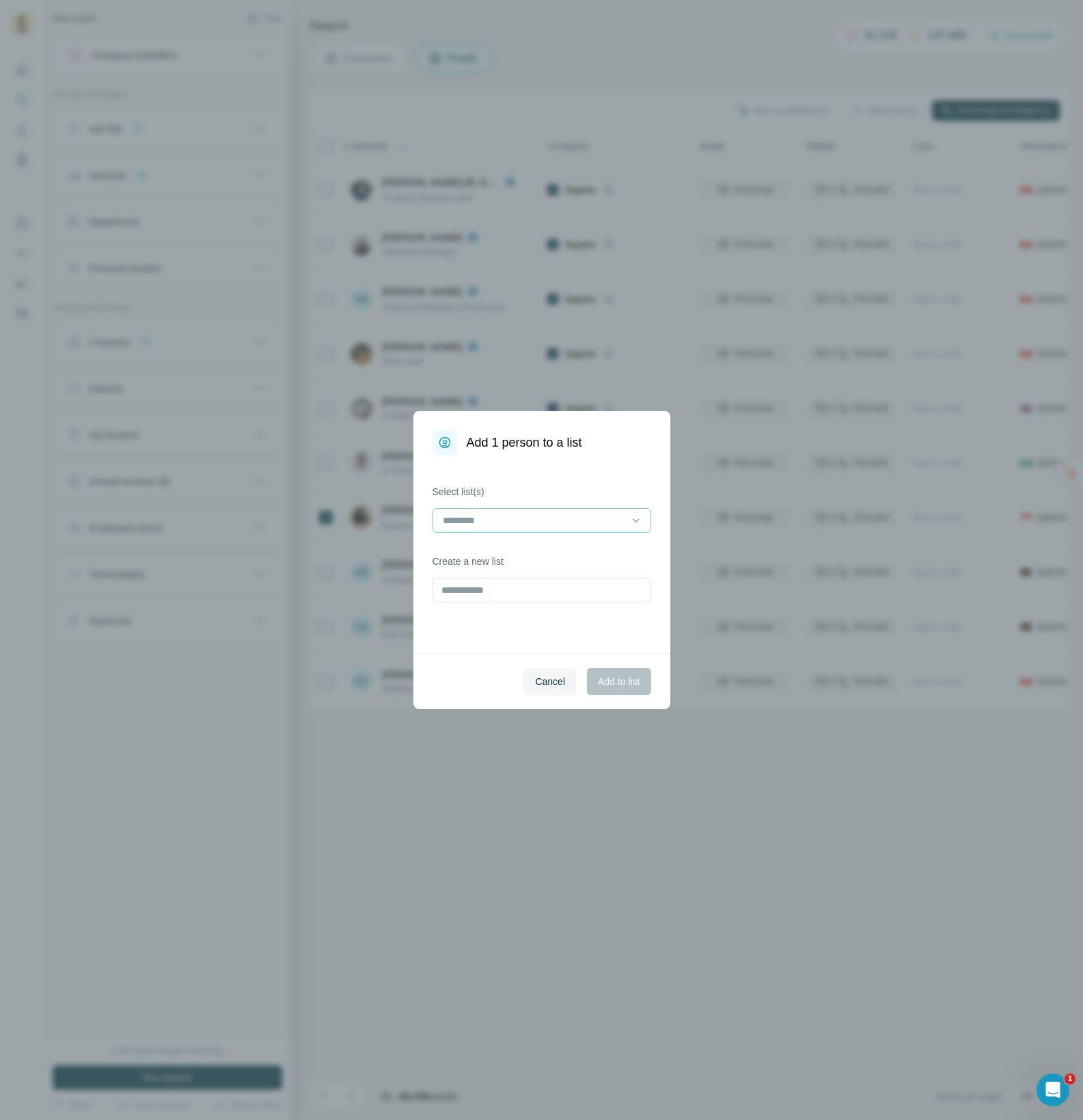
click at [540, 520] on input at bounding box center [533, 520] width 185 height 15
drag, startPoint x: 501, startPoint y: 563, endPoint x: 502, endPoint y: 557, distance: 6.1
click at [501, 563] on div "Search Export: ProV International, ScienceSoft, Integris, Executech, Ntiva, Inc…" at bounding box center [541, 596] width 212 height 66
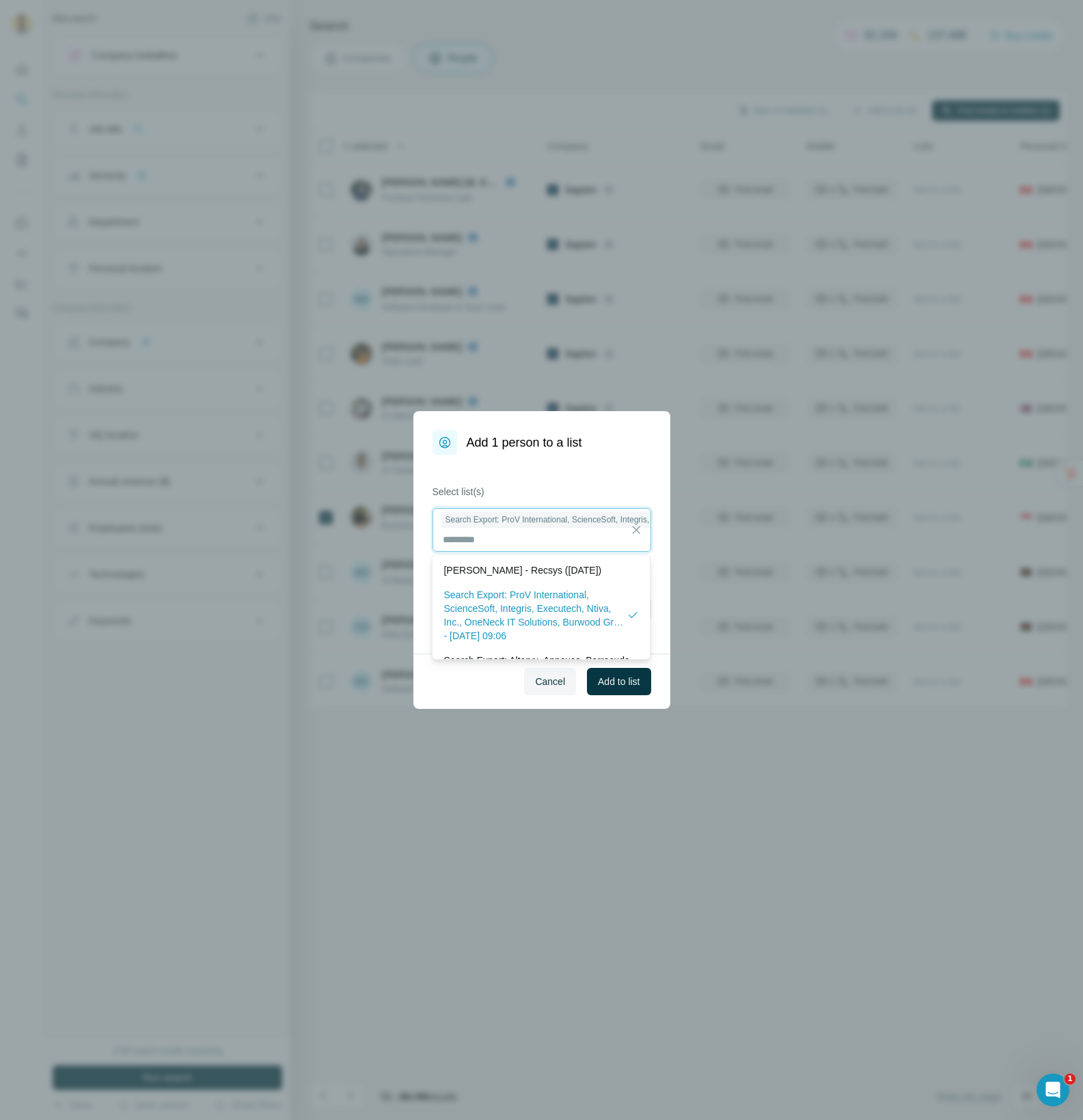
drag, startPoint x: 536, startPoint y: 531, endPoint x: 545, endPoint y: 532, distance: 9.1
click at [542, 533] on input at bounding box center [533, 540] width 185 height 15
click at [636, 529] on icon at bounding box center [636, 530] width 14 height 14
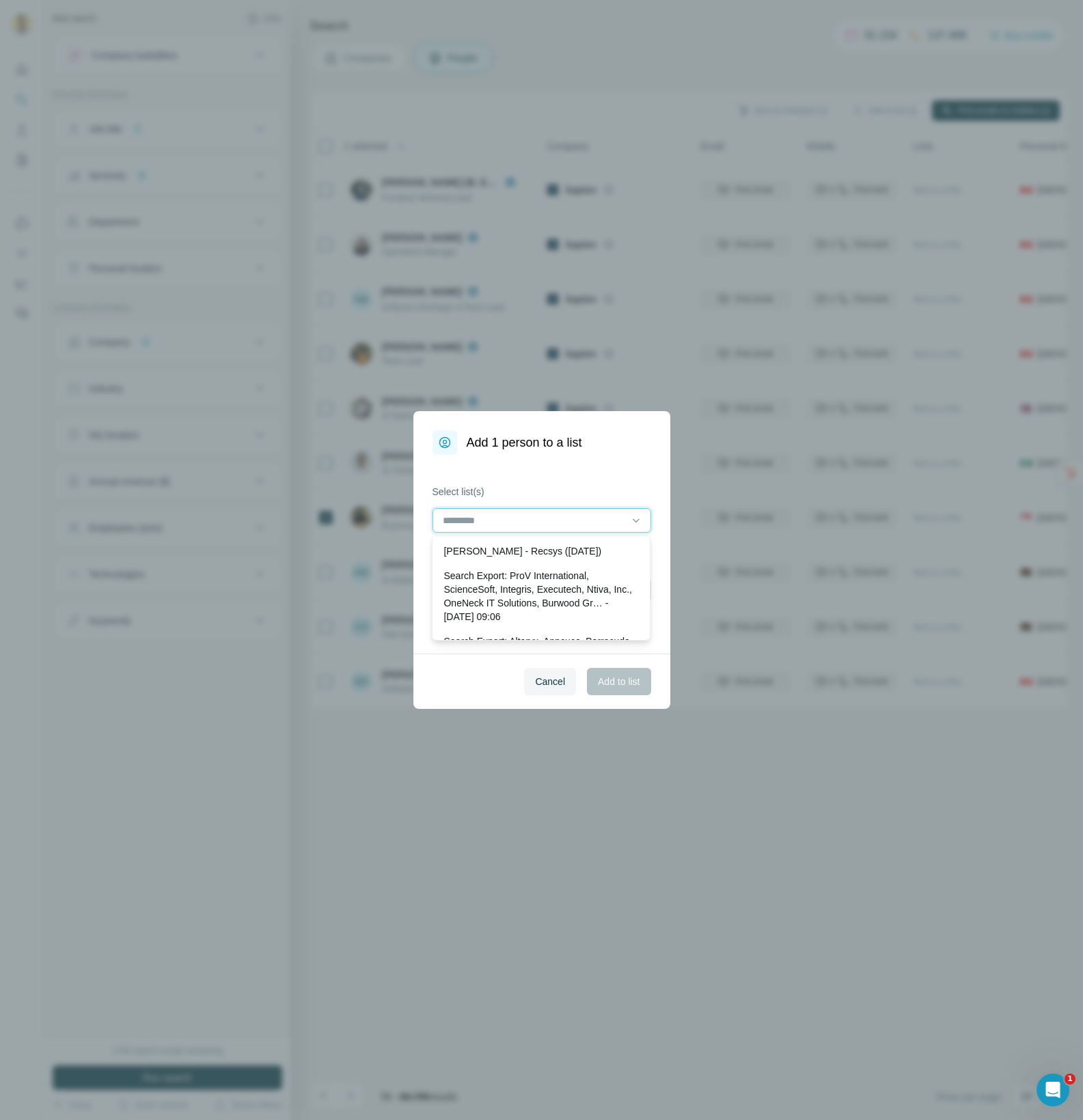
click at [557, 527] on input at bounding box center [533, 520] width 185 height 15
click at [516, 551] on p "[PERSON_NAME] - Recsys ([DATE])" at bounding box center [523, 551] width 158 height 14
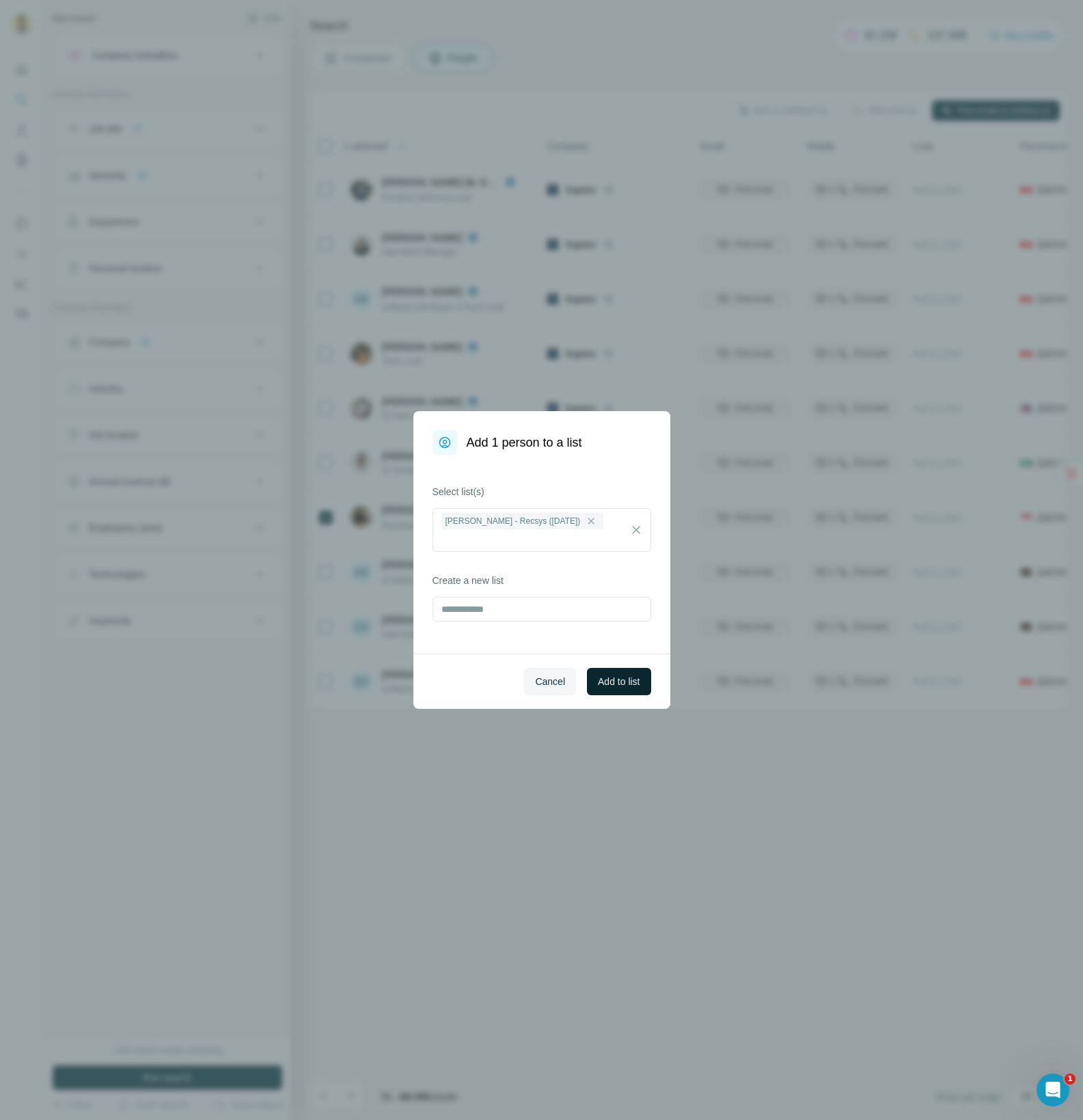
click at [606, 680] on span "Add to list" at bounding box center [618, 682] width 41 height 14
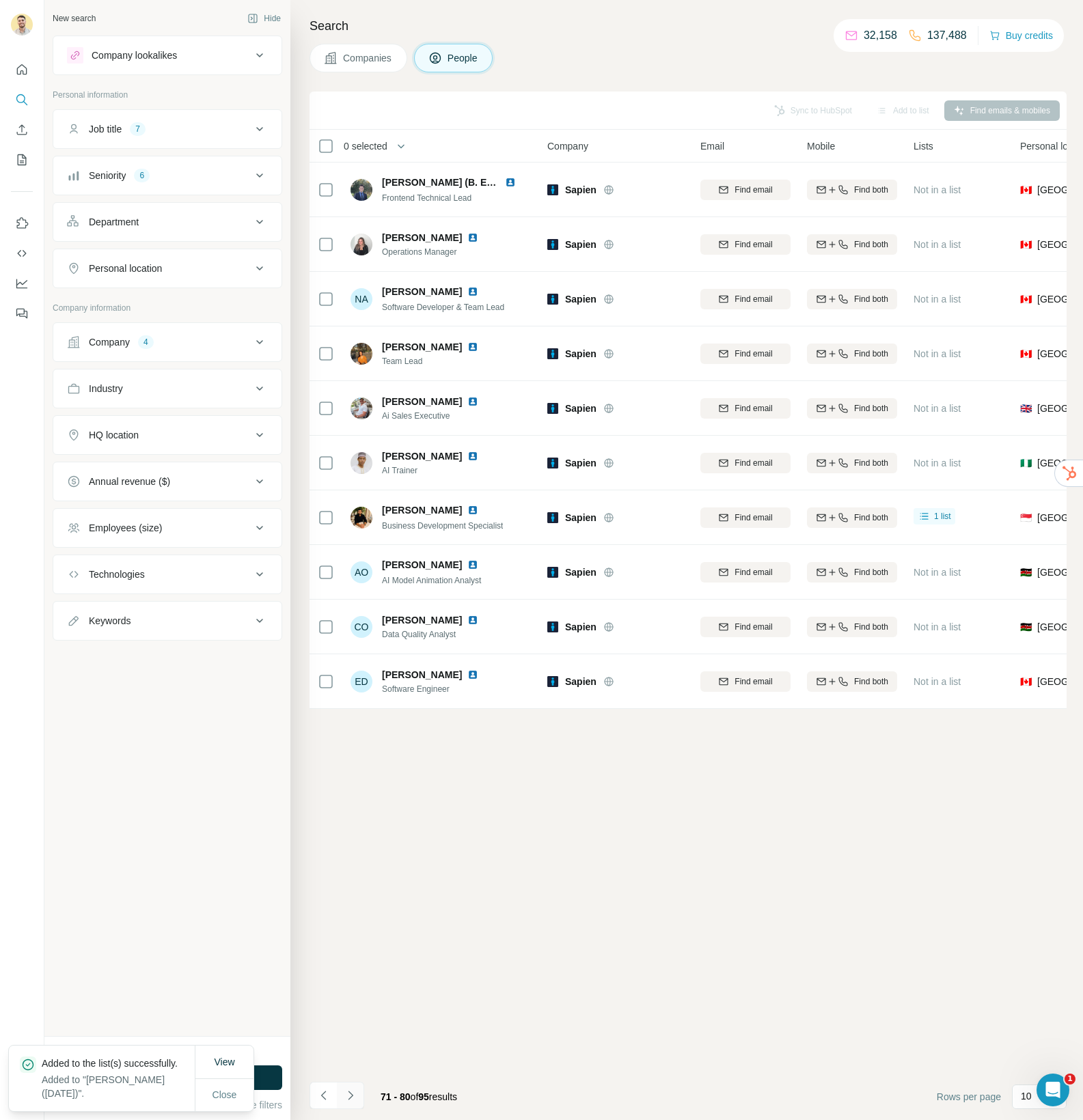
click at [352, 1103] on button "Navigate to next page" at bounding box center [350, 1096] width 27 height 27
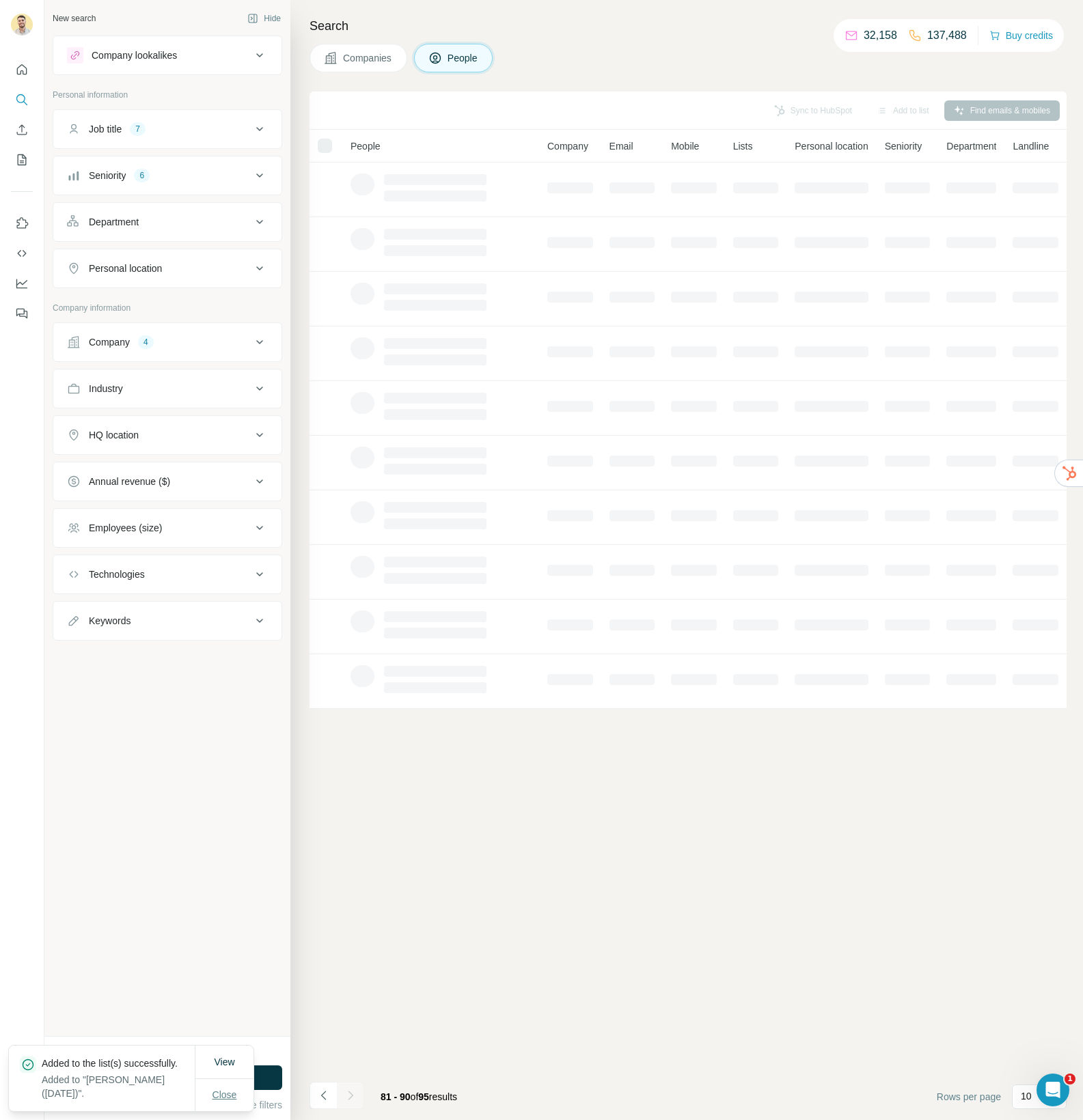
click at [221, 1094] on span "Close" at bounding box center [224, 1095] width 25 height 14
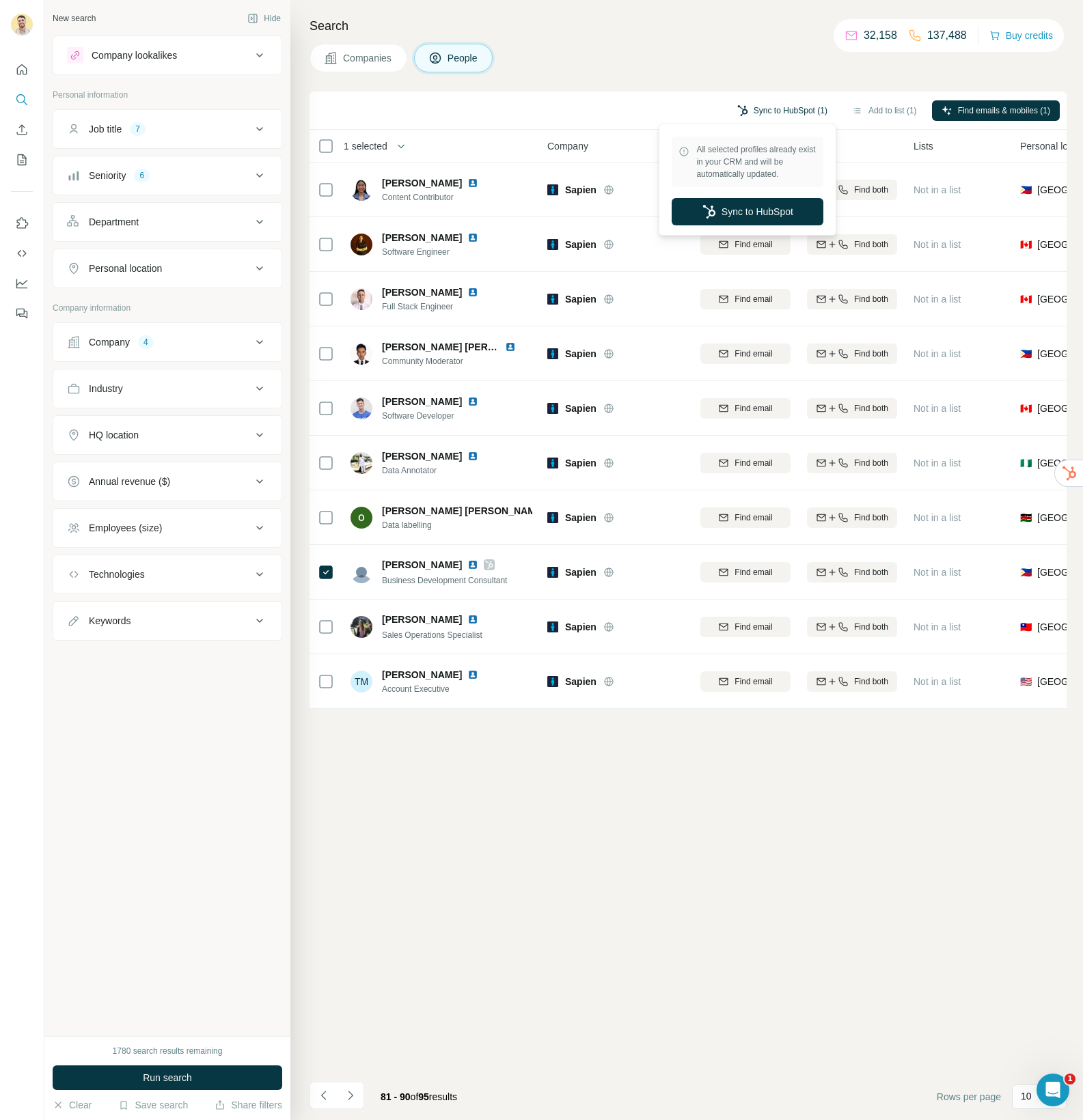
click at [760, 115] on button "Sync to HubSpot (1)" at bounding box center [782, 110] width 109 height 20
click at [883, 106] on button "Add to list (1)" at bounding box center [884, 110] width 84 height 20
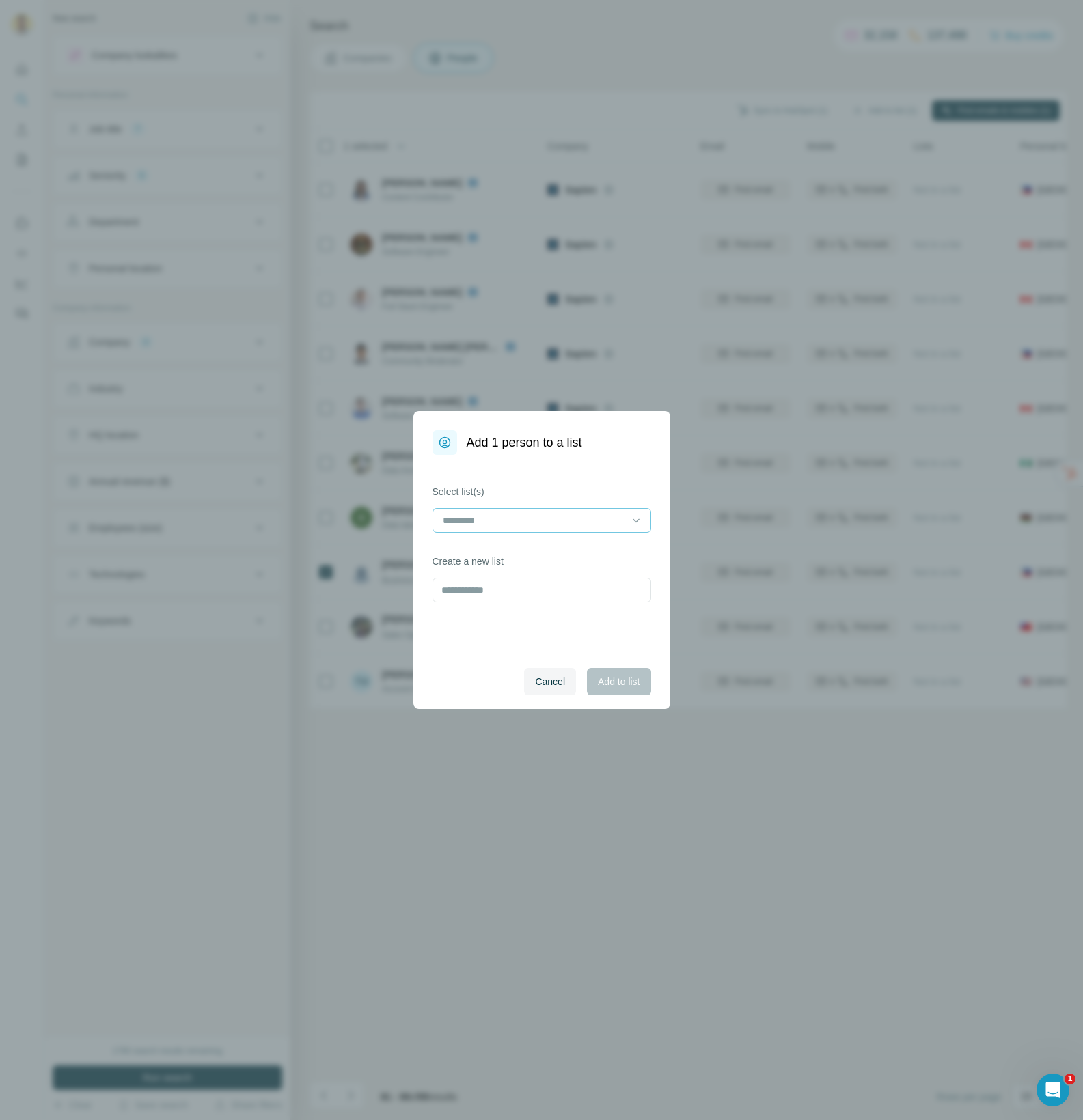
click at [514, 520] on input at bounding box center [533, 520] width 185 height 15
click at [501, 554] on p "[PERSON_NAME] - Recsys ([DATE])" at bounding box center [523, 551] width 158 height 14
click at [610, 672] on button "Add to list" at bounding box center [618, 682] width 63 height 27
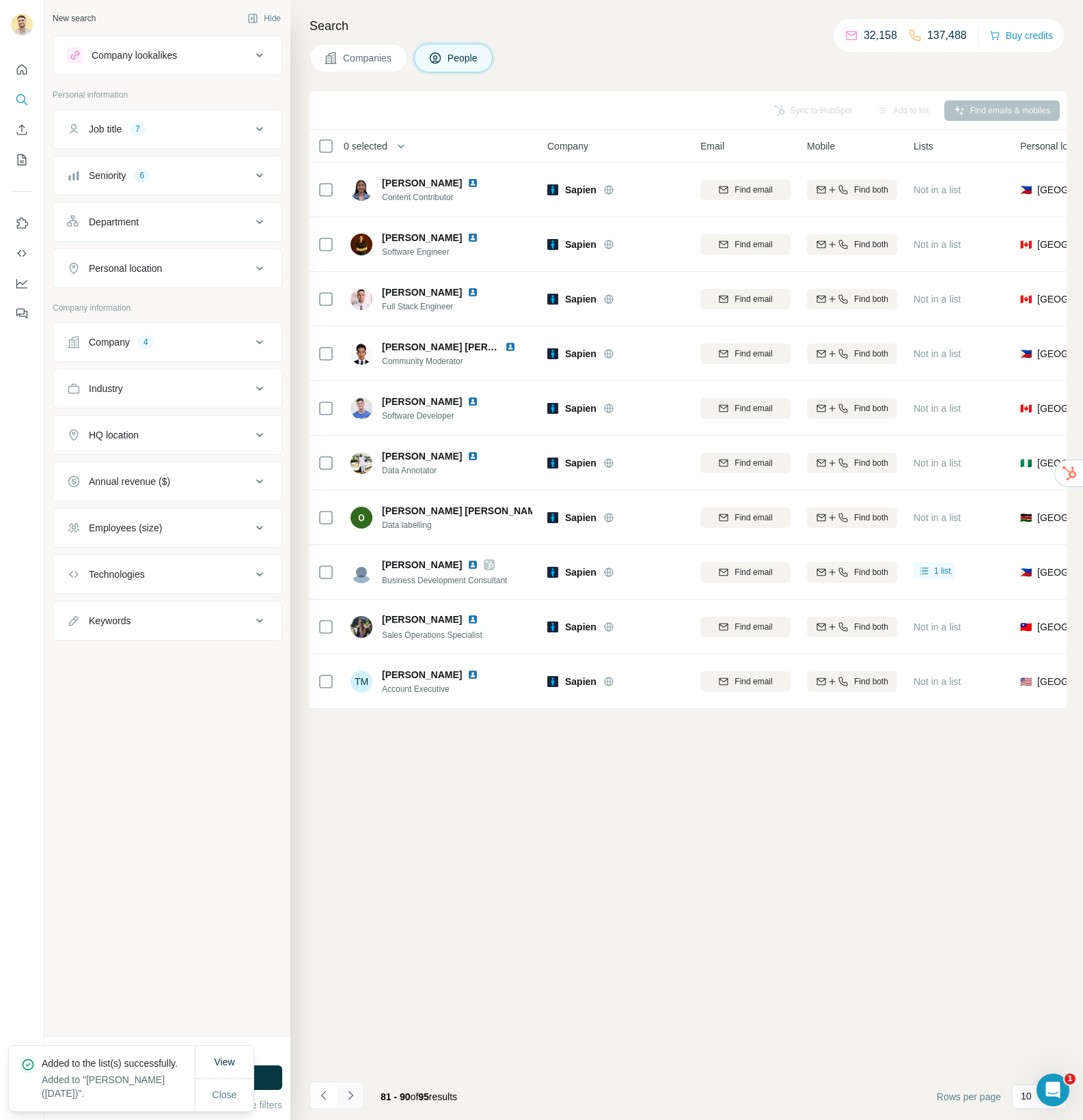
click at [352, 1098] on icon "Navigate to next page" at bounding box center [350, 1096] width 14 height 14
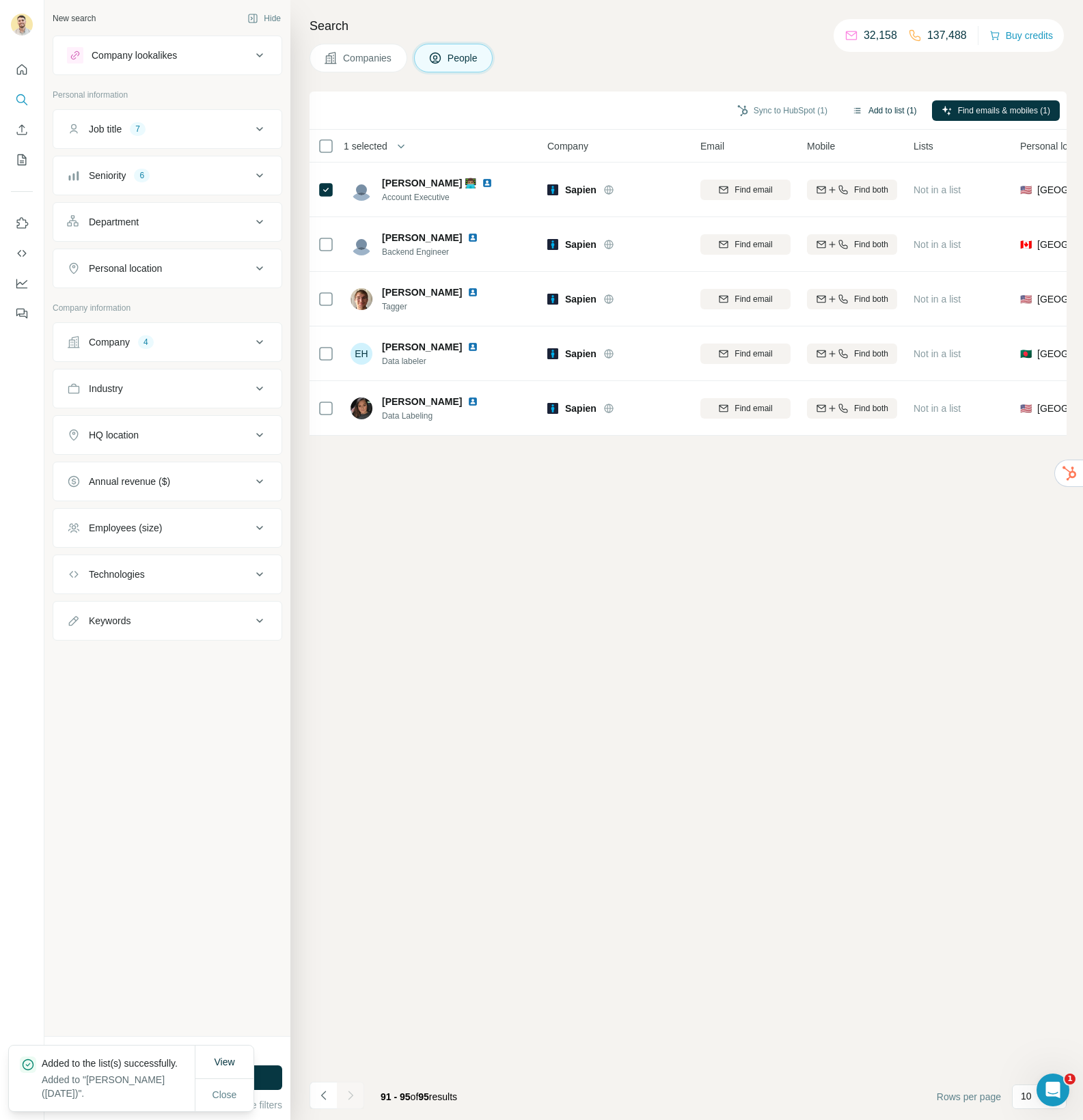
click at [892, 113] on button "Add to list (1)" at bounding box center [884, 110] width 84 height 20
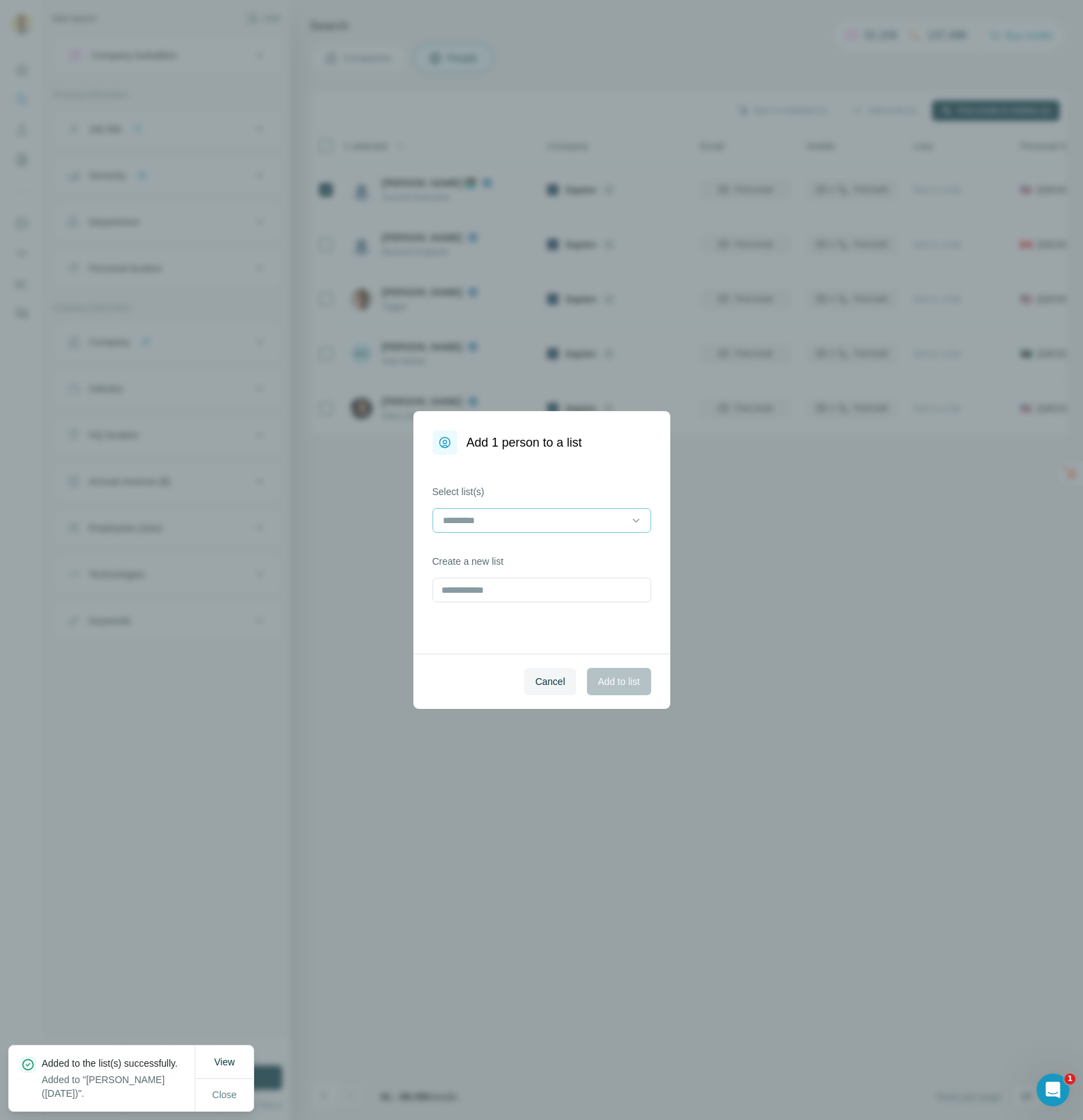
click at [548, 518] on input at bounding box center [533, 520] width 185 height 15
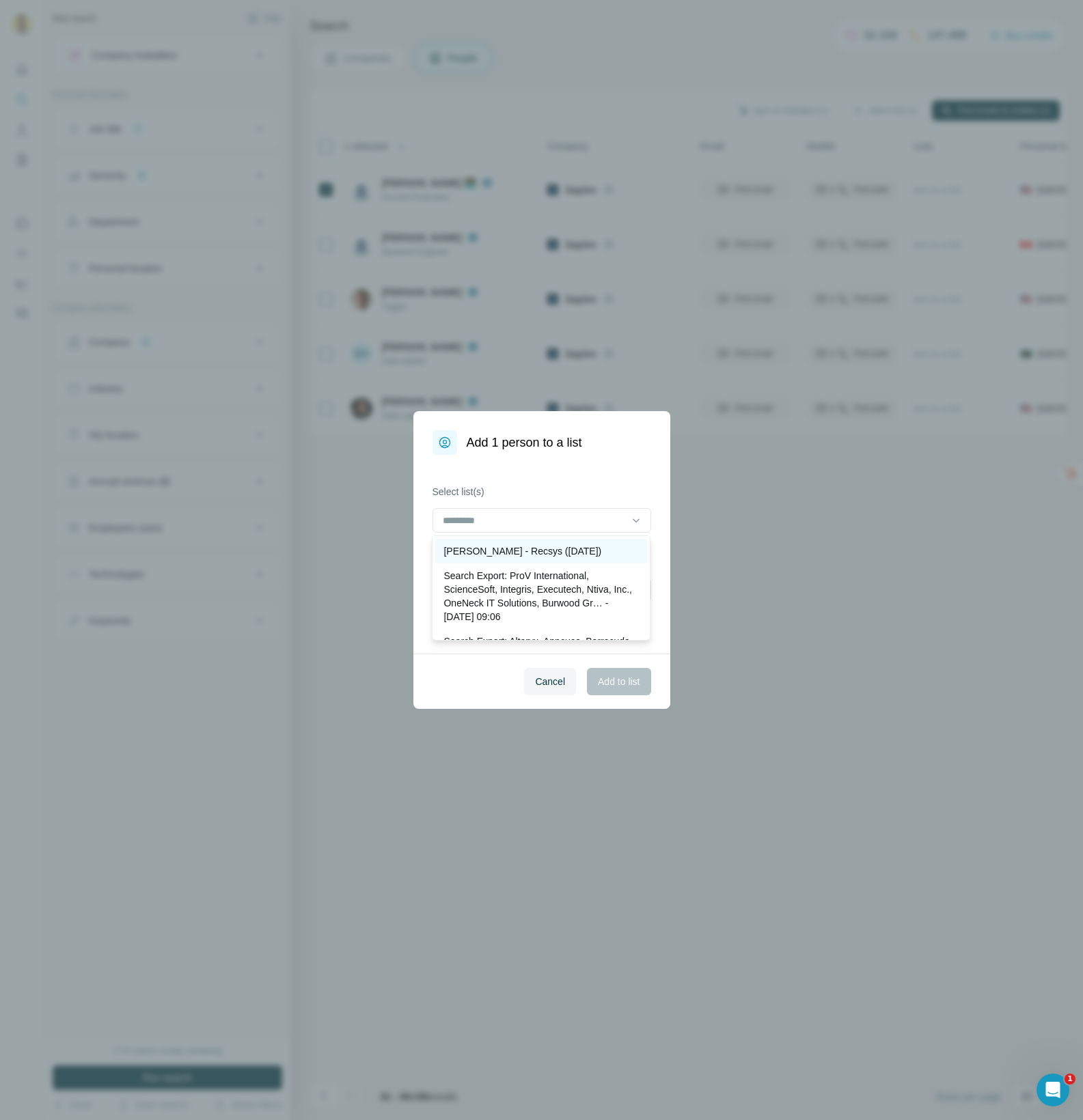
click at [520, 550] on p "[PERSON_NAME] - Recsys ([DATE])" at bounding box center [523, 551] width 158 height 14
click at [603, 673] on button "Add to list" at bounding box center [618, 682] width 63 height 27
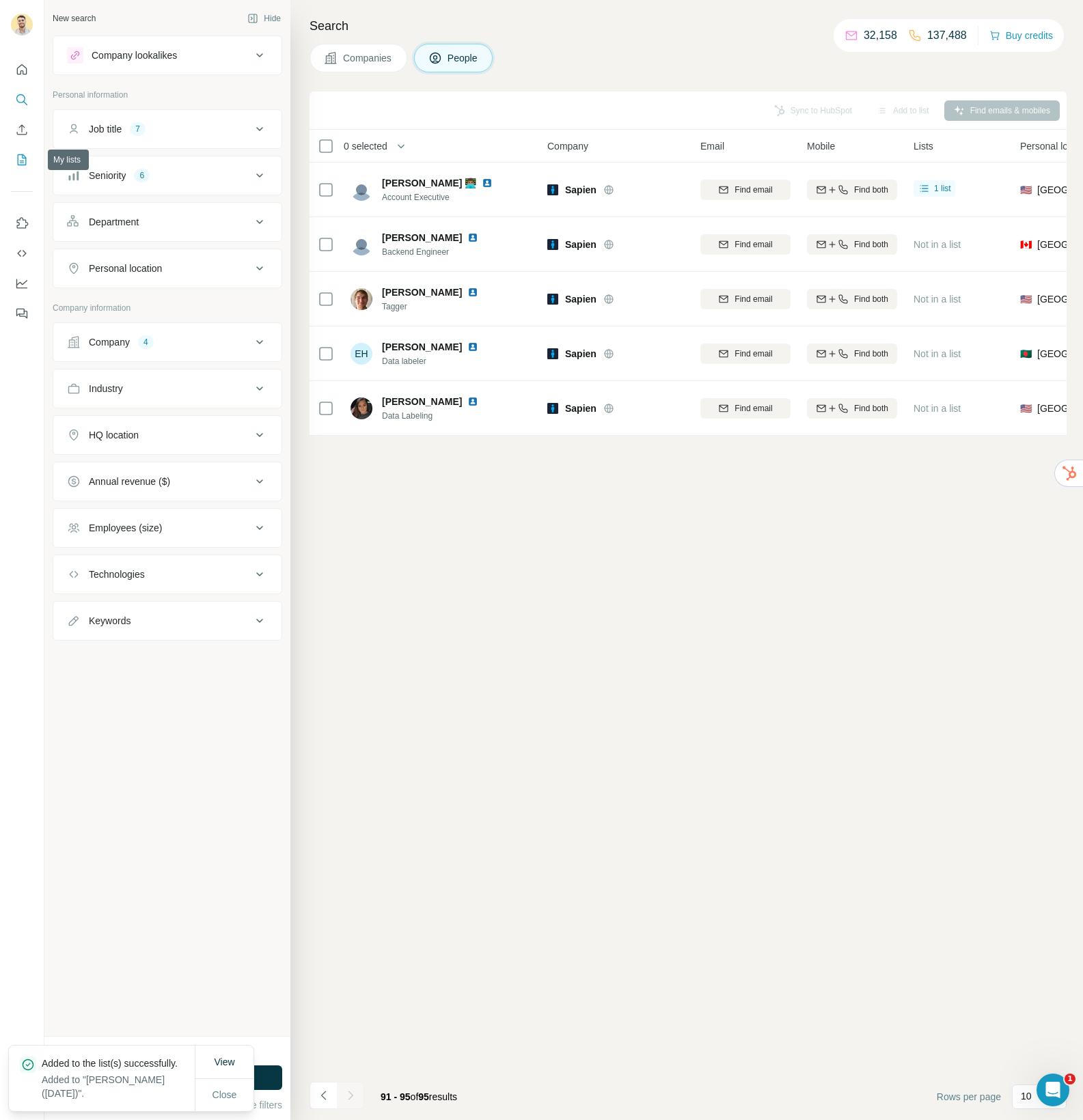
click at [17, 155] on icon "My lists" at bounding box center [22, 160] width 14 height 14
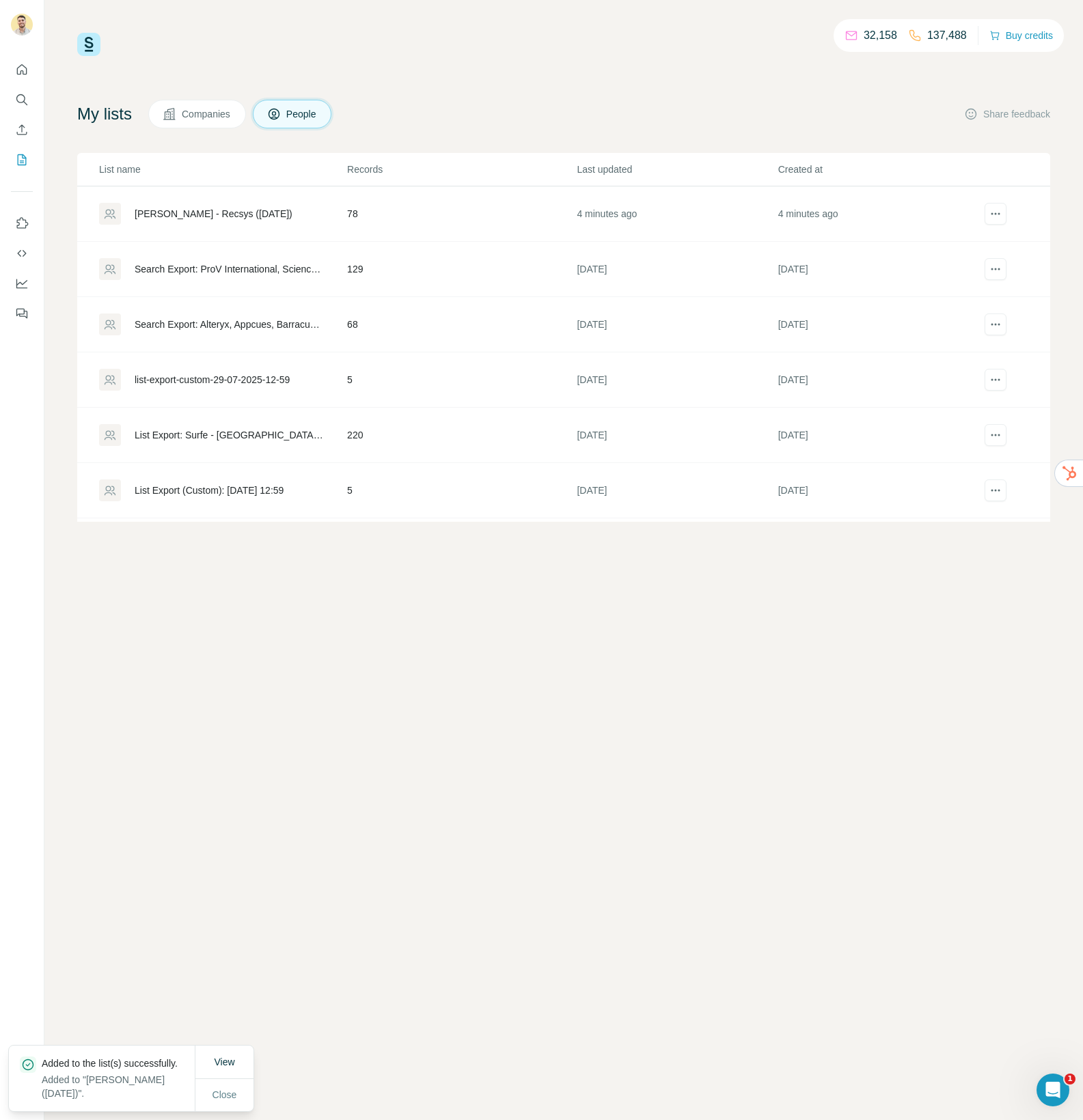
click at [203, 215] on div "[PERSON_NAME] - Recsys ([DATE])" at bounding box center [214, 214] width 158 height 14
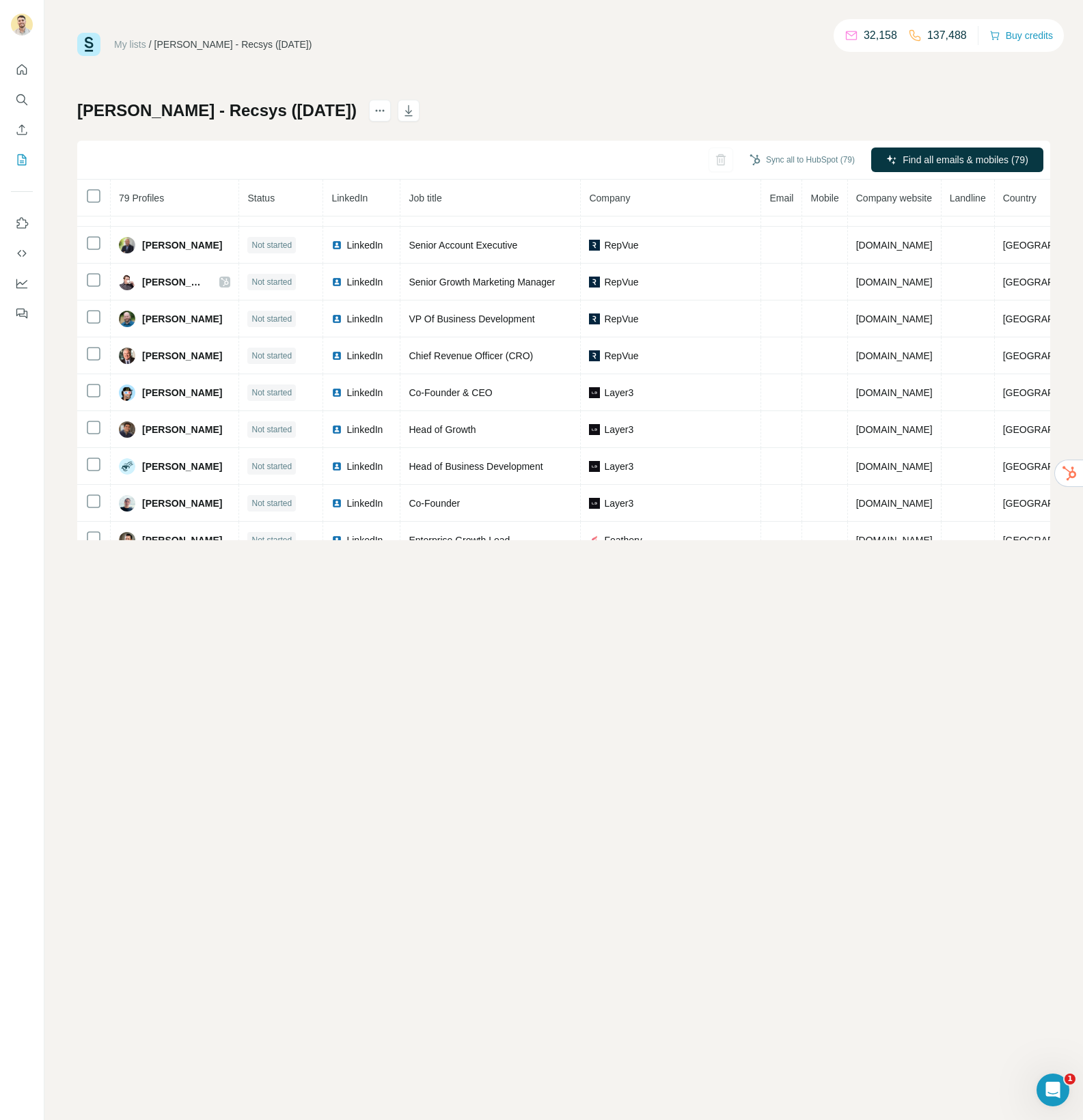
scroll to position [417, 0]
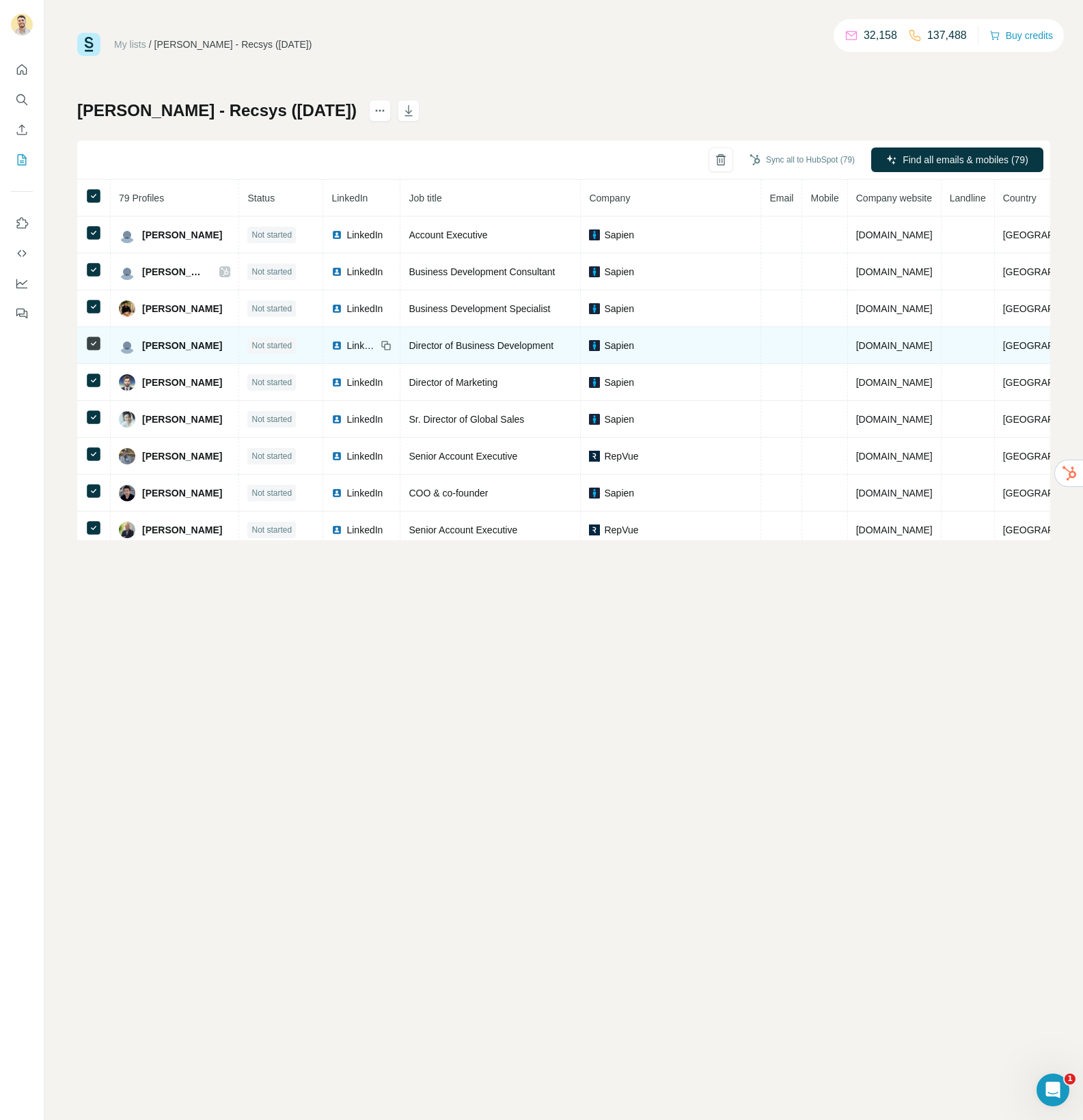
scroll to position [417, 0]
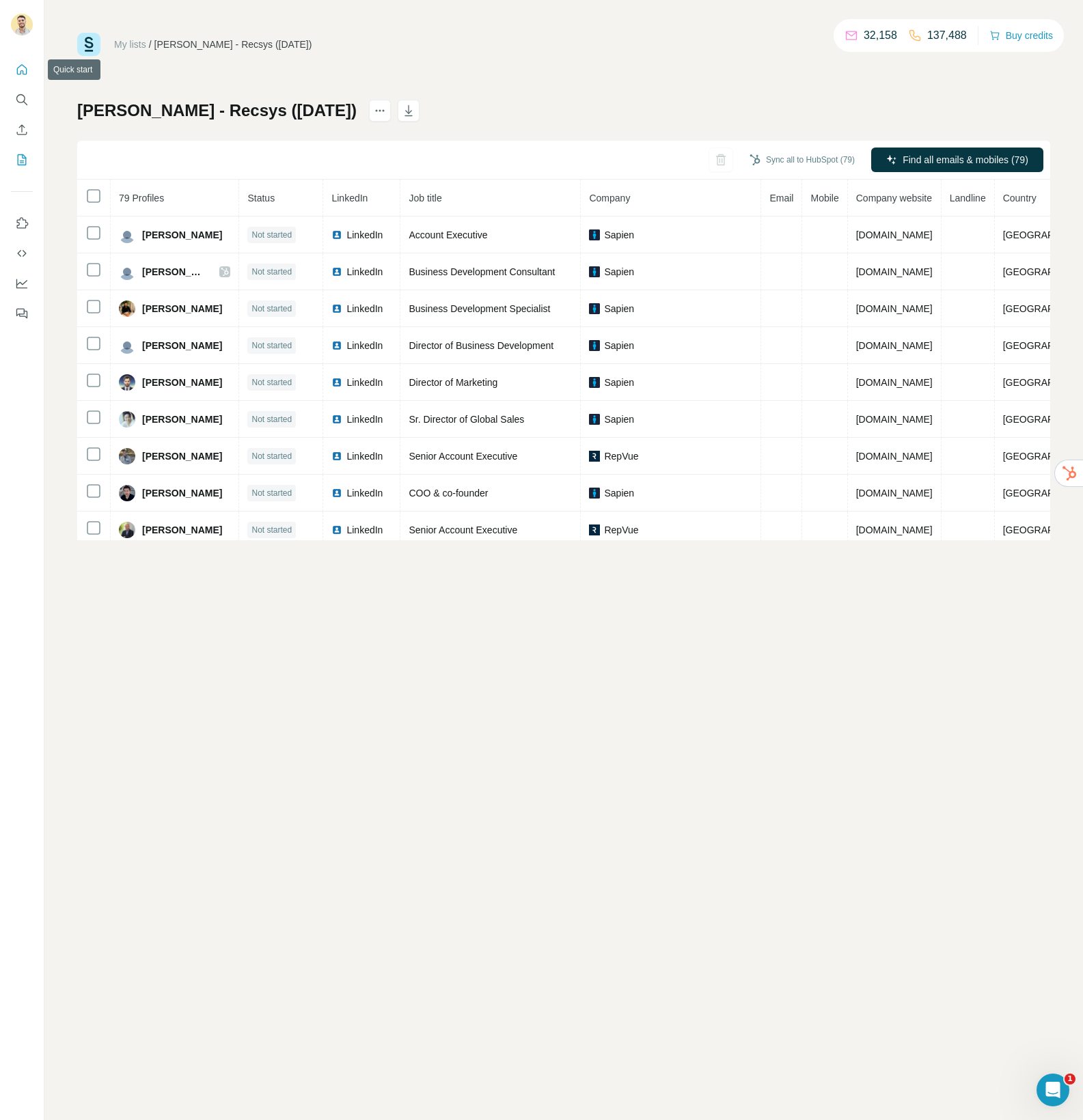
click at [22, 75] on icon "Quick start" at bounding box center [22, 69] width 14 height 14
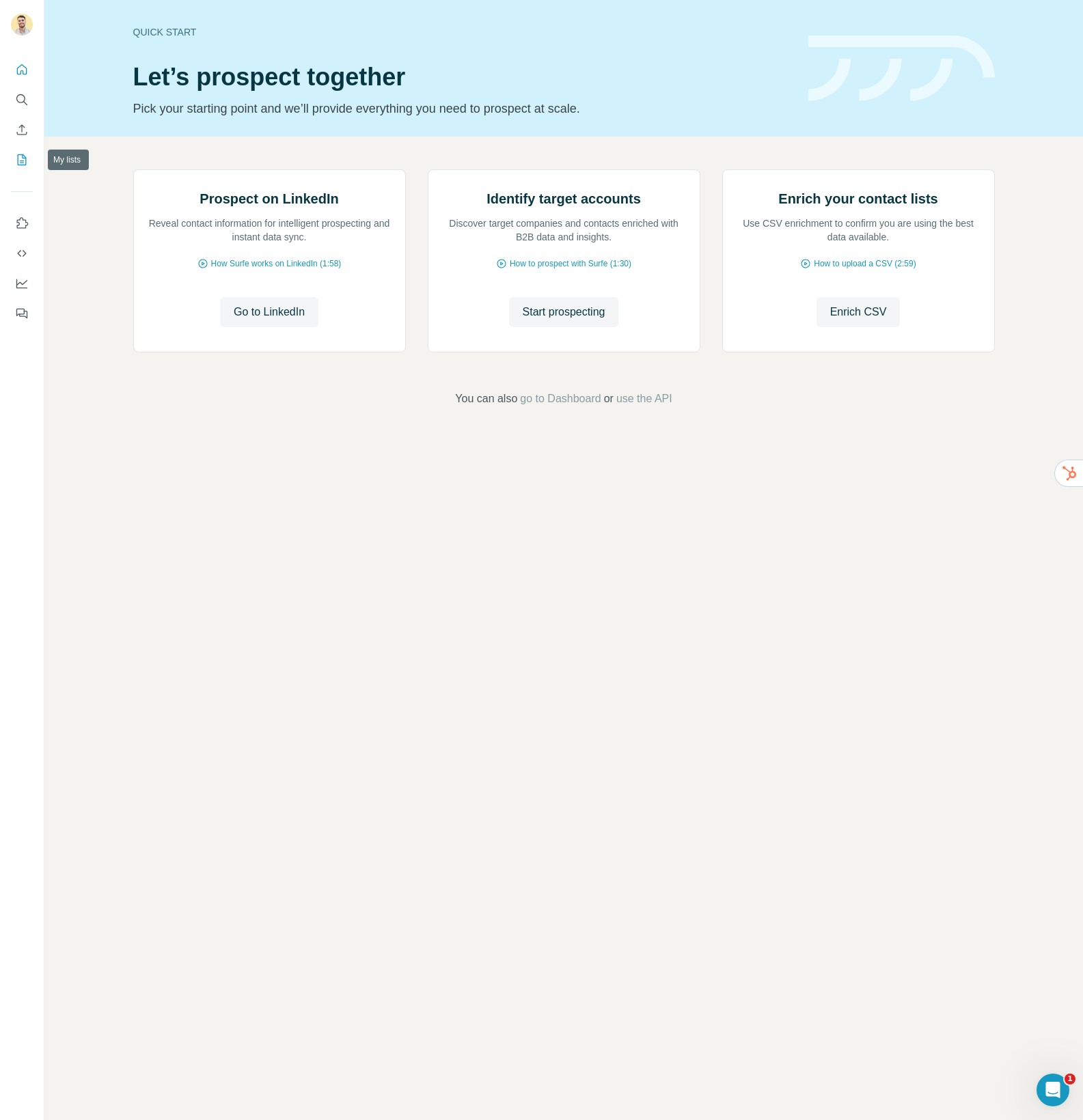
click at [26, 159] on icon "My lists" at bounding box center [22, 160] width 14 height 14
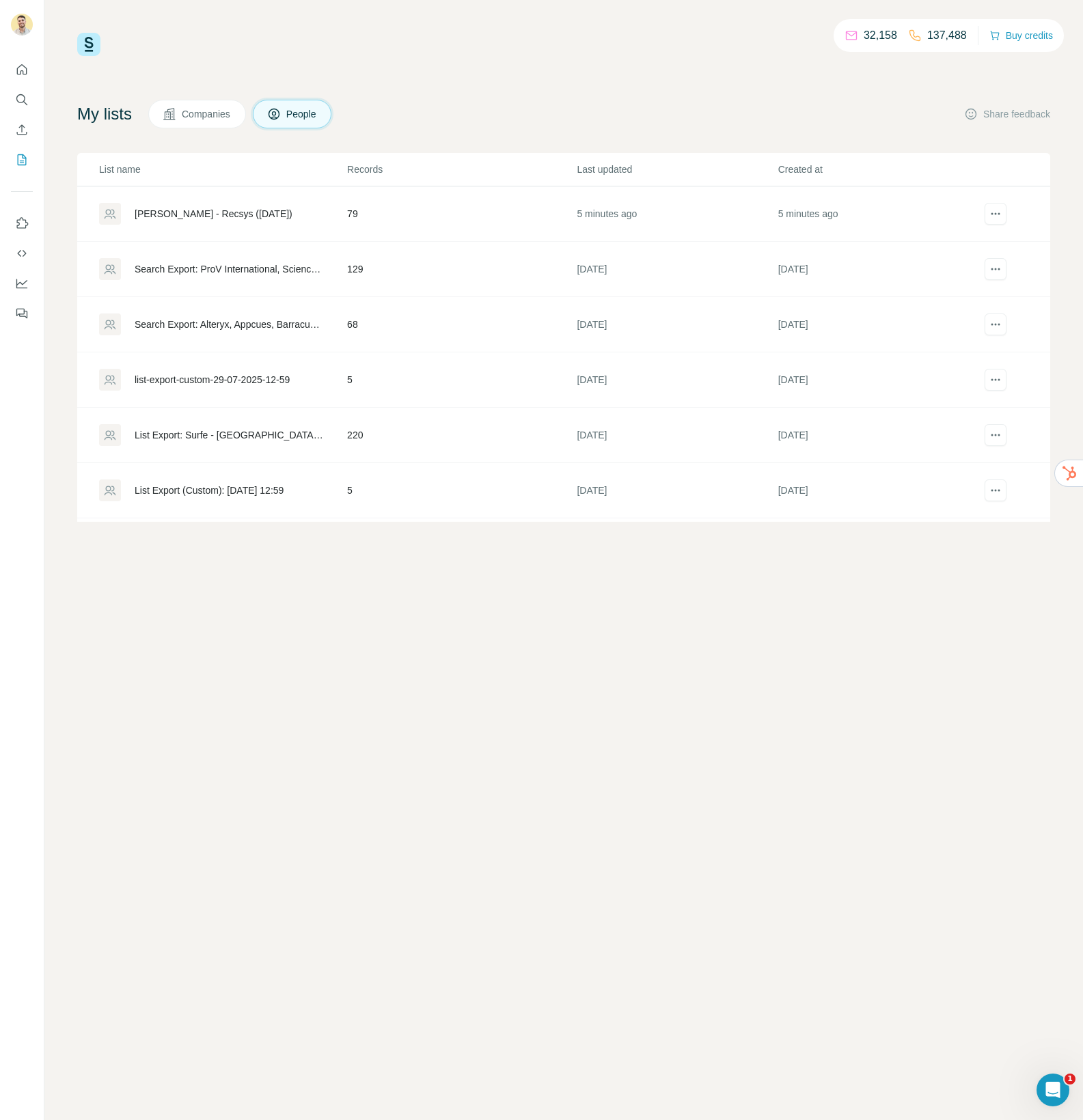
click at [206, 212] on div "[PERSON_NAME] - Recsys ([DATE])" at bounding box center [214, 214] width 158 height 14
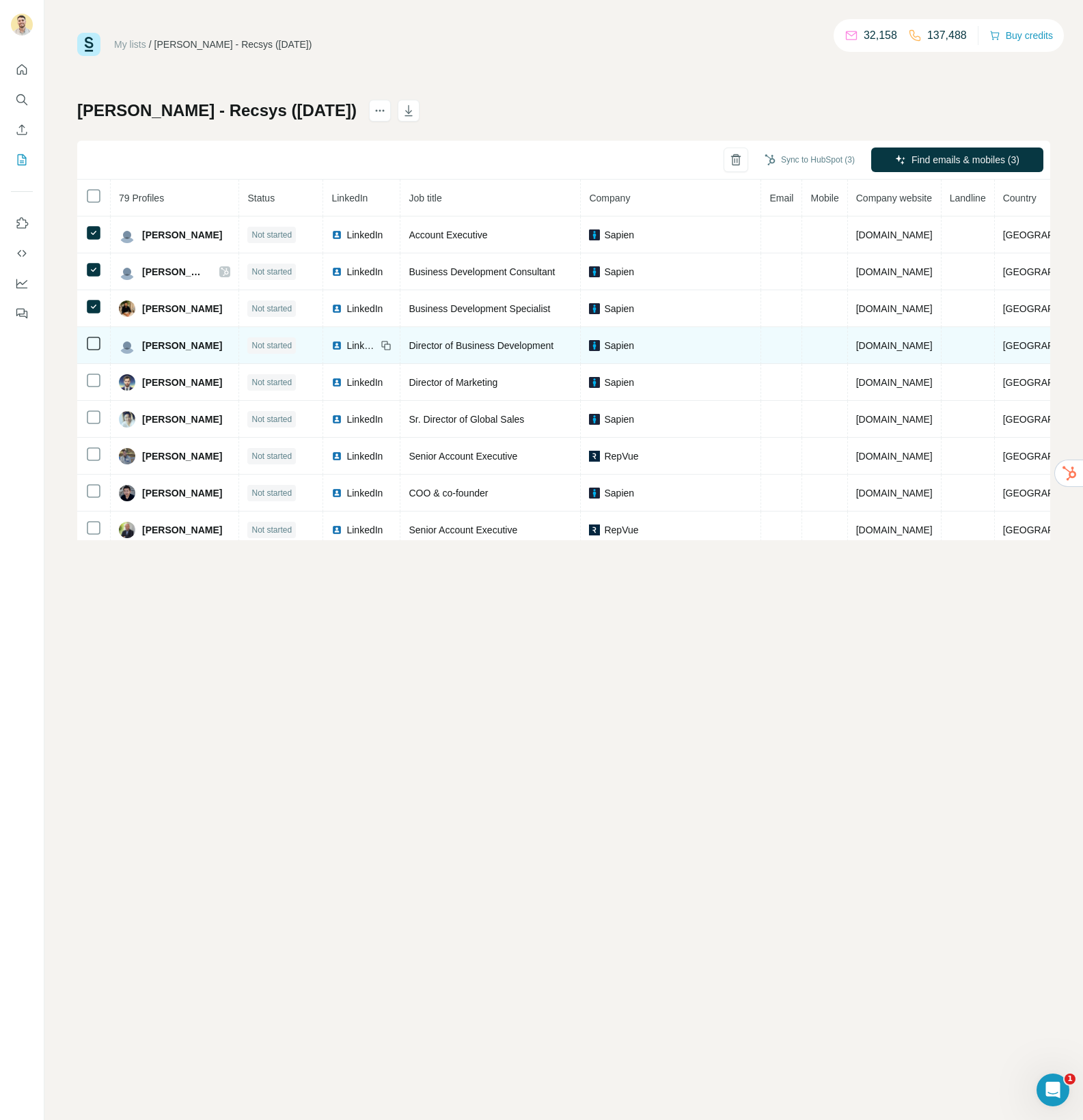
click at [94, 340] on td at bounding box center [93, 345] width 33 height 37
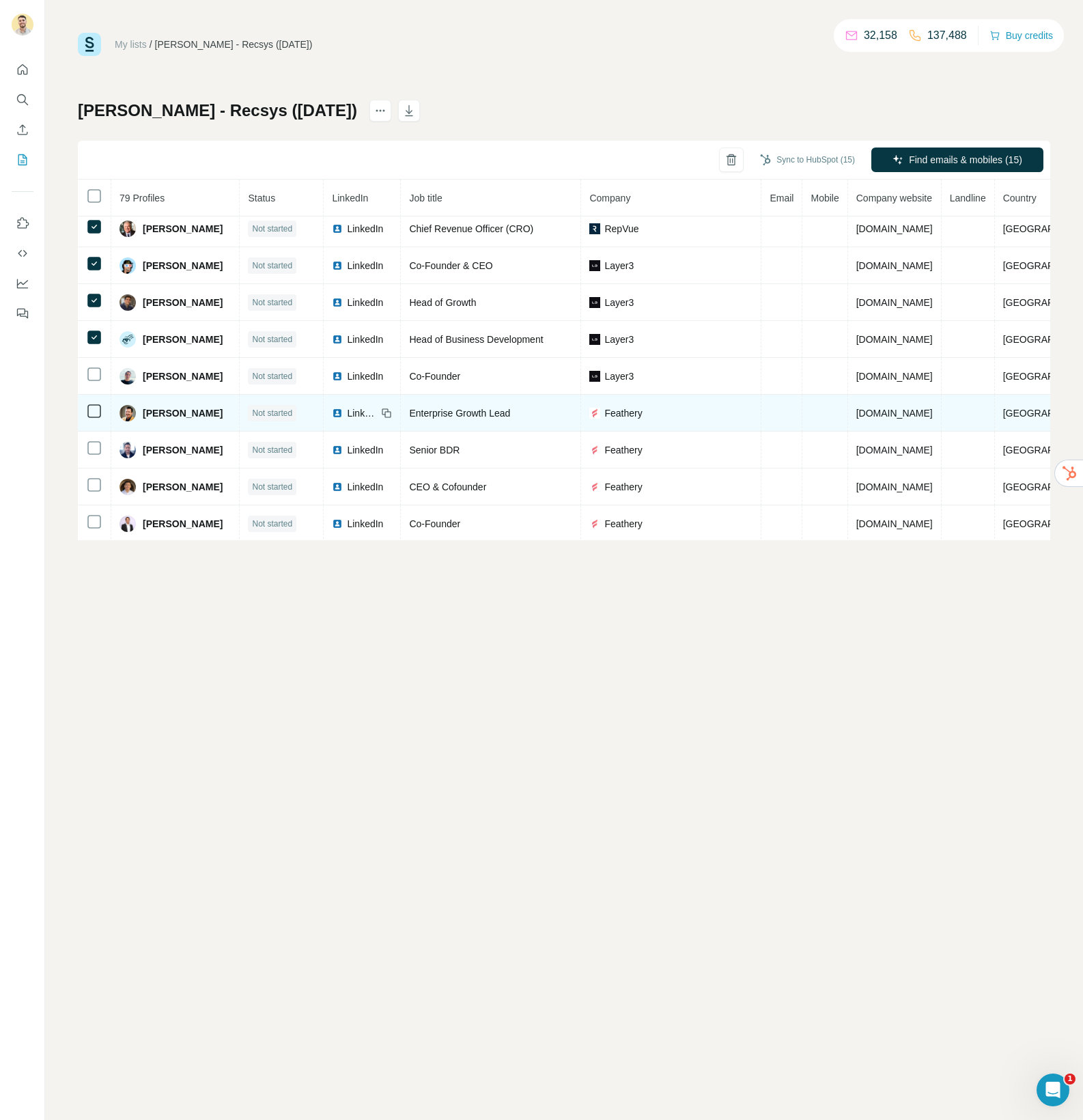
scroll to position [417, 0]
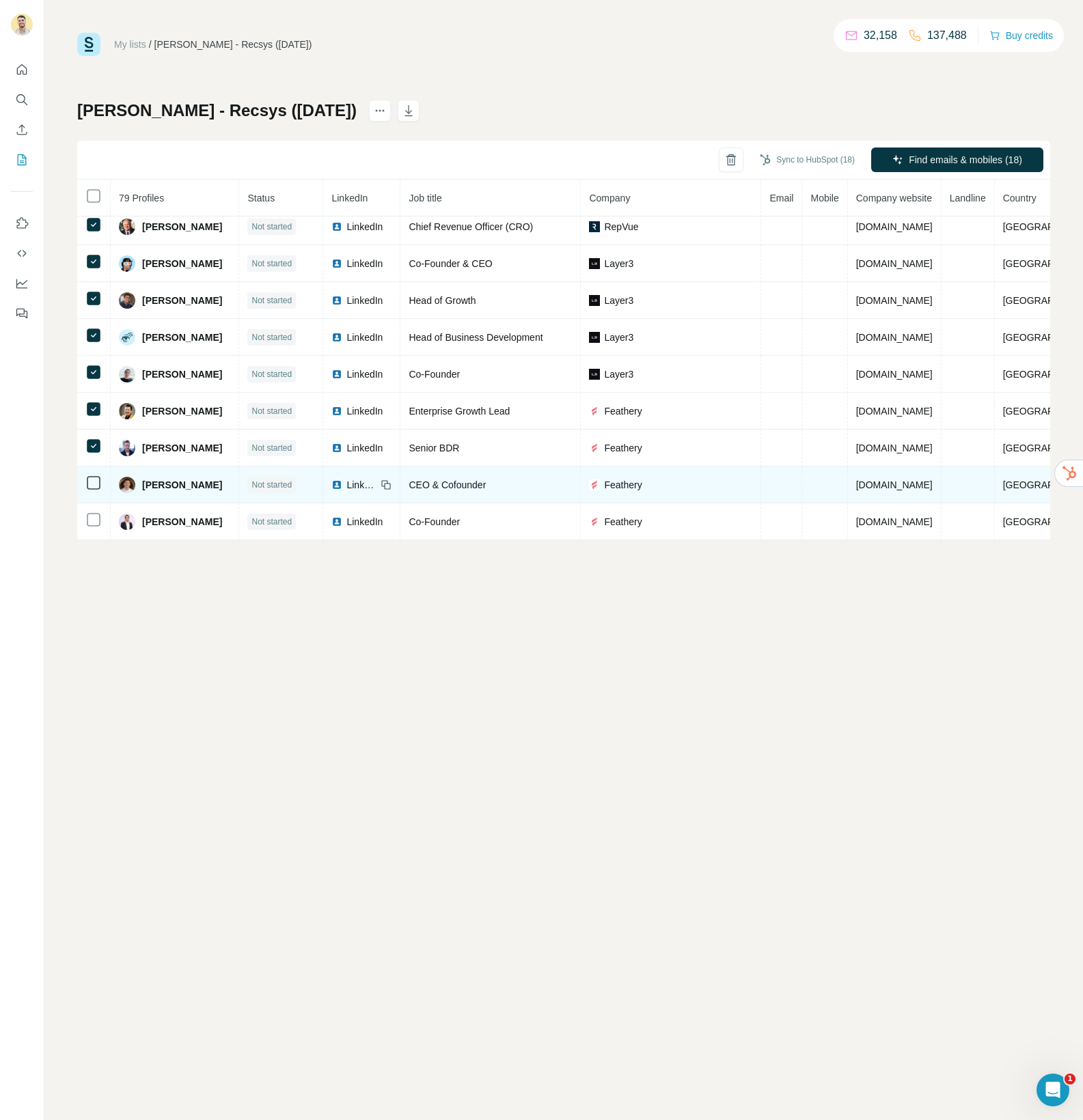
click at [95, 475] on div at bounding box center [93, 483] width 17 height 17
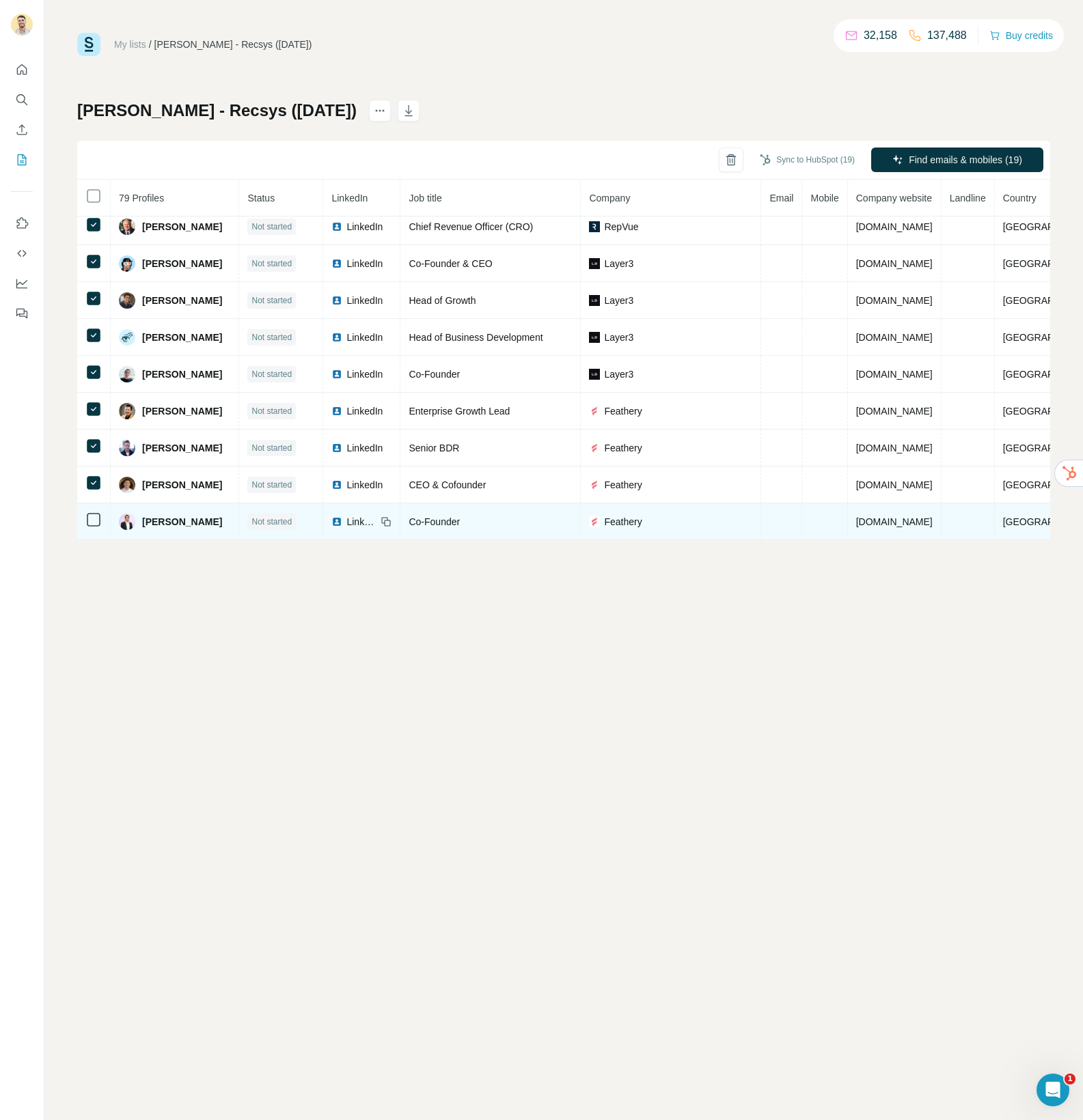
click at [96, 529] on td at bounding box center [93, 521] width 33 height 37
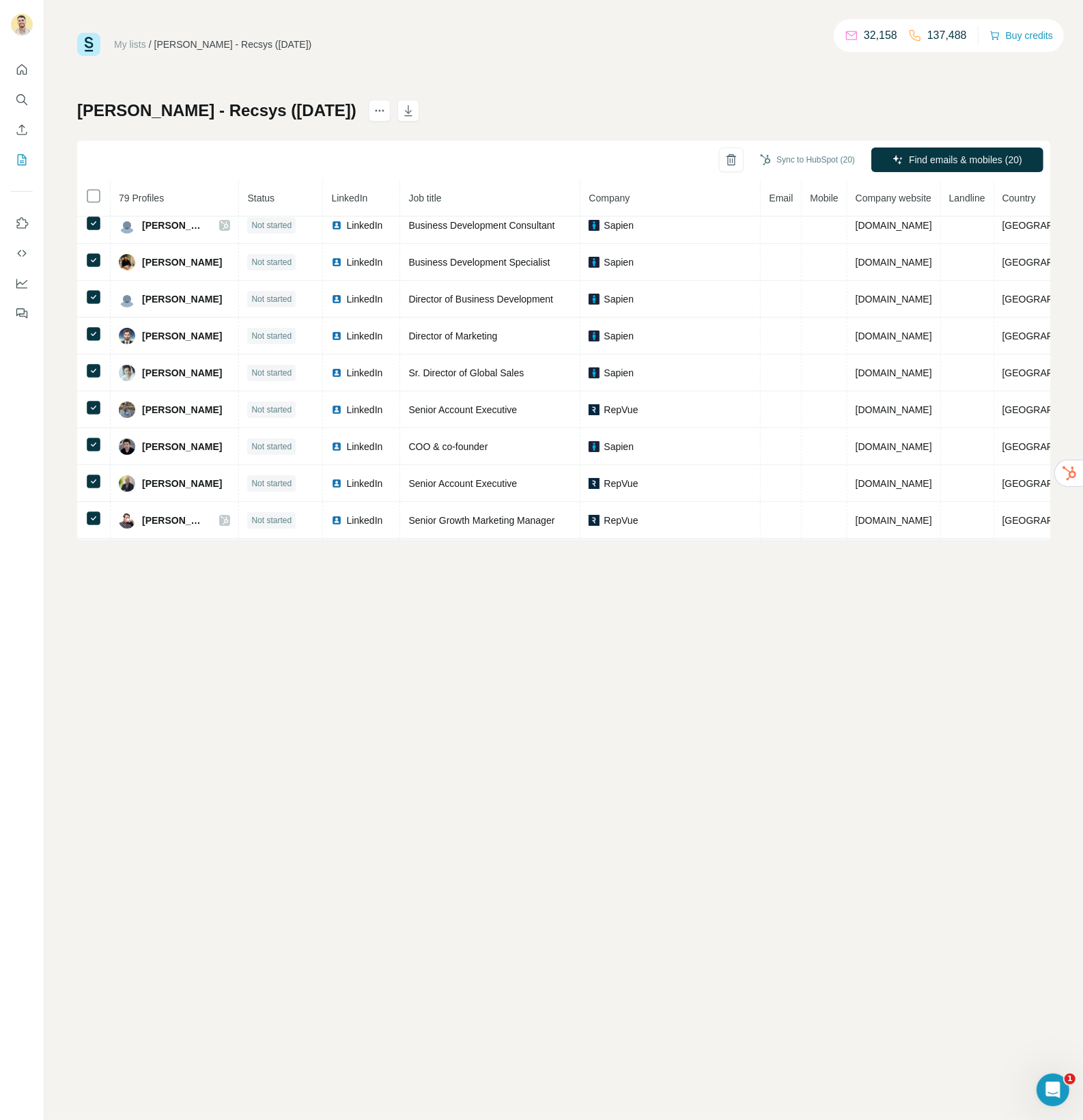
scroll to position [0, 0]
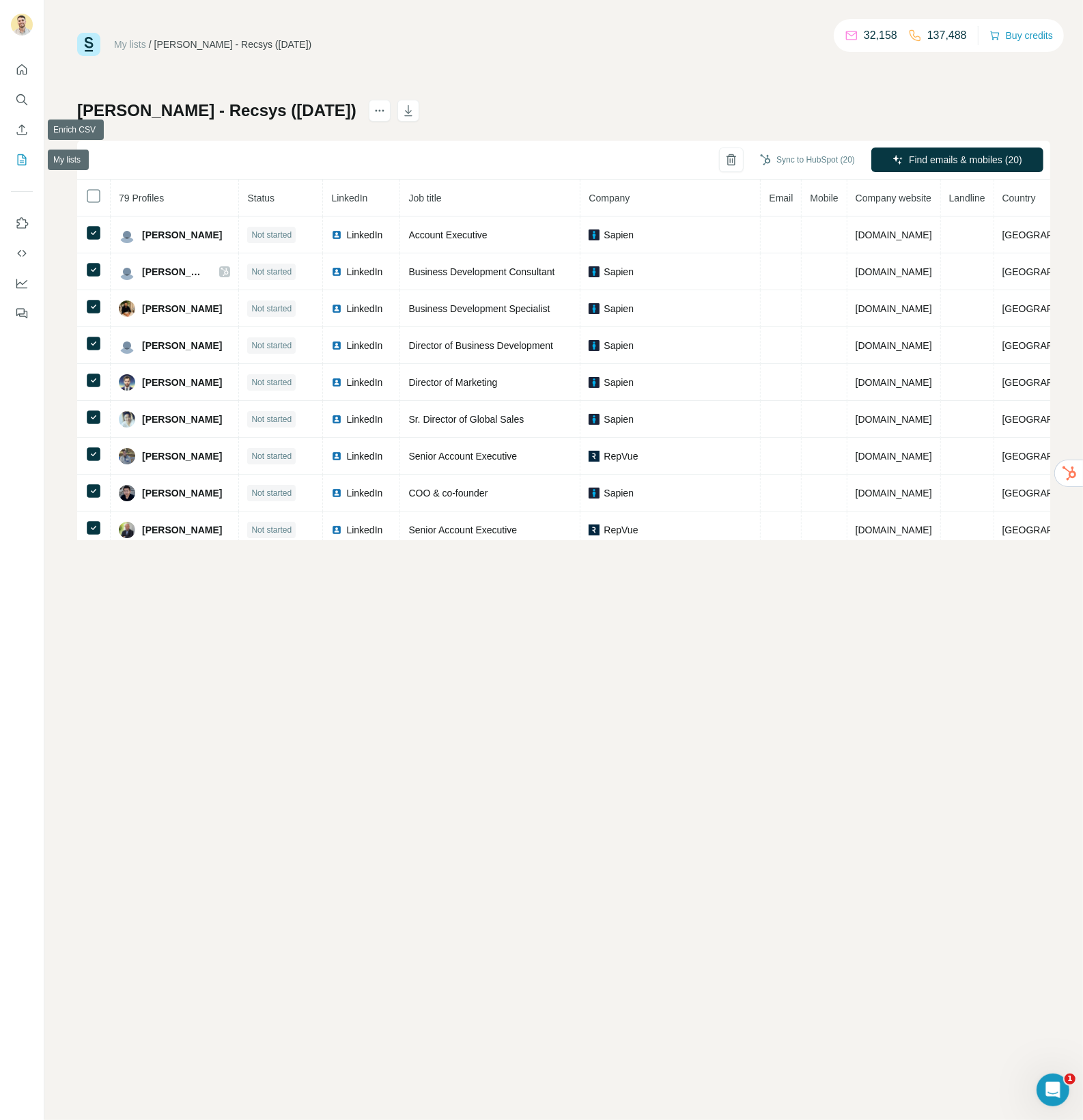
click at [24, 158] on icon "My lists" at bounding box center [23, 159] width 7 height 9
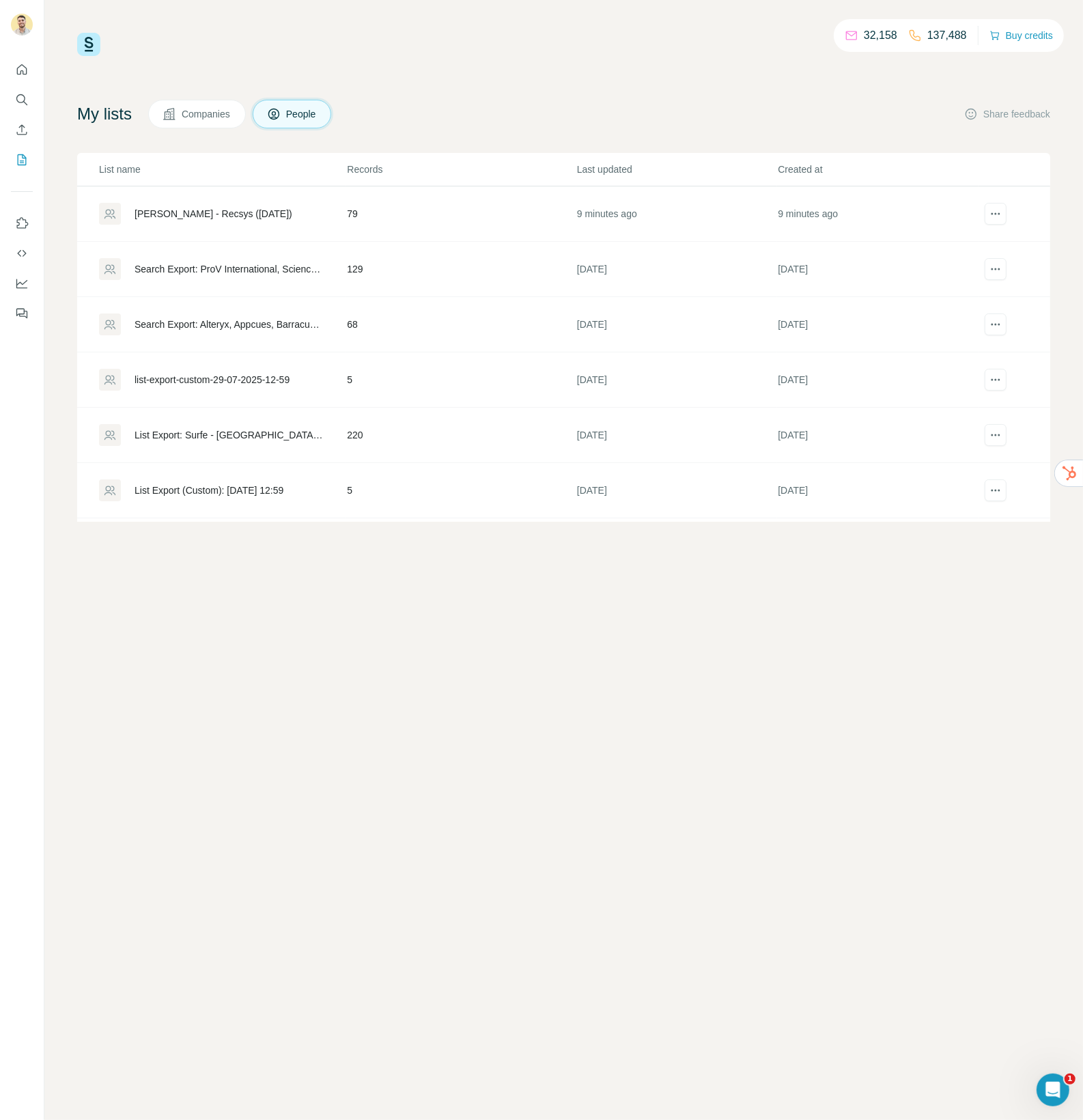
click at [218, 267] on div "Search Export: ProV International, ScienceSoft, Integris, Executech, Ntiva, Inc…" at bounding box center [229, 269] width 189 height 14
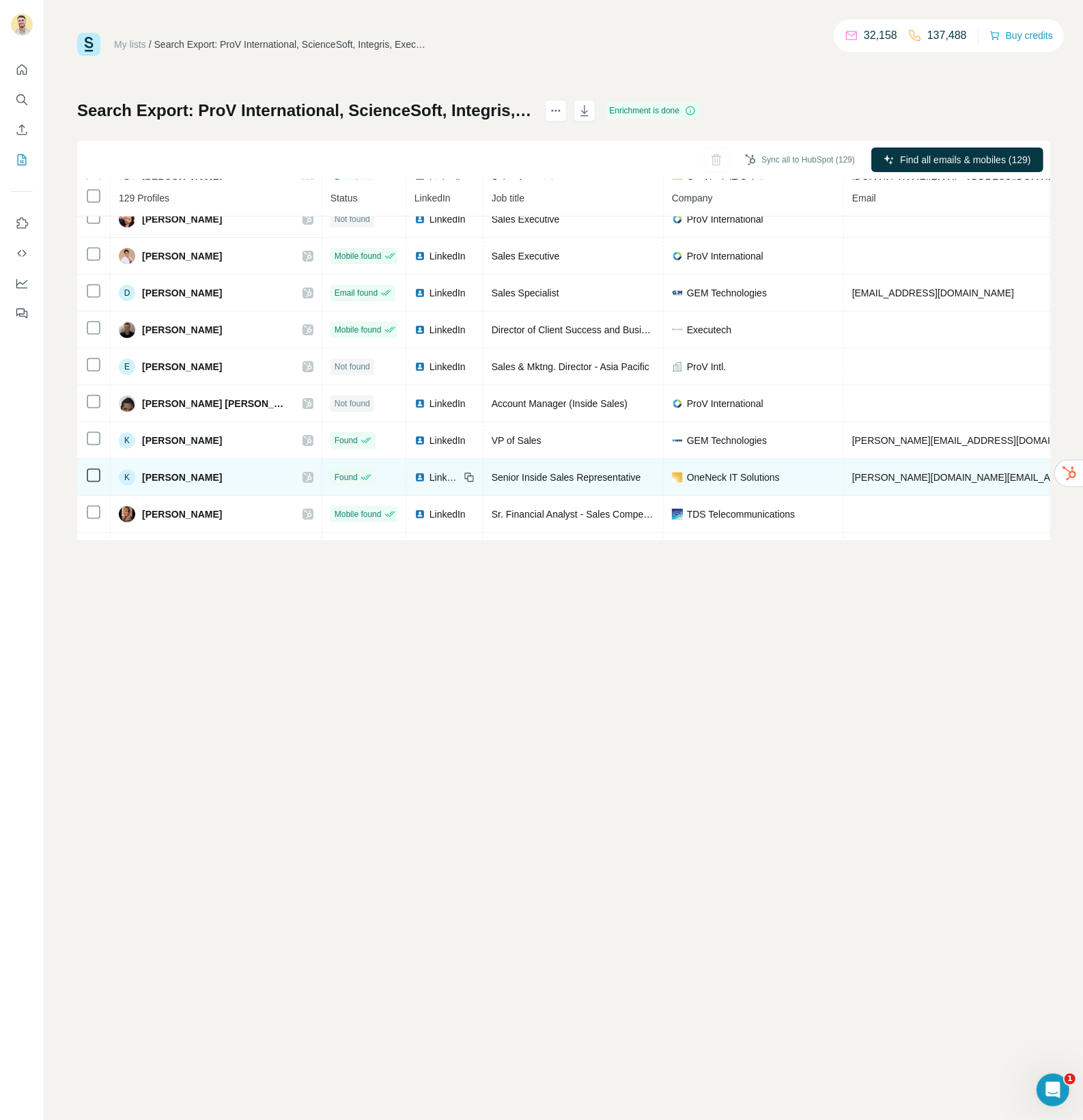
scroll to position [417, 0]
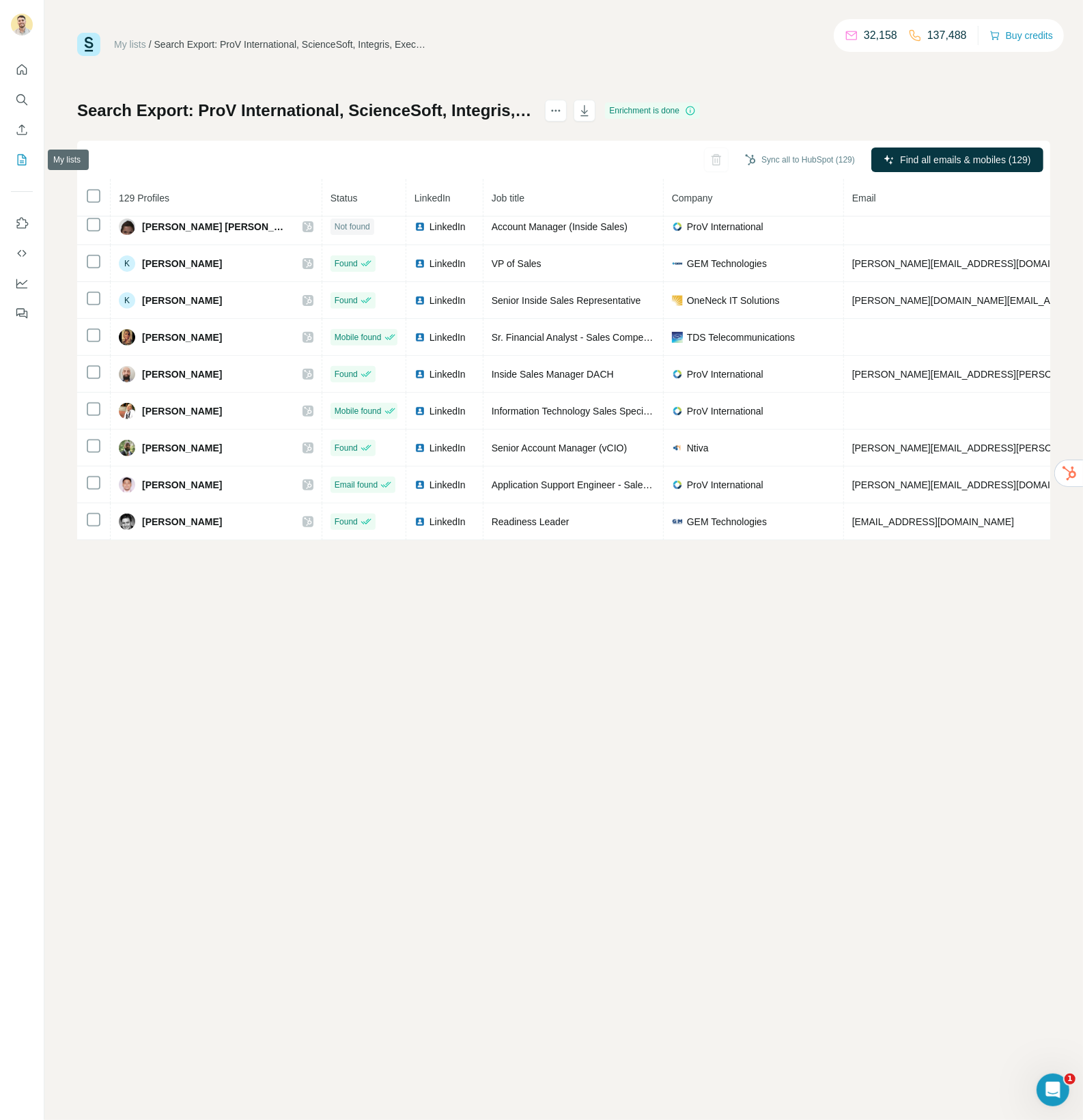
click at [28, 160] on icon "My lists" at bounding box center [22, 160] width 14 height 14
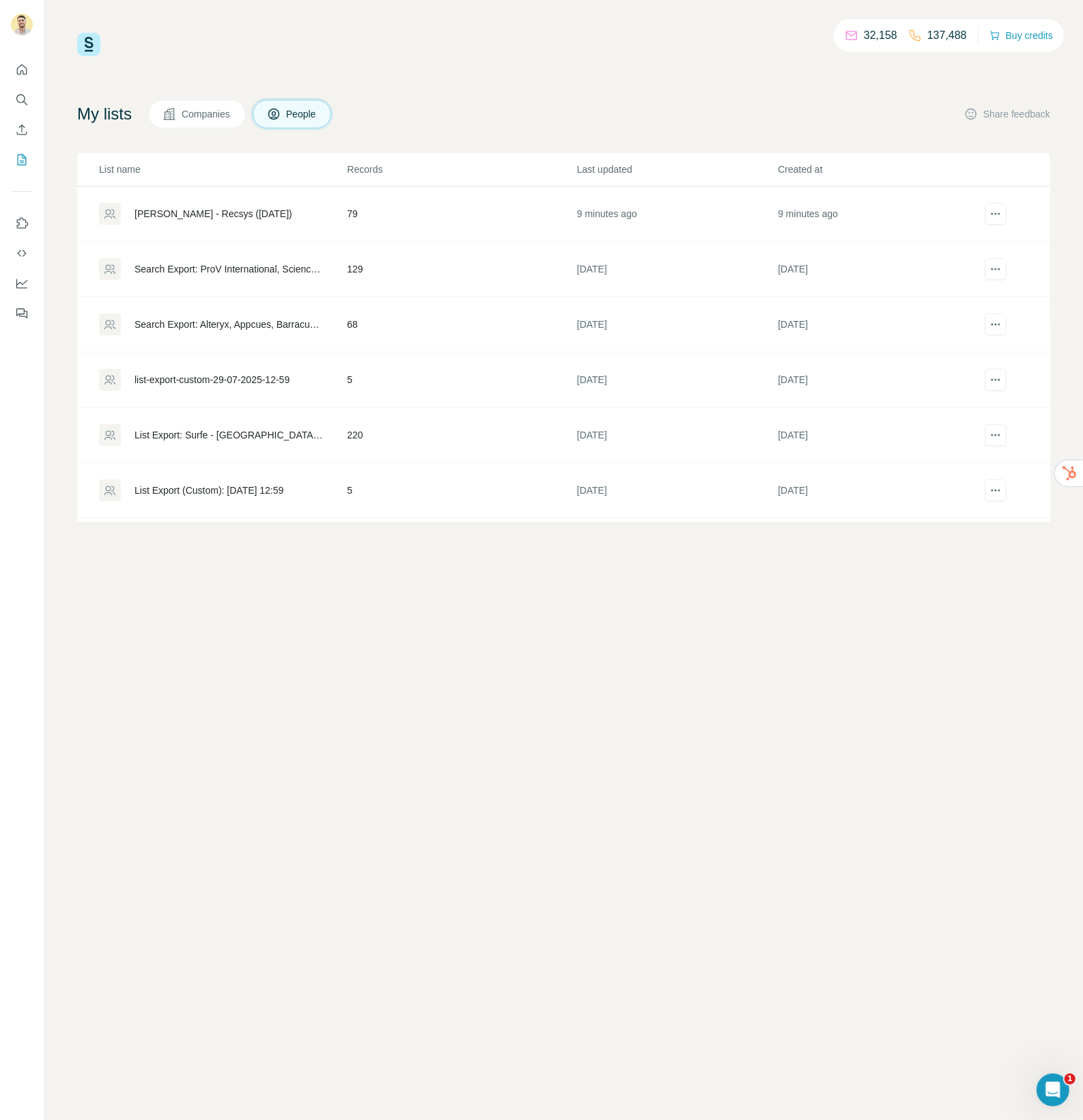
click at [219, 441] on div "List Export: Surfe - [GEOGRAPHIC_DATA] lost 1 - [DATE] 10:41" at bounding box center [229, 435] width 189 height 14
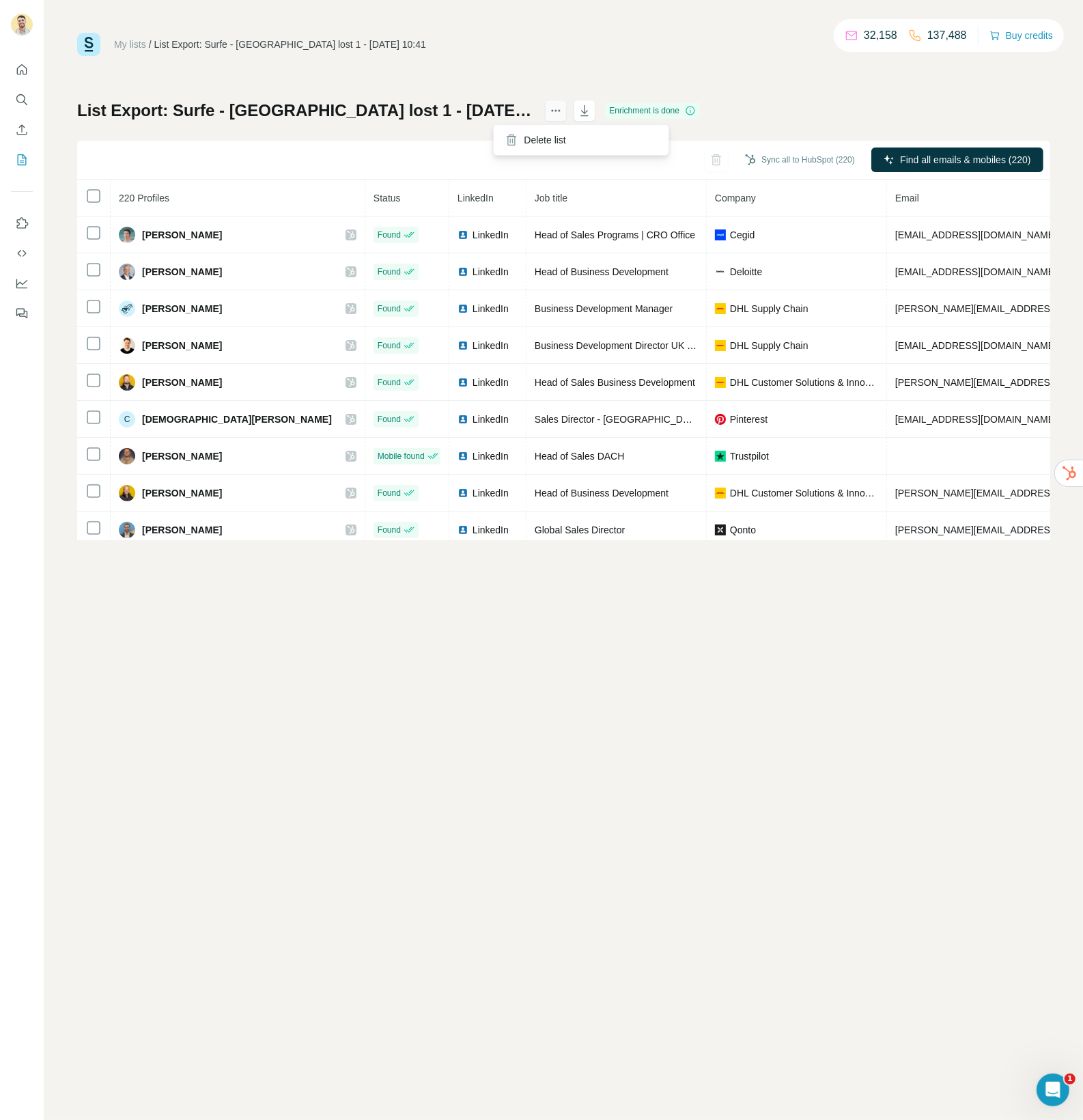
click at [545, 111] on button "actions" at bounding box center [556, 110] width 22 height 22
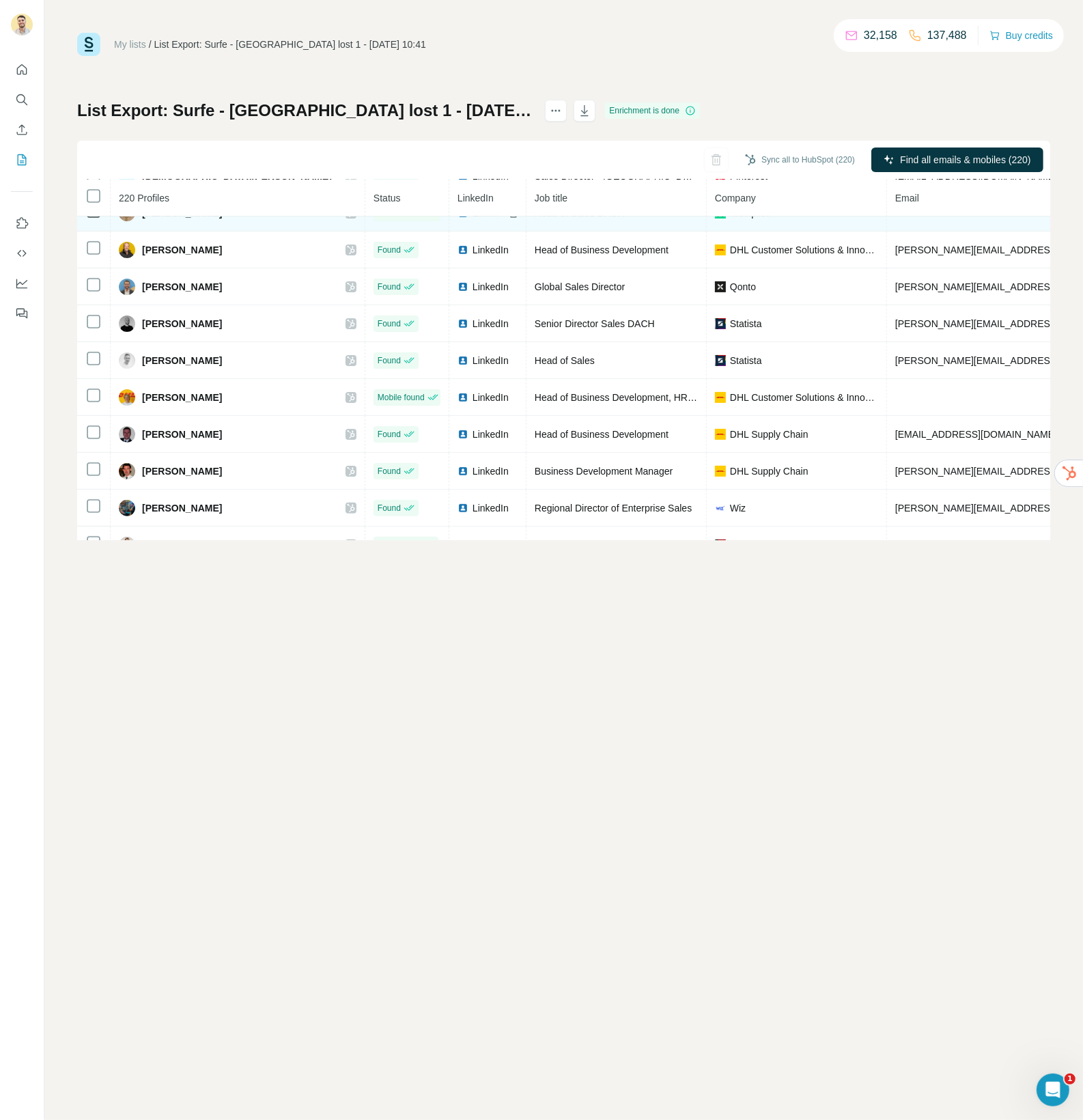
scroll to position [417, 0]
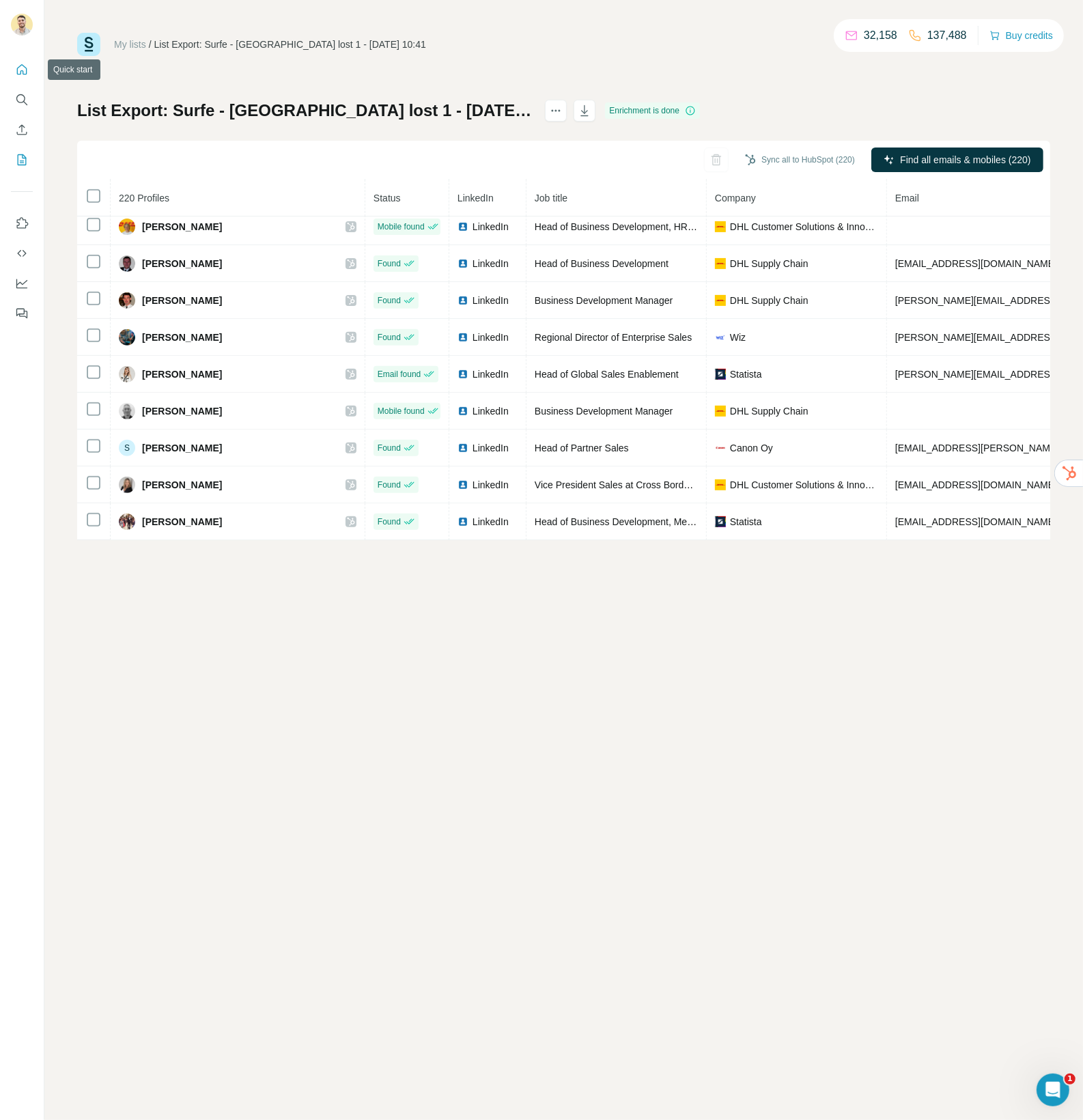
click at [20, 70] on icon "Quick start" at bounding box center [22, 69] width 14 height 14
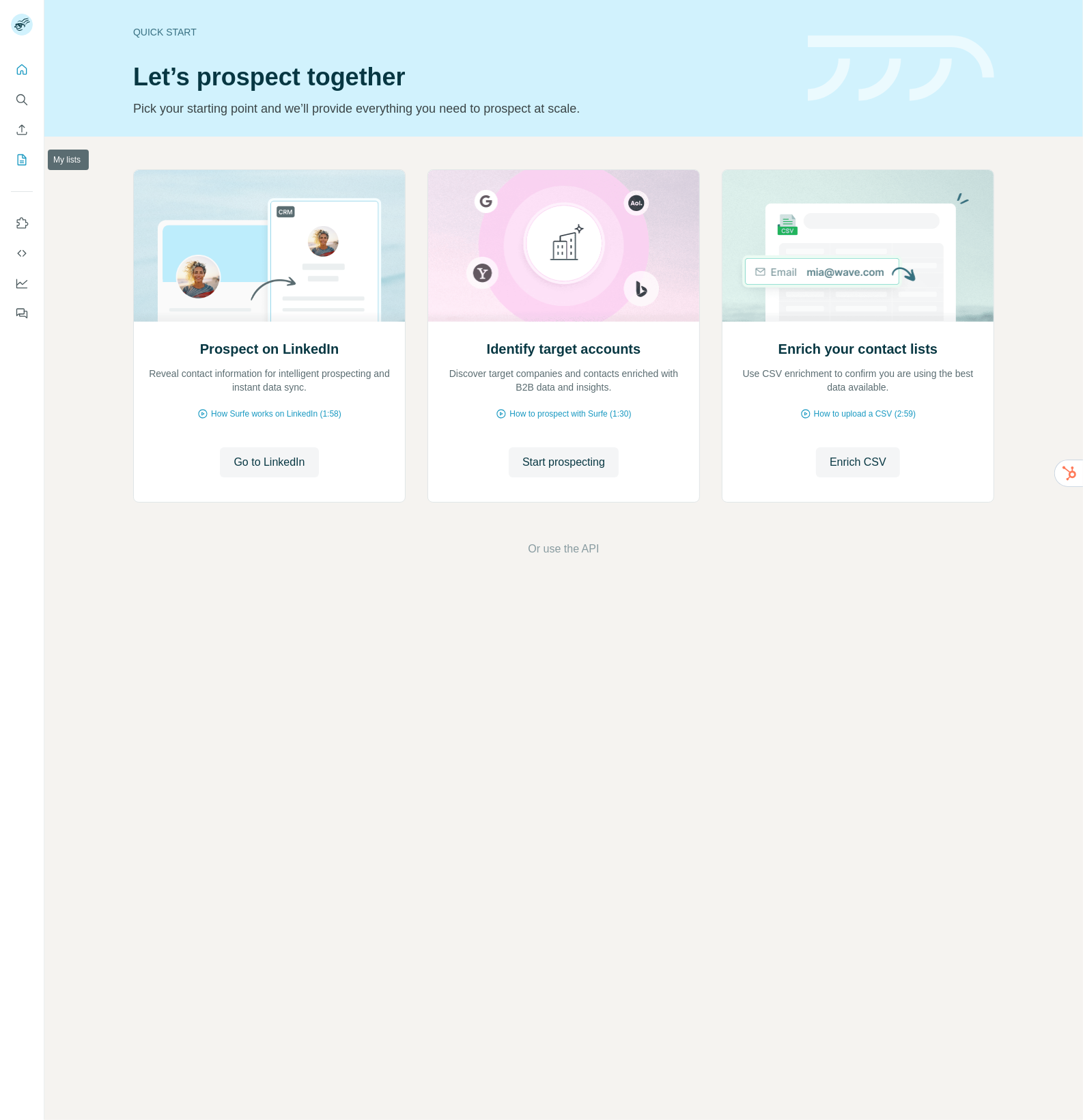
click at [22, 160] on icon "My lists" at bounding box center [23, 159] width 7 height 9
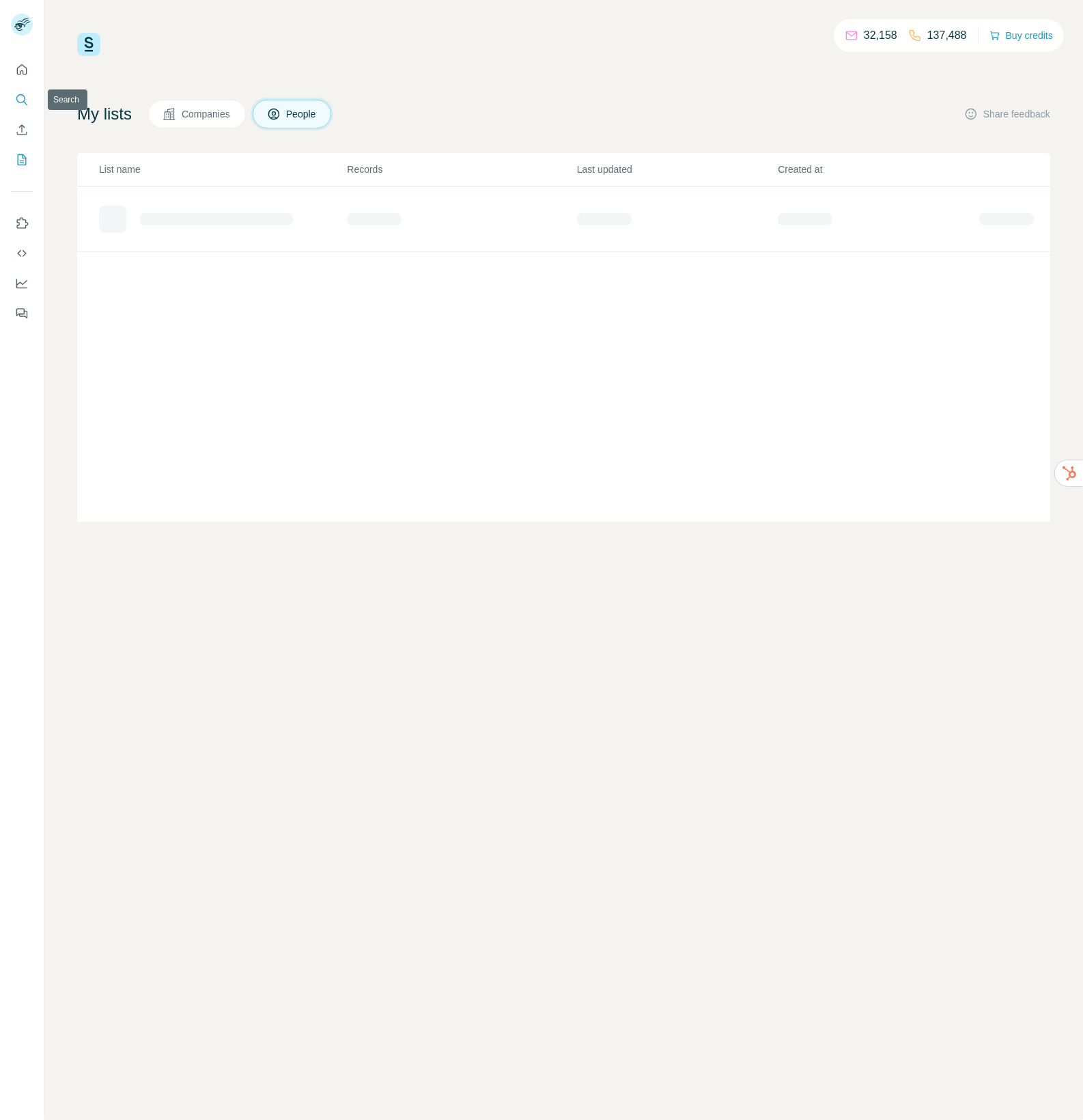
click at [21, 93] on icon "Search" at bounding box center [22, 99] width 14 height 14
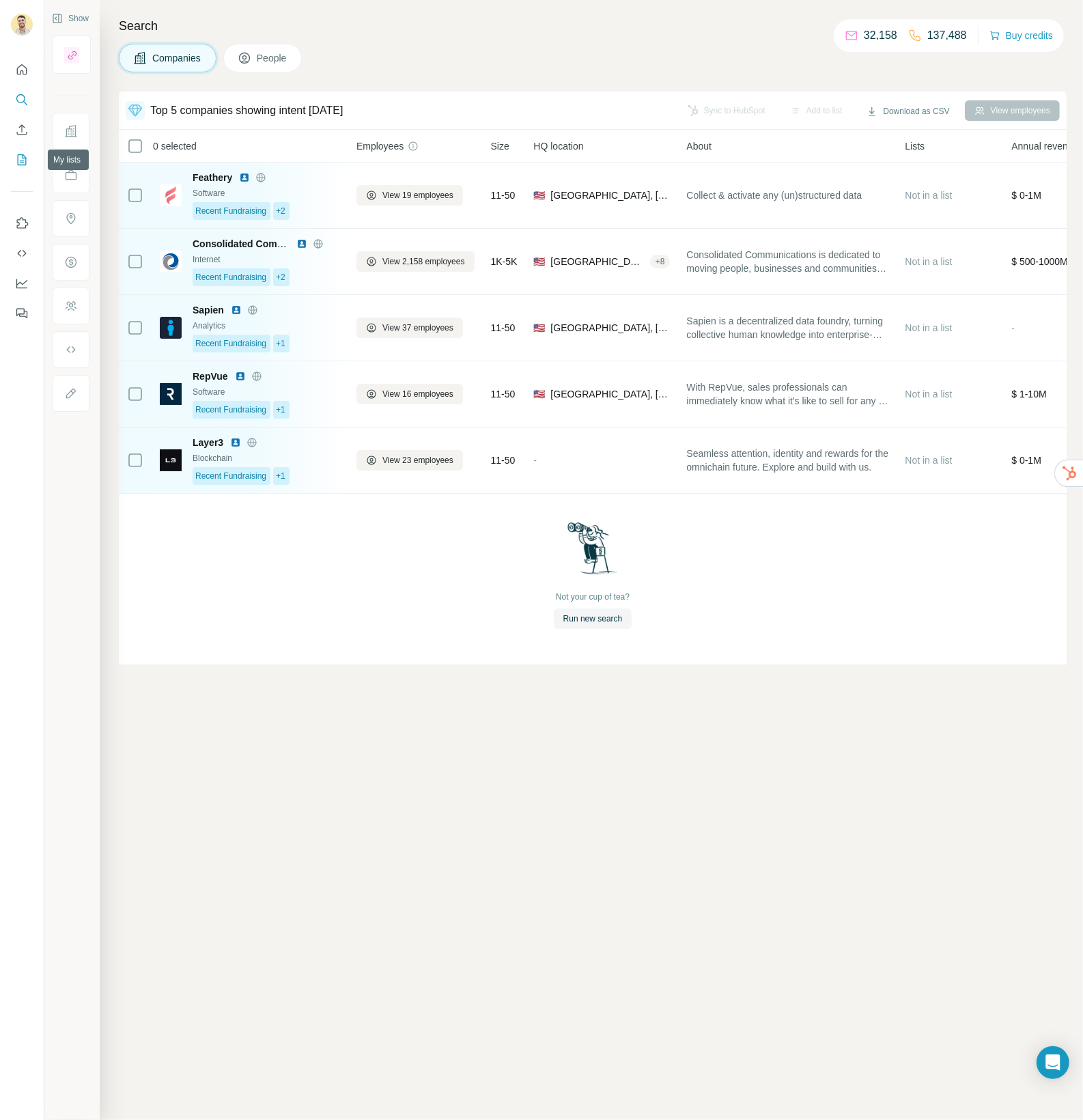
click at [22, 158] on icon "My lists" at bounding box center [22, 160] width 14 height 14
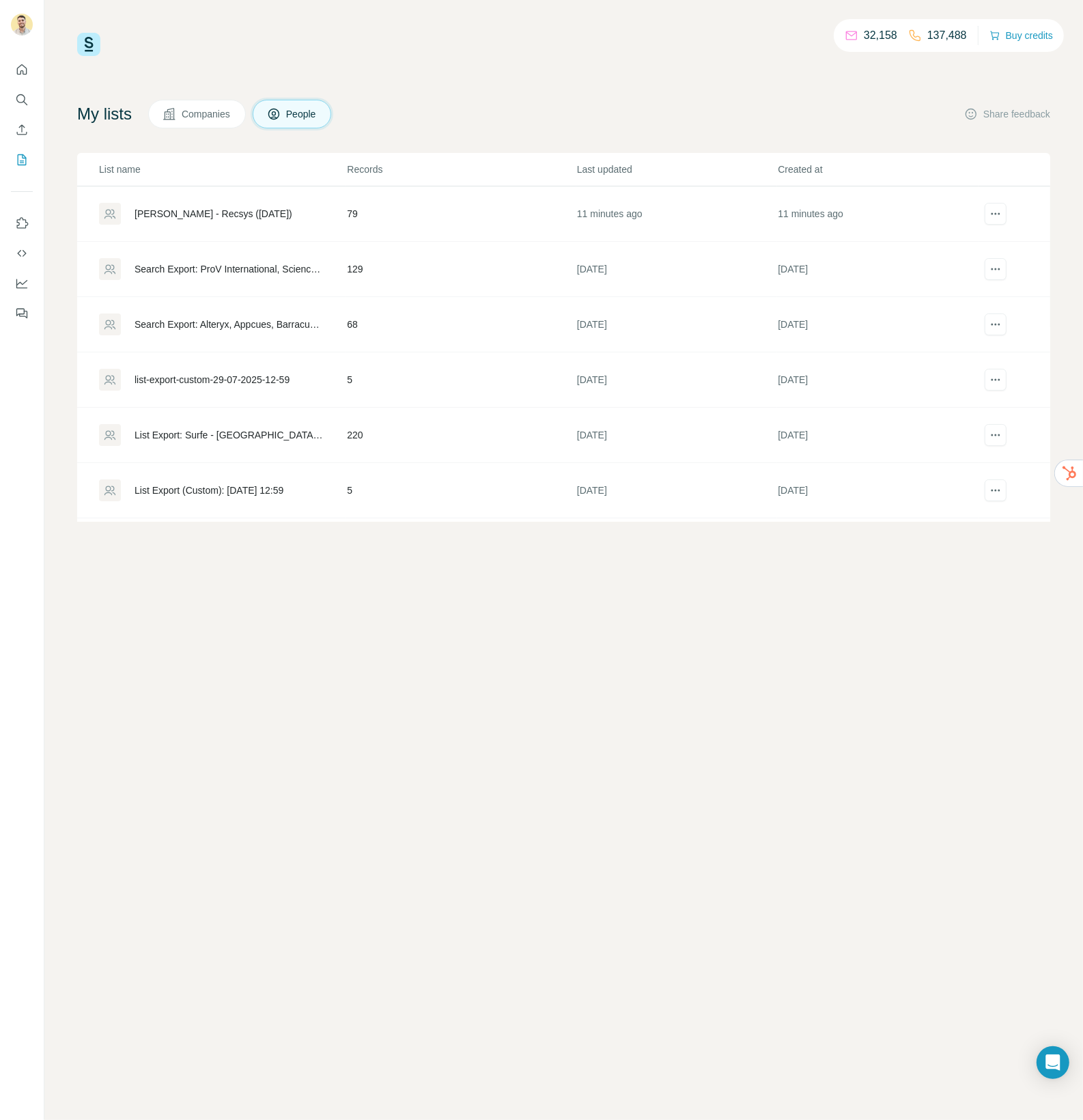
click at [200, 202] on td "[PERSON_NAME] - Recsys ([DATE])" at bounding box center [211, 214] width 269 height 55
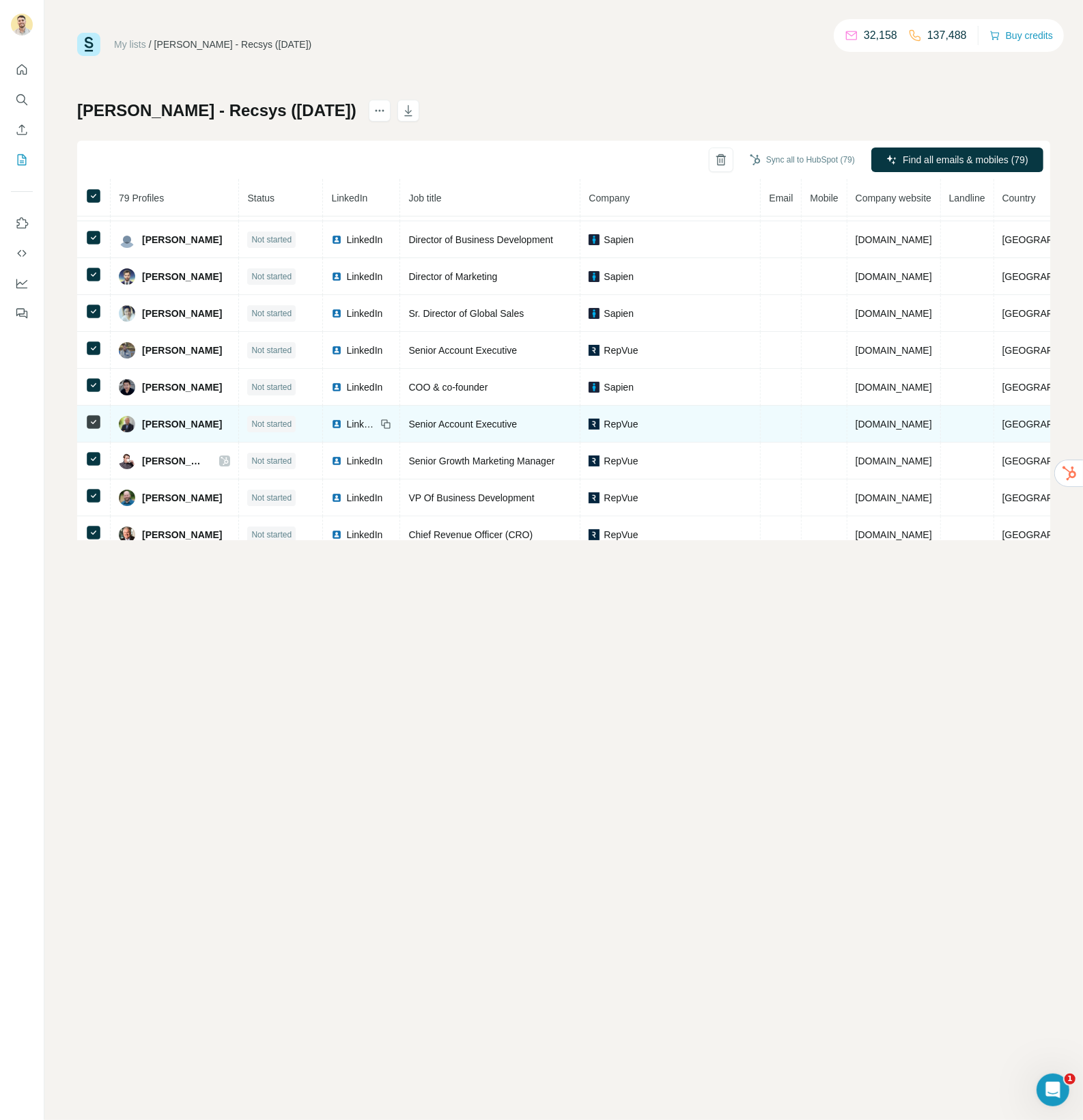
scroll to position [417, 0]
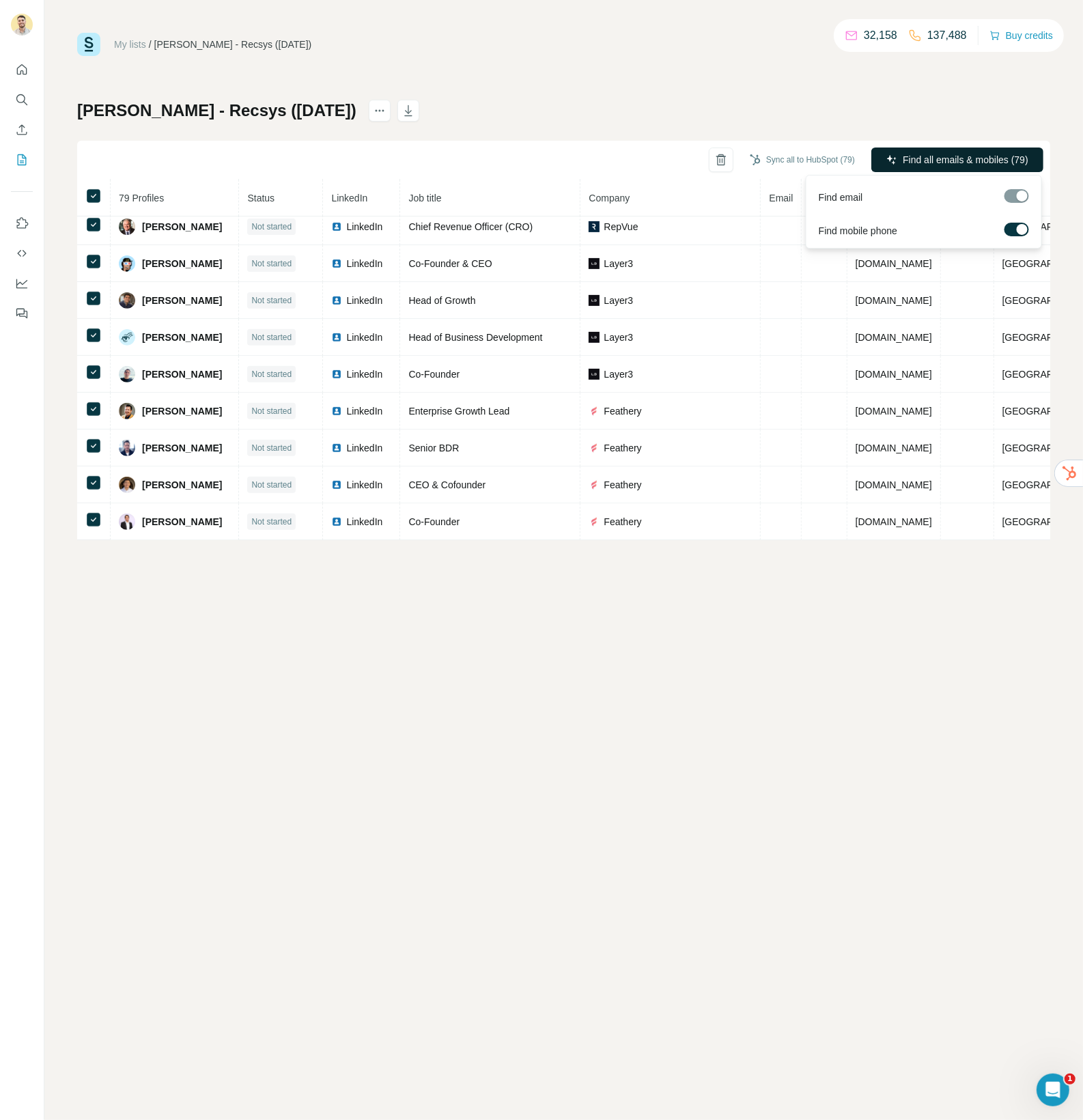
click at [956, 156] on span "Find all emails & mobiles (79)" at bounding box center [966, 160] width 126 height 14
